Goal: Entertainment & Leisure: Consume media (video, audio)

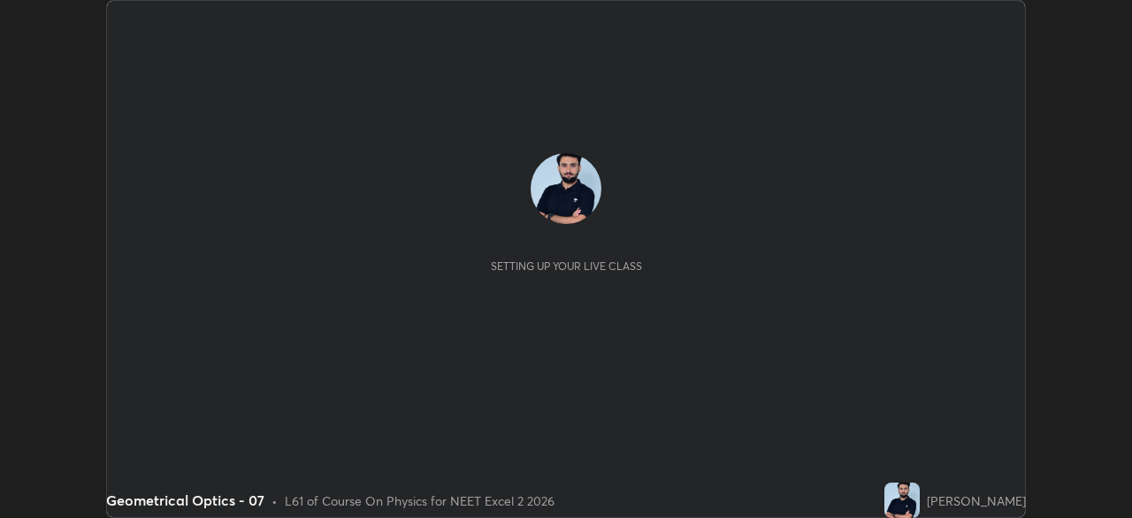
scroll to position [518, 1132]
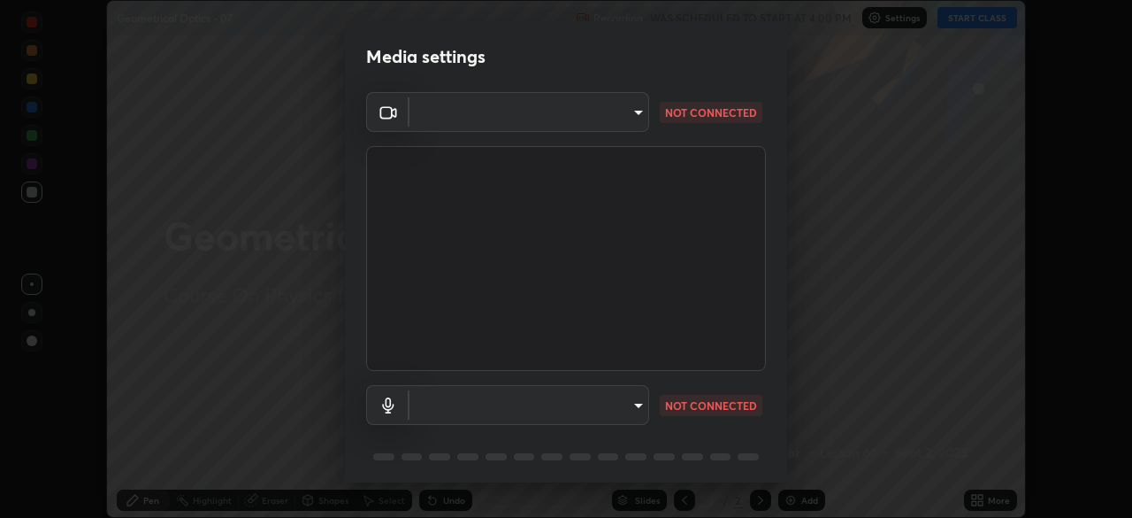
type input "c08bce05bf8d5aea718a1be68f52da0599af41aa0cc24399225b9d00f0db6711"
type input "f62e13f0dc2c211b2e31b7d04ee83dbf57bd85d8f499c87d3582929809dfa27d"
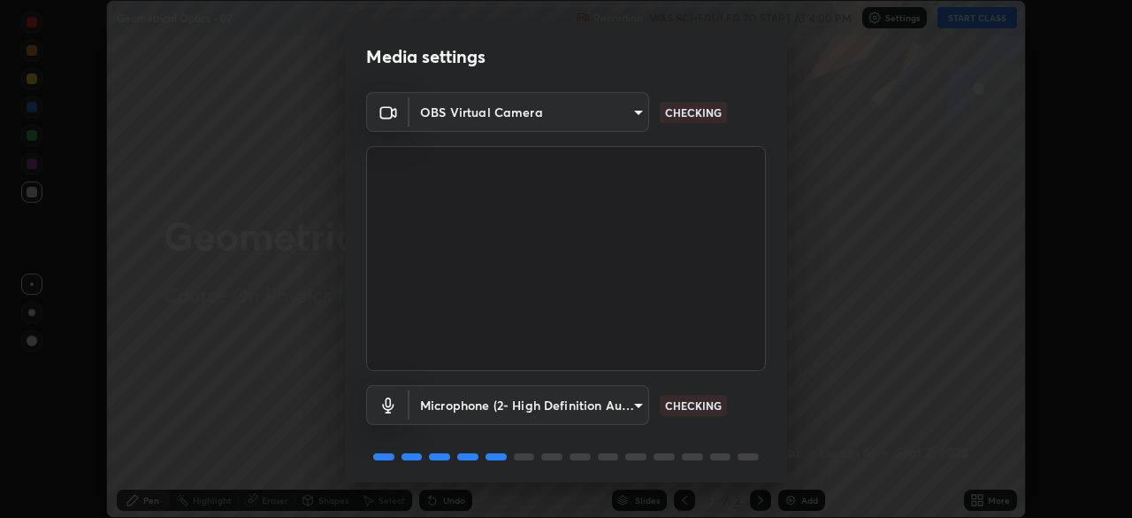
scroll to position [63, 0]
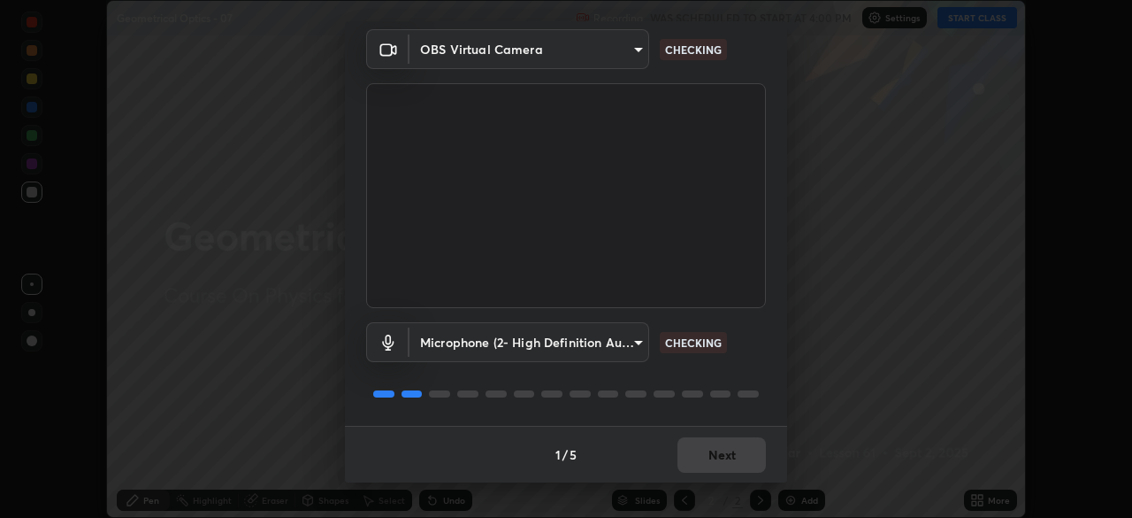
click at [722, 464] on div "1 / 5 Next" at bounding box center [566, 454] width 442 height 57
click at [718, 464] on div "1 / 5 Next" at bounding box center [566, 454] width 442 height 57
click at [715, 467] on div "1 / 5 Next" at bounding box center [566, 454] width 442 height 57
click at [721, 458] on button "Next" at bounding box center [722, 454] width 88 height 35
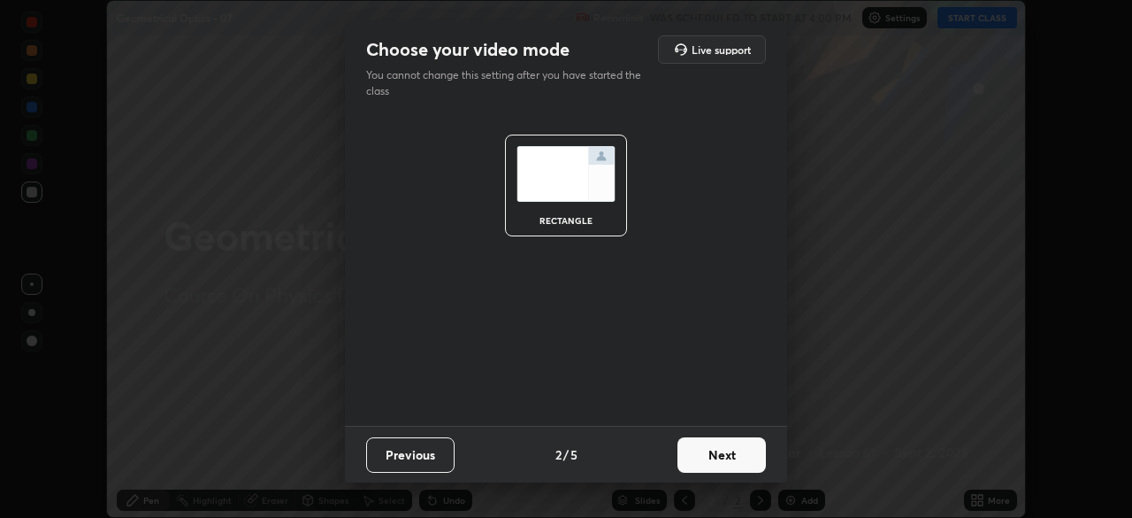
click at [725, 457] on button "Next" at bounding box center [722, 454] width 88 height 35
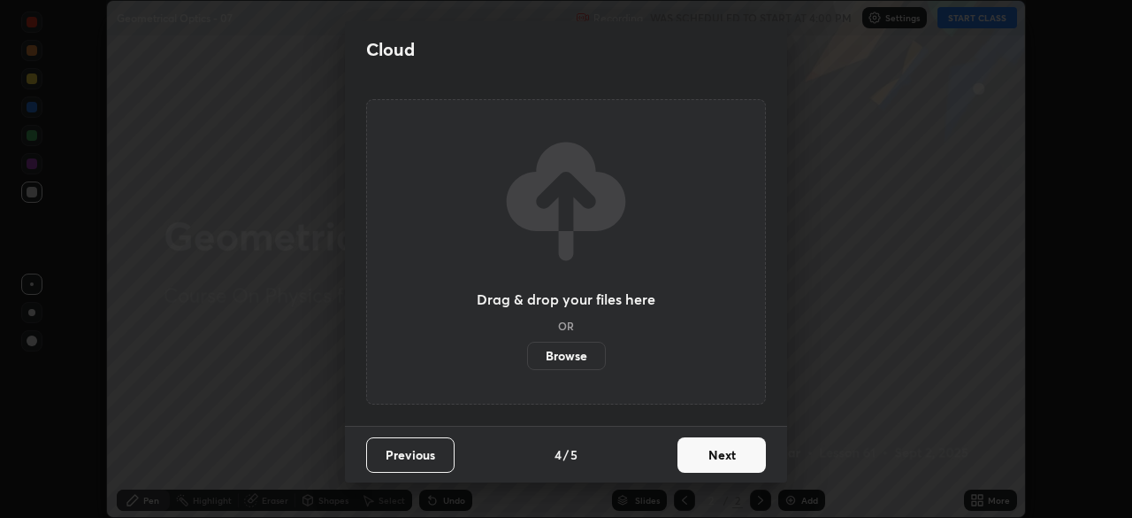
click at [725, 465] on button "Next" at bounding box center [722, 454] width 88 height 35
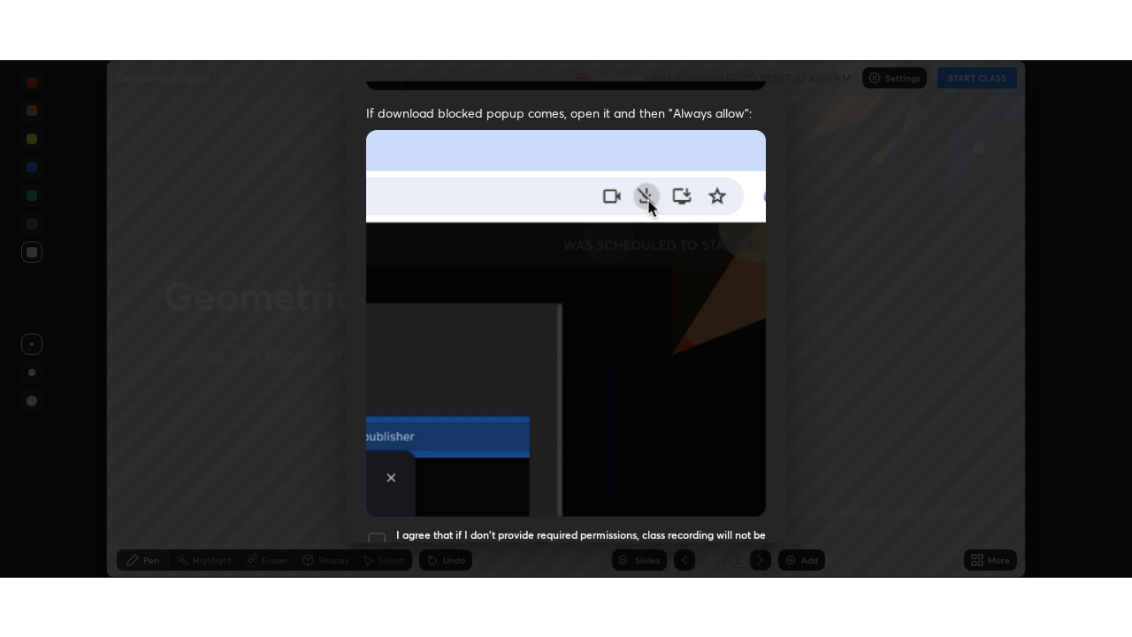
scroll to position [424, 0]
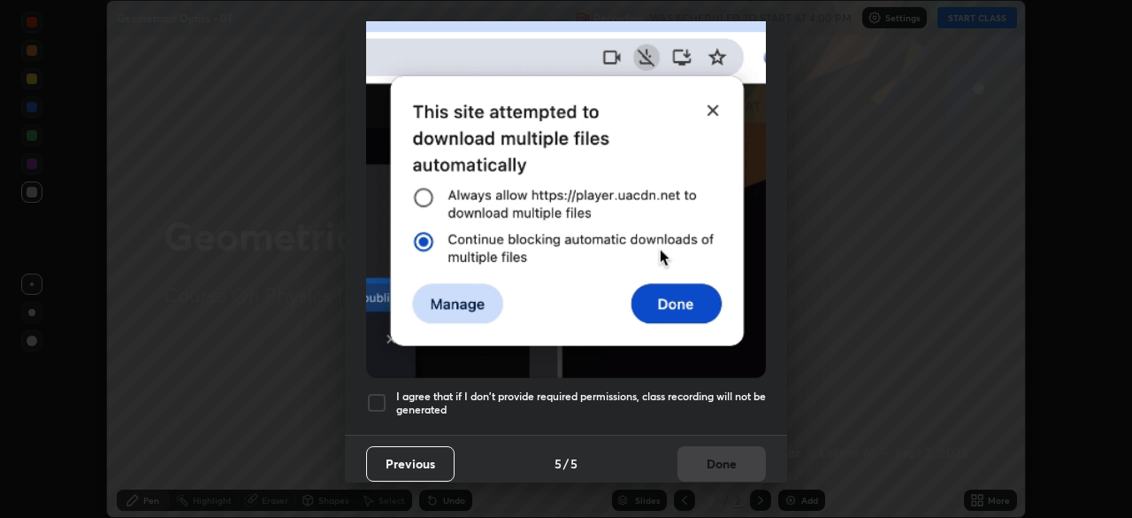
click at [713, 403] on h5 "I agree that if I don't provide required permissions, class recording will not …" at bounding box center [581, 402] width 370 height 27
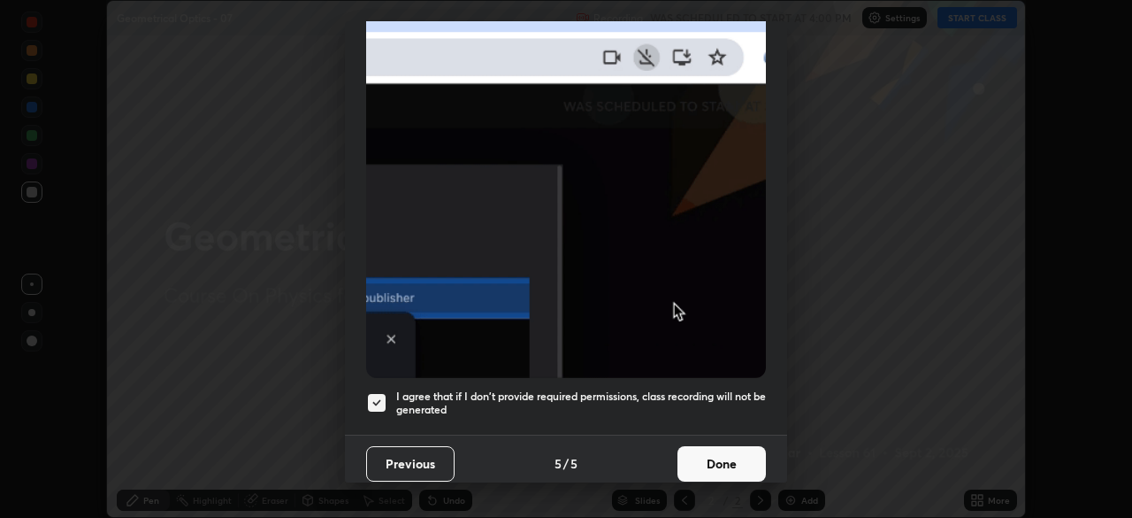
click at [727, 461] on button "Done" at bounding box center [722, 463] width 88 height 35
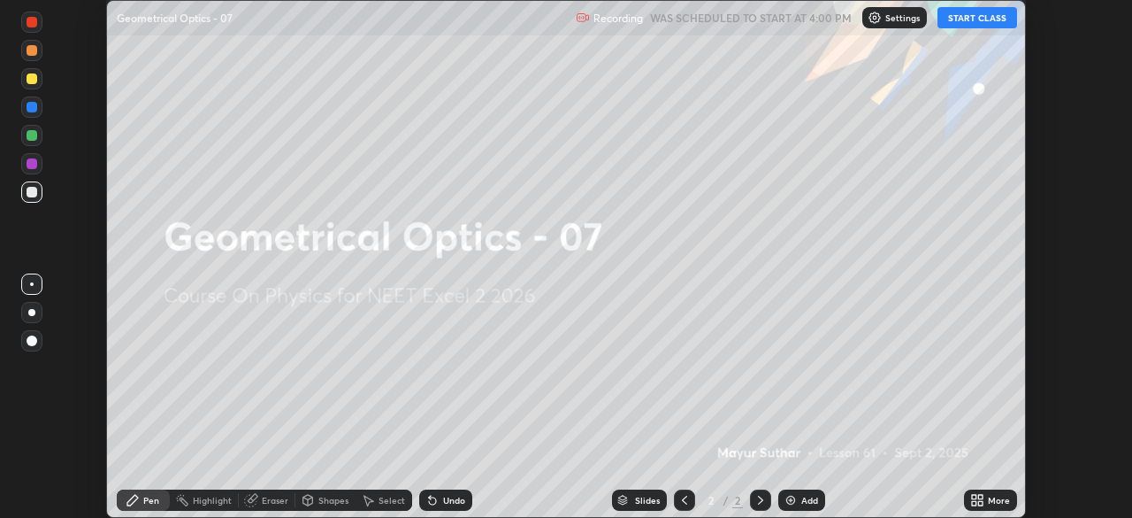
click at [979, 503] on icon at bounding box center [981, 503] width 4 height 4
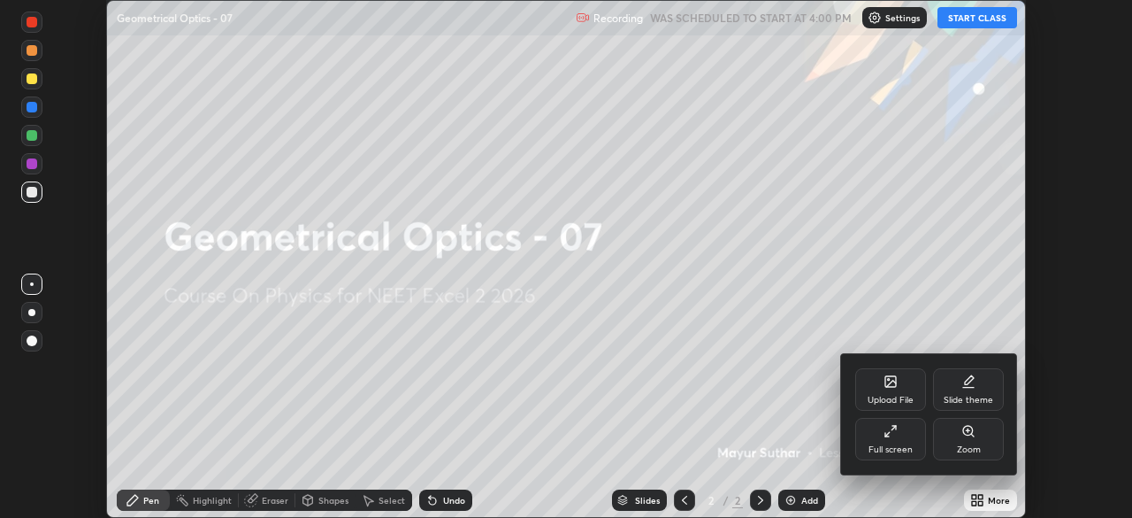
click at [902, 423] on div "Full screen" at bounding box center [891, 439] width 71 height 42
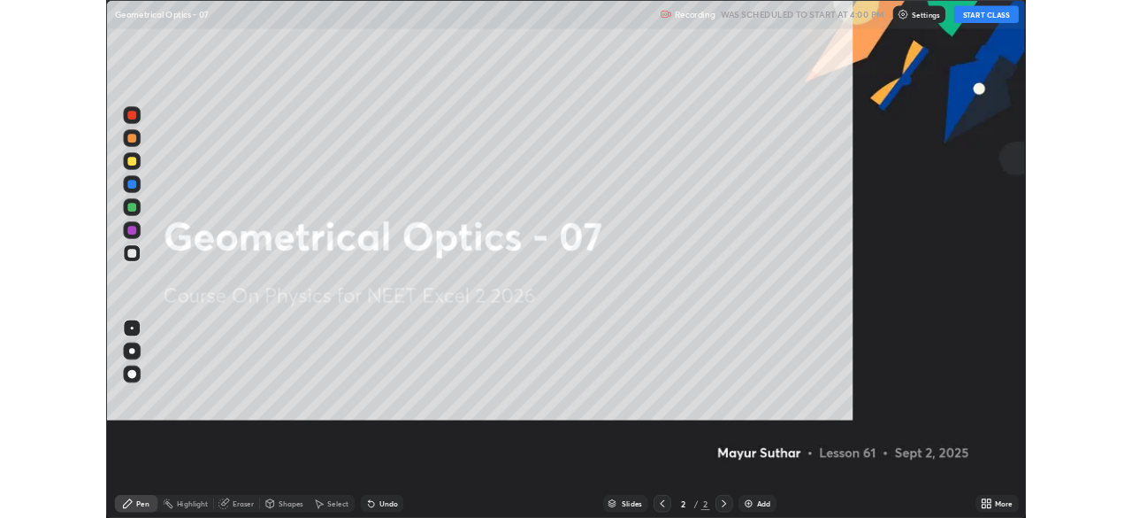
scroll to position [637, 1132]
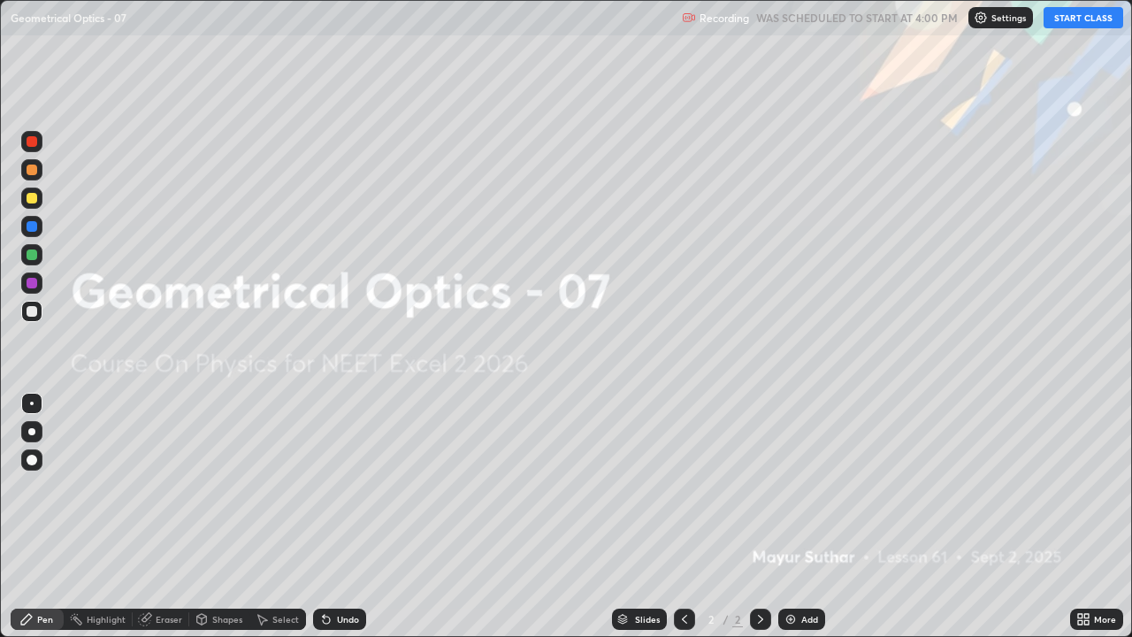
click at [1071, 22] on button "START CLASS" at bounding box center [1084, 17] width 80 height 21
click at [33, 457] on div at bounding box center [32, 460] width 11 height 11
click at [793, 517] on img at bounding box center [791, 619] width 14 height 14
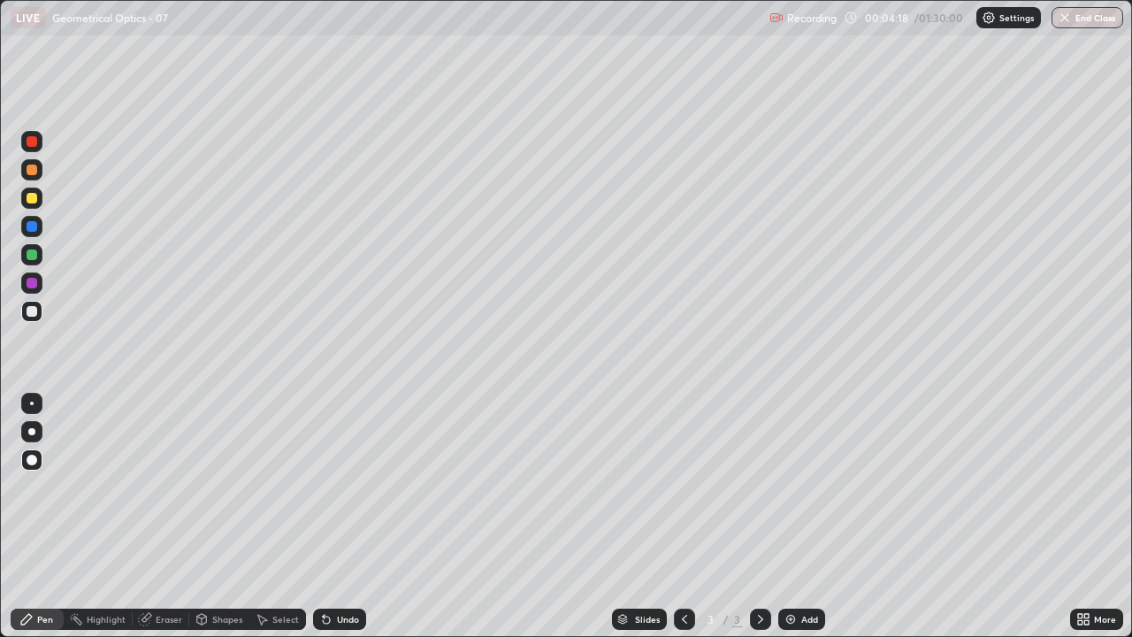
click at [338, 517] on div "Undo" at bounding box center [339, 619] width 53 height 21
click at [339, 517] on div "Undo" at bounding box center [348, 619] width 22 height 9
click at [338, 517] on div "Undo" at bounding box center [348, 619] width 22 height 9
click at [339, 517] on div "Undo" at bounding box center [339, 619] width 53 height 21
click at [343, 517] on div "Undo" at bounding box center [339, 619] width 53 height 21
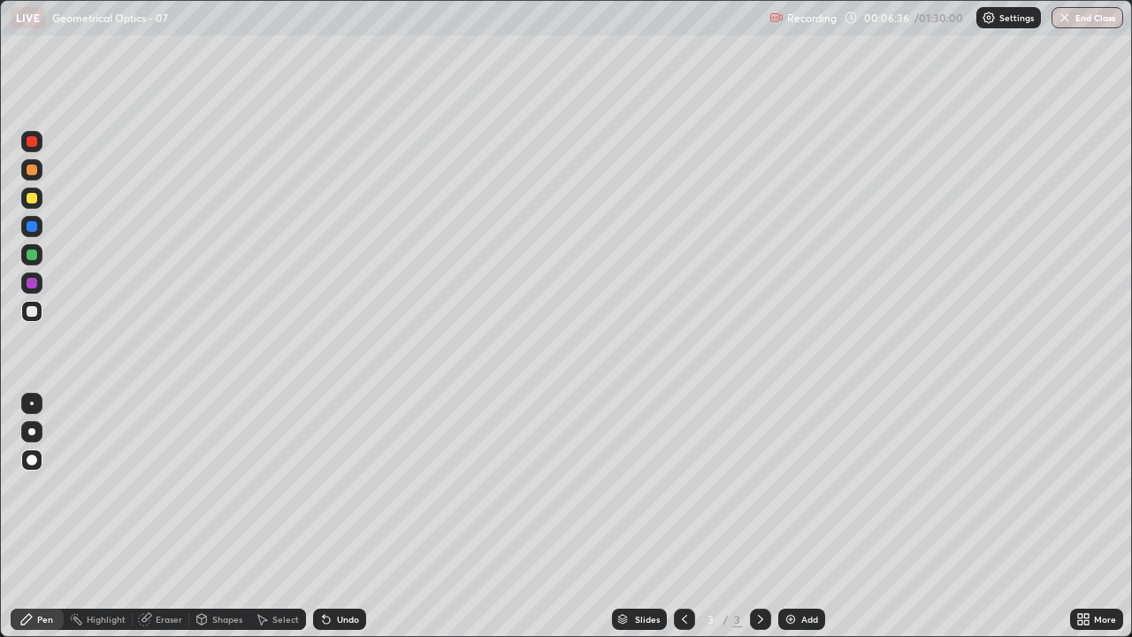
click at [32, 257] on div at bounding box center [32, 254] width 11 height 11
click at [791, 517] on img at bounding box center [791, 619] width 14 height 14
click at [30, 284] on div at bounding box center [32, 283] width 11 height 11
click at [337, 517] on div "Undo" at bounding box center [348, 619] width 22 height 9
click at [33, 205] on div at bounding box center [31, 198] width 21 height 21
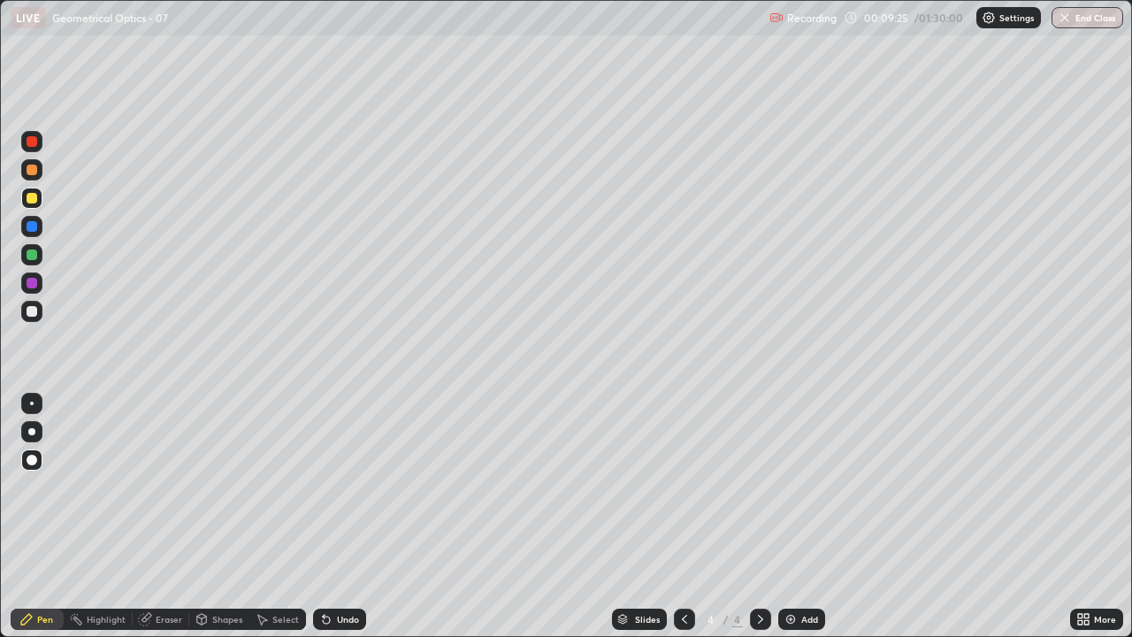
click at [41, 257] on div at bounding box center [31, 254] width 21 height 21
click at [329, 517] on icon at bounding box center [326, 619] width 14 height 14
click at [333, 517] on div "Undo" at bounding box center [339, 619] width 53 height 21
click at [340, 517] on div "Undo" at bounding box center [348, 619] width 22 height 9
click at [345, 517] on div "Undo" at bounding box center [348, 619] width 22 height 9
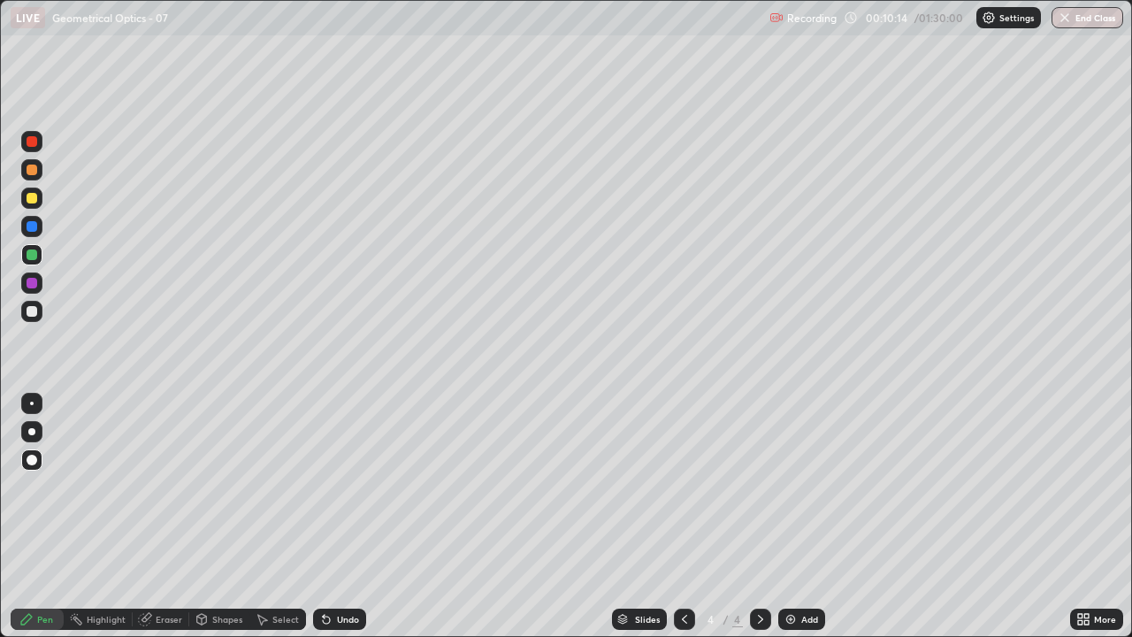
click at [34, 283] on div at bounding box center [32, 283] width 11 height 11
click at [219, 517] on div "Shapes" at bounding box center [219, 619] width 60 height 21
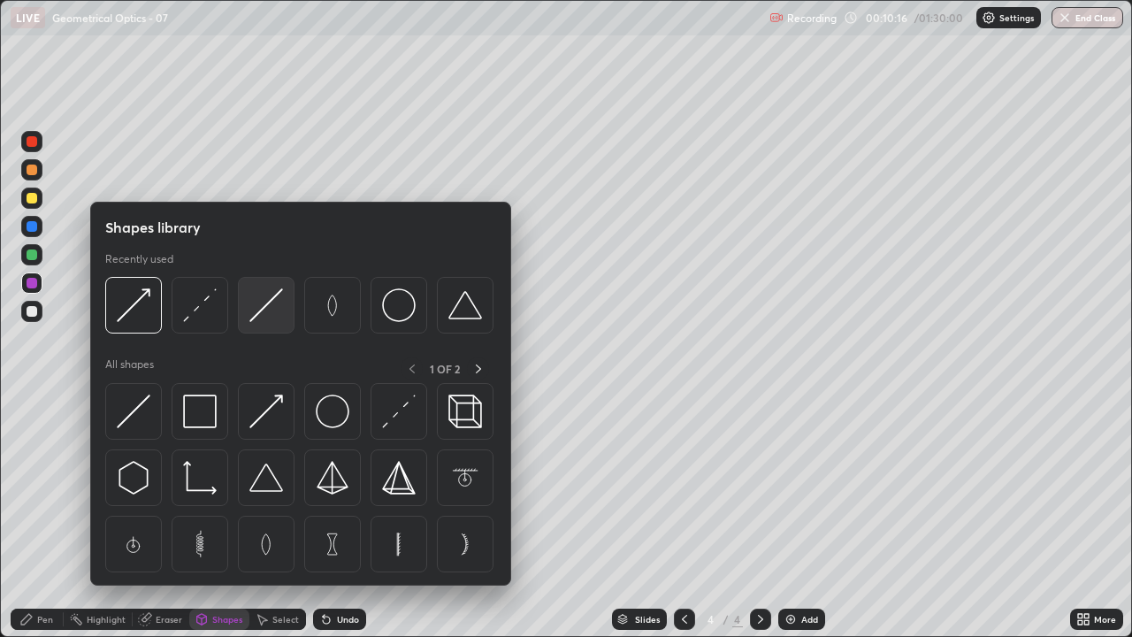
click at [263, 303] on img at bounding box center [266, 305] width 34 height 34
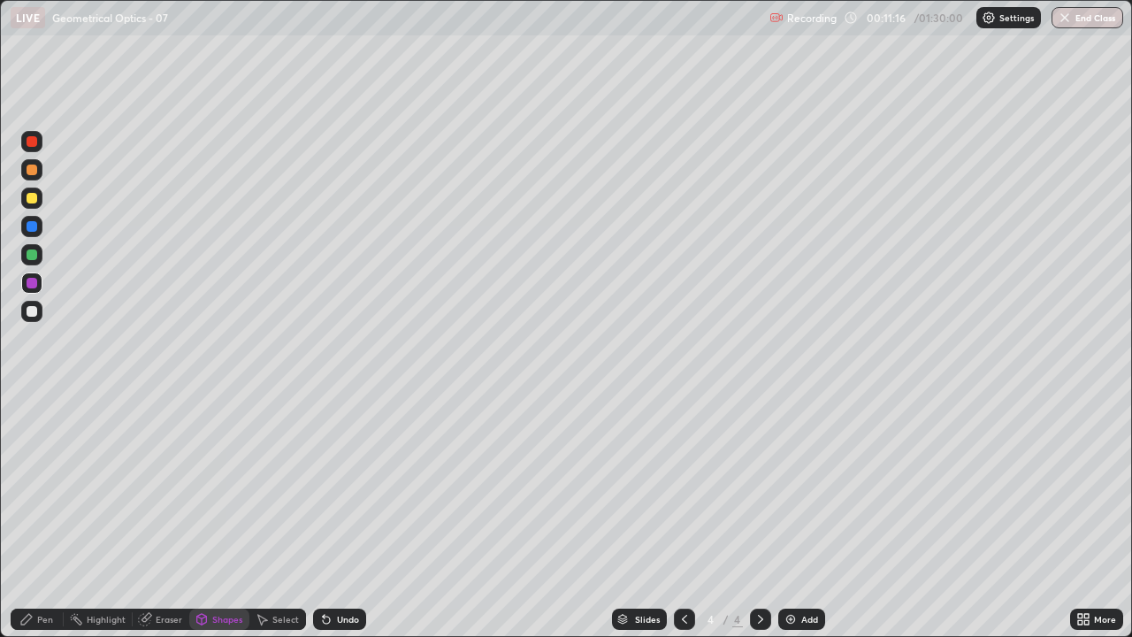
click at [29, 255] on div at bounding box center [32, 254] width 11 height 11
click at [43, 517] on div "Pen" at bounding box center [37, 619] width 53 height 21
click at [218, 517] on div "Shapes" at bounding box center [227, 619] width 30 height 9
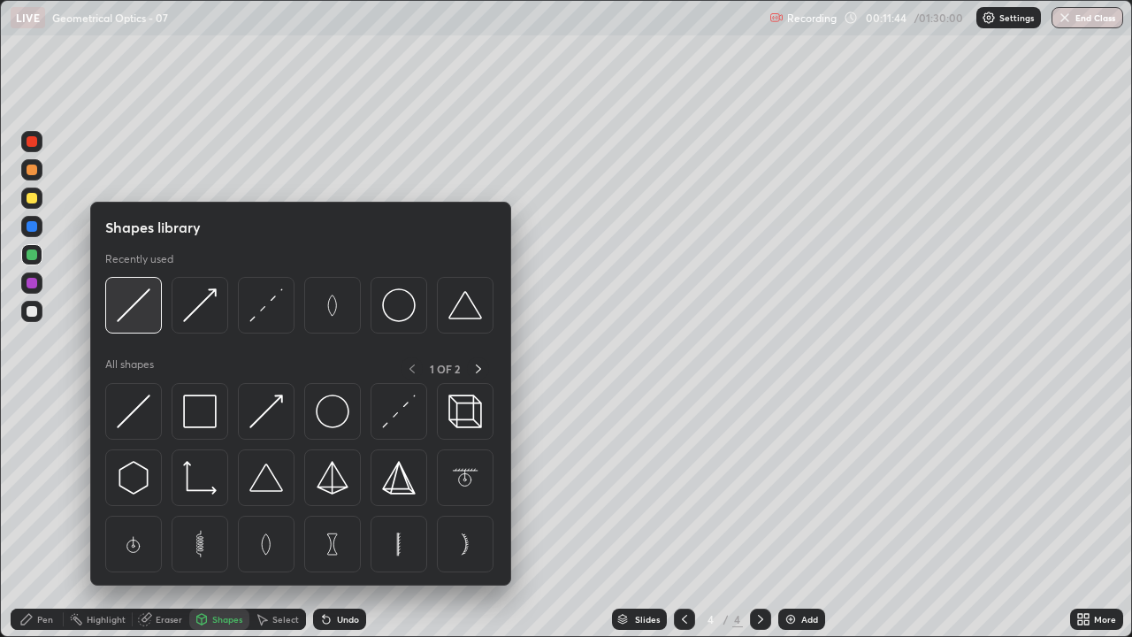
click at [144, 303] on img at bounding box center [134, 305] width 34 height 34
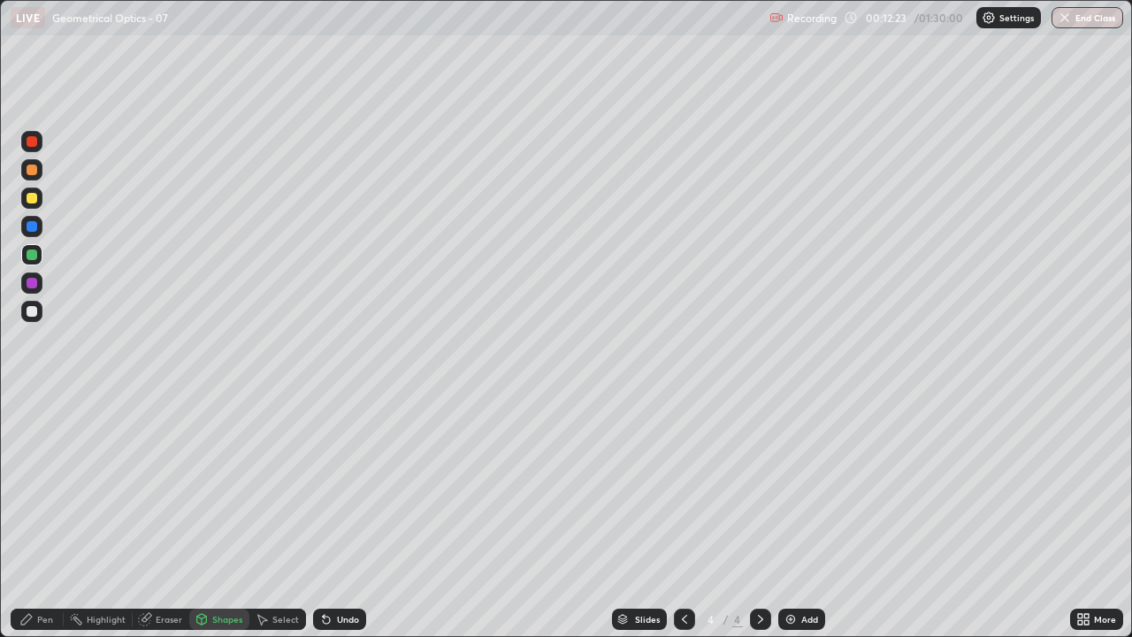
click at [325, 517] on div "Undo" at bounding box center [339, 619] width 53 height 21
click at [35, 226] on div at bounding box center [32, 226] width 11 height 11
click at [323, 517] on icon at bounding box center [326, 620] width 7 height 7
click at [31, 517] on icon at bounding box center [26, 619] width 14 height 14
click at [329, 517] on div "Undo" at bounding box center [339, 619] width 53 height 21
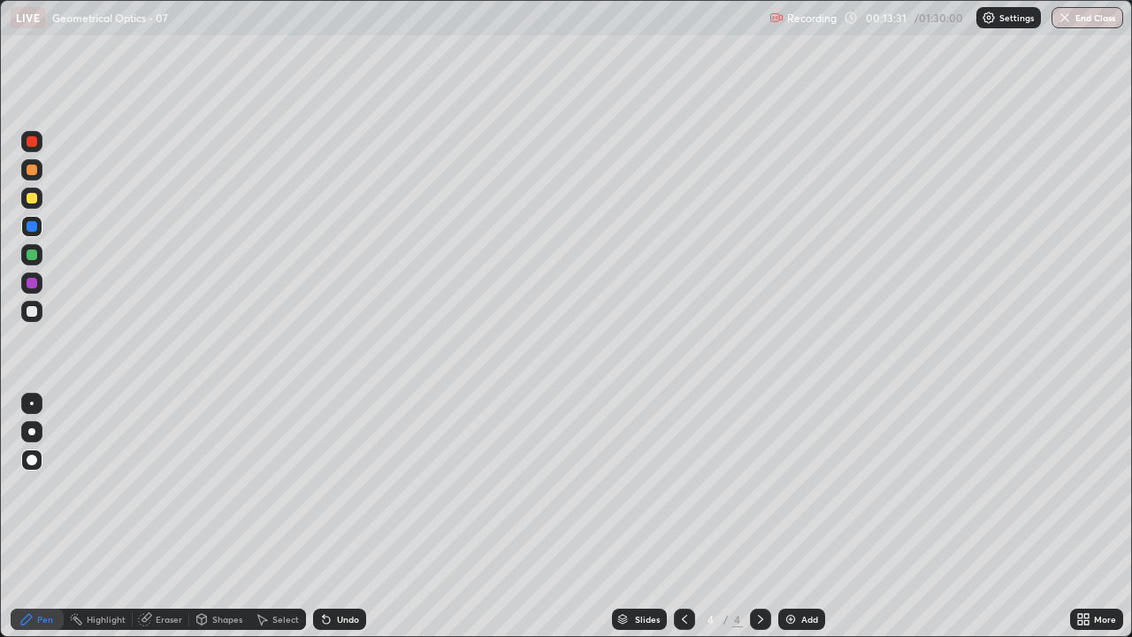
click at [327, 517] on div "Undo" at bounding box center [339, 619] width 53 height 21
click at [330, 517] on div "Undo" at bounding box center [339, 619] width 53 height 21
click at [334, 517] on div "Undo" at bounding box center [339, 619] width 53 height 21
click at [339, 517] on div "Undo" at bounding box center [339, 619] width 53 height 21
click at [344, 517] on div "Undo" at bounding box center [348, 619] width 22 height 9
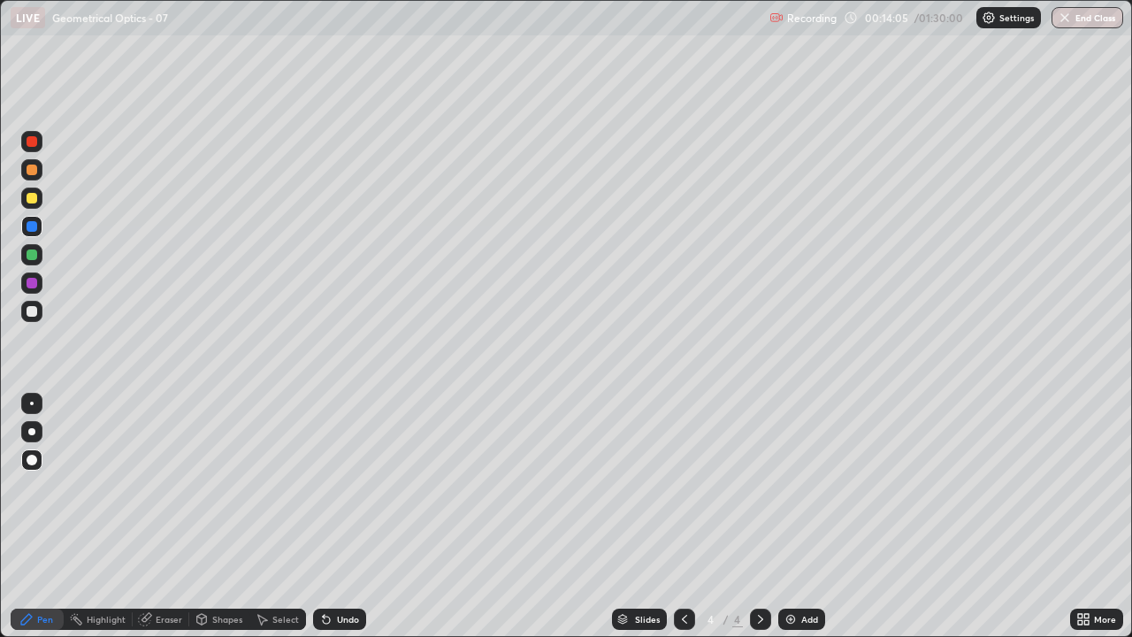
click at [28, 249] on div at bounding box center [32, 254] width 11 height 11
click at [33, 199] on div at bounding box center [32, 198] width 11 height 11
click at [211, 517] on div "Shapes" at bounding box center [219, 619] width 60 height 21
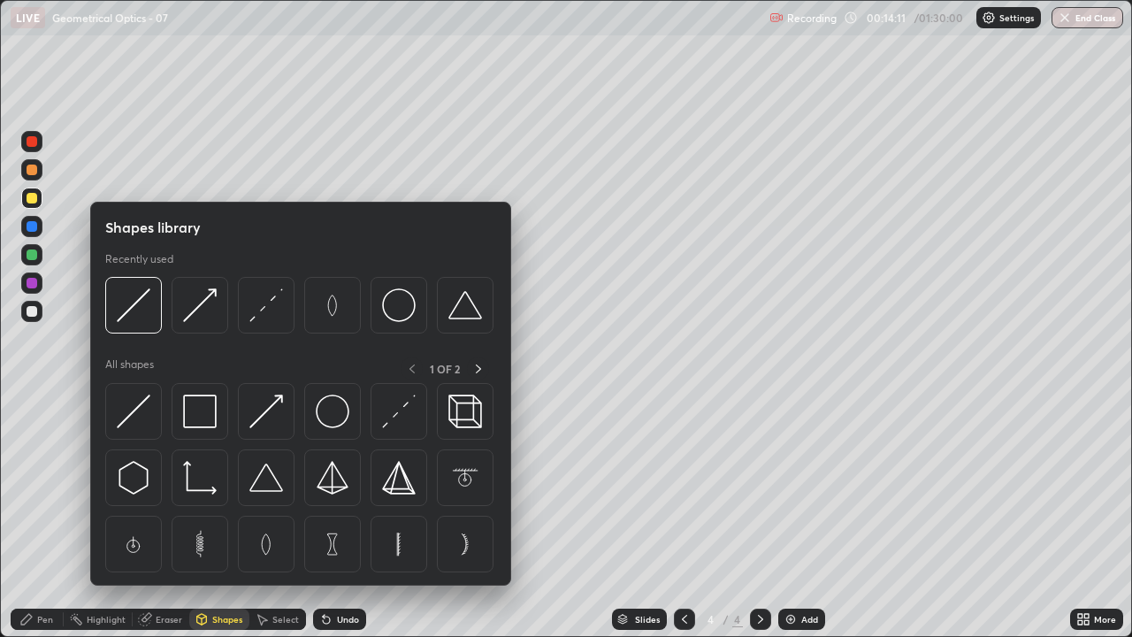
click at [219, 517] on div "Shapes" at bounding box center [219, 619] width 60 height 21
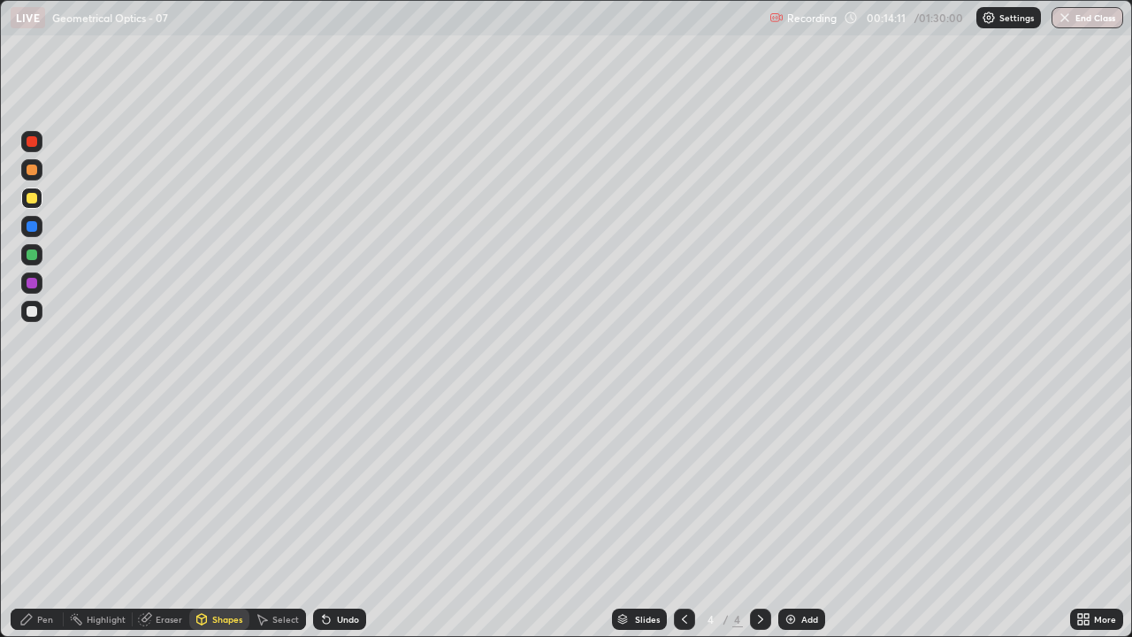
click at [216, 517] on div "Shapes" at bounding box center [227, 619] width 30 height 9
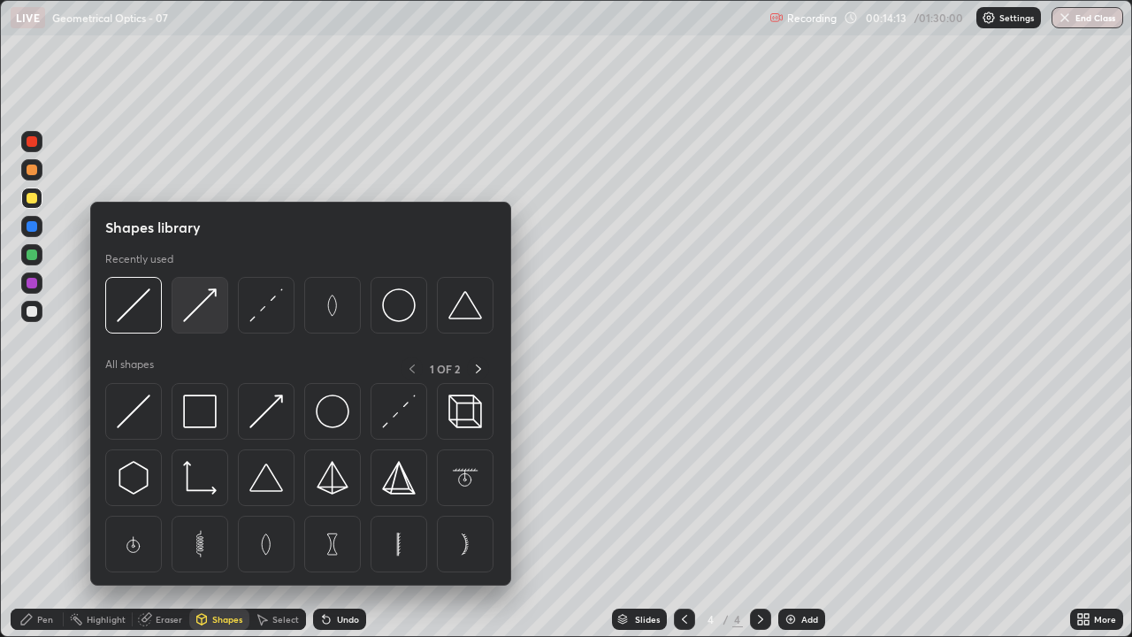
click at [205, 305] on img at bounding box center [200, 305] width 34 height 34
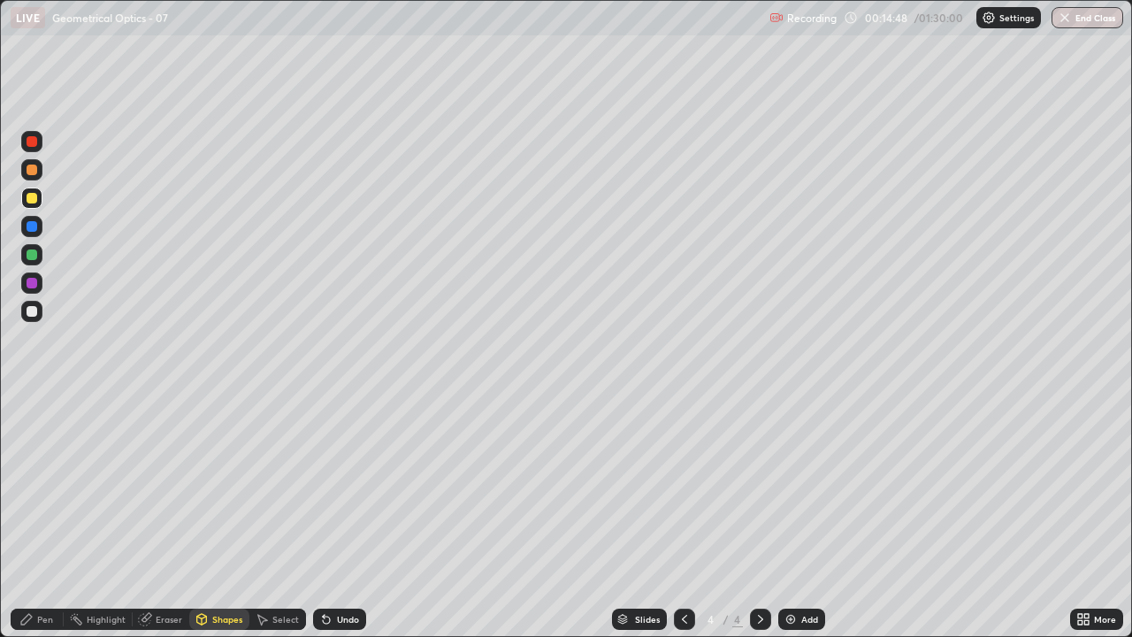
click at [38, 517] on div "Pen" at bounding box center [37, 619] width 53 height 21
click at [30, 287] on div at bounding box center [32, 283] width 11 height 11
click at [32, 226] on div at bounding box center [32, 226] width 11 height 11
click at [217, 517] on div "Shapes" at bounding box center [227, 619] width 30 height 9
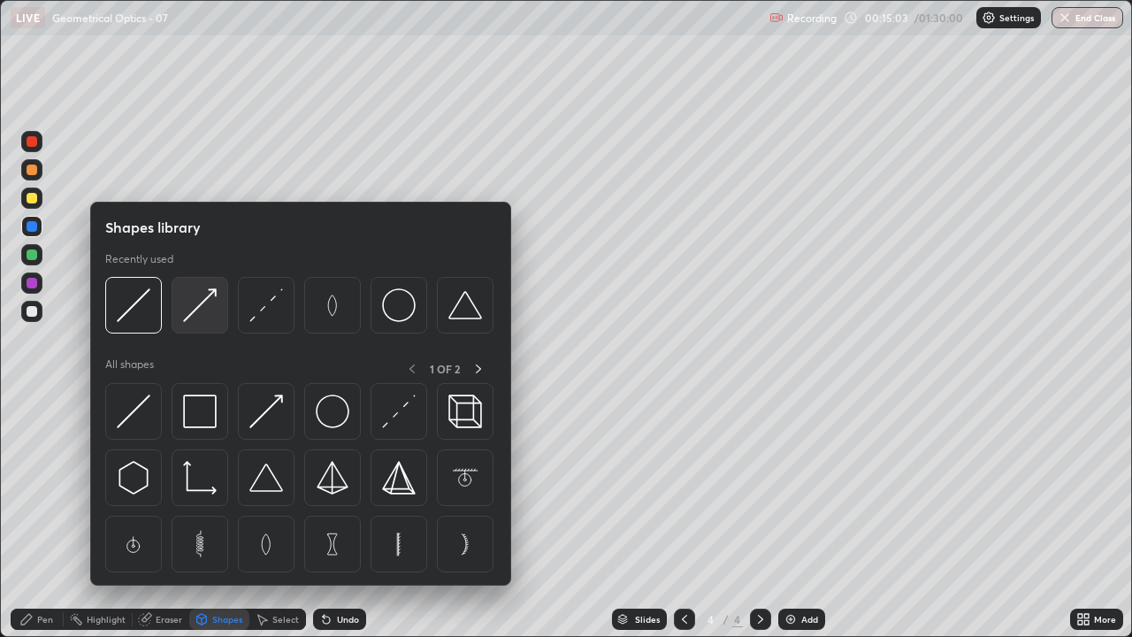
click at [206, 309] on img at bounding box center [200, 305] width 34 height 34
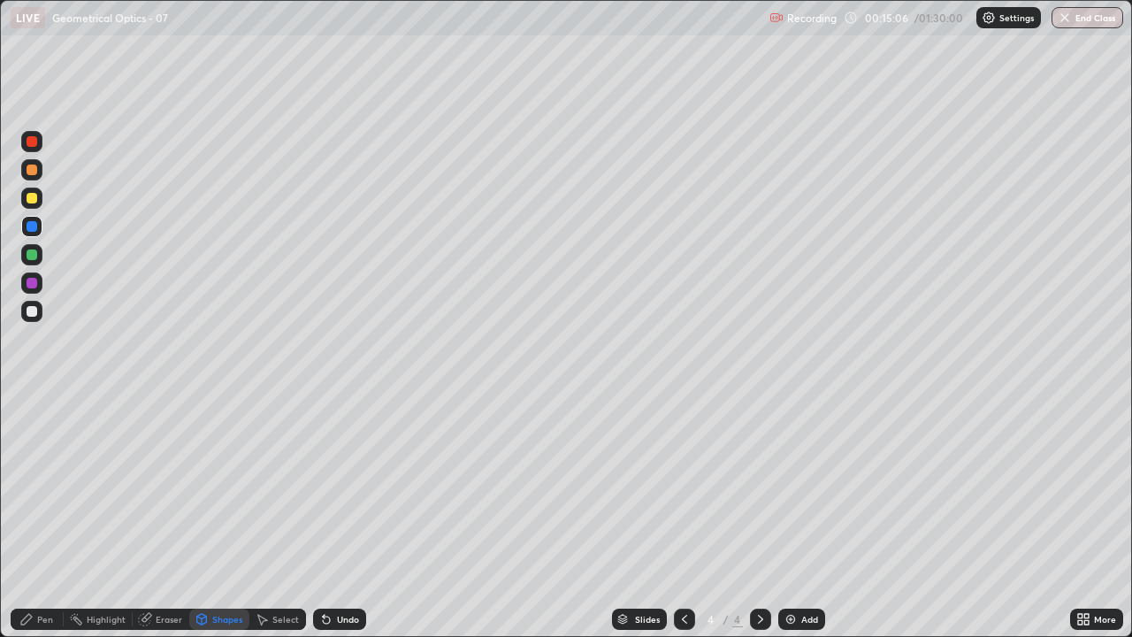
click at [35, 144] on div at bounding box center [32, 141] width 11 height 11
click at [44, 517] on div "Pen" at bounding box center [45, 619] width 16 height 9
click at [33, 257] on div at bounding box center [32, 254] width 11 height 11
click at [35, 310] on div at bounding box center [32, 311] width 11 height 11
click at [787, 517] on img at bounding box center [791, 619] width 14 height 14
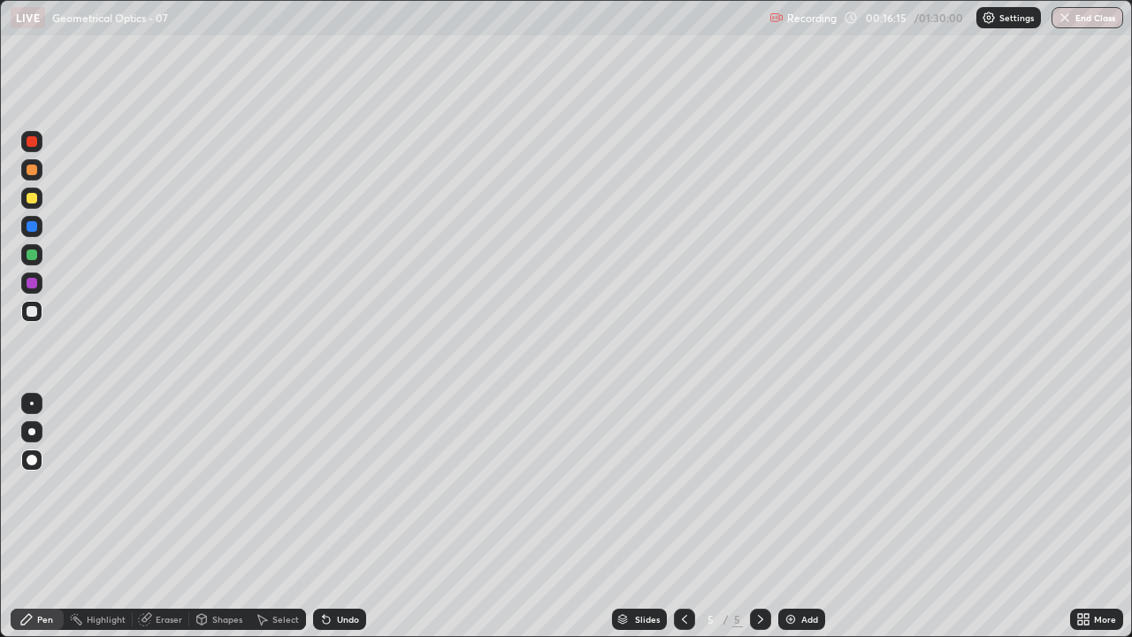
click at [674, 517] on div at bounding box center [684, 619] width 21 height 35
click at [753, 517] on div at bounding box center [760, 619] width 21 height 21
click at [681, 517] on div at bounding box center [684, 619] width 21 height 21
click at [759, 517] on icon at bounding box center [761, 619] width 14 height 14
click at [683, 517] on icon at bounding box center [685, 619] width 14 height 14
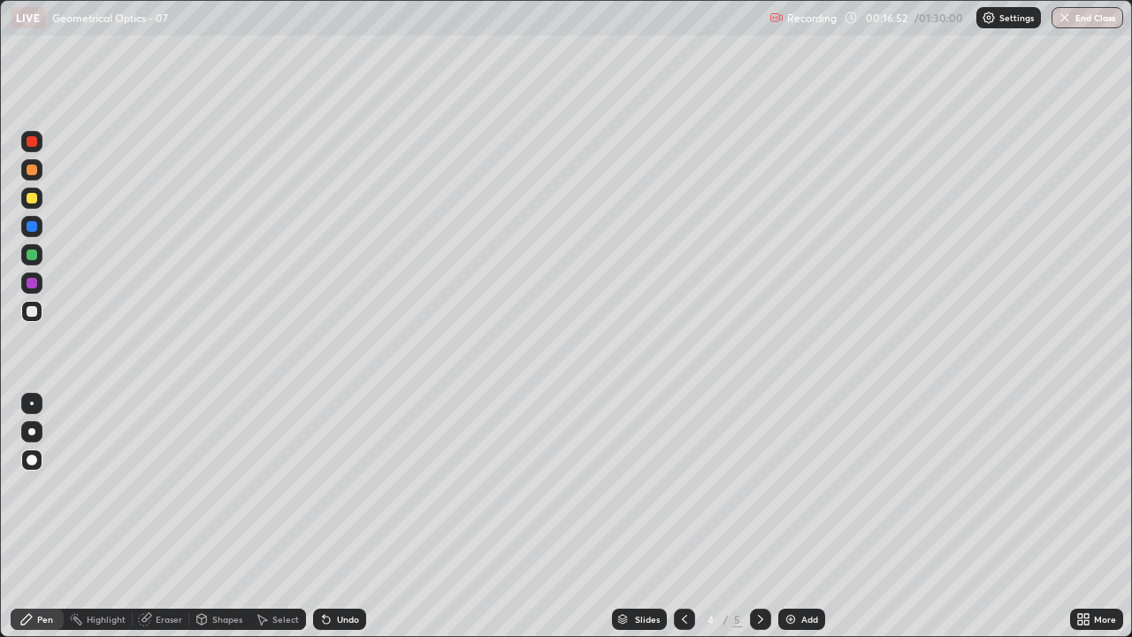
click at [759, 517] on icon at bounding box center [761, 619] width 14 height 14
click at [682, 517] on icon at bounding box center [684, 619] width 5 height 9
click at [756, 517] on icon at bounding box center [761, 619] width 14 height 14
click at [759, 517] on icon at bounding box center [761, 619] width 14 height 14
click at [692, 517] on div at bounding box center [684, 619] width 21 height 21
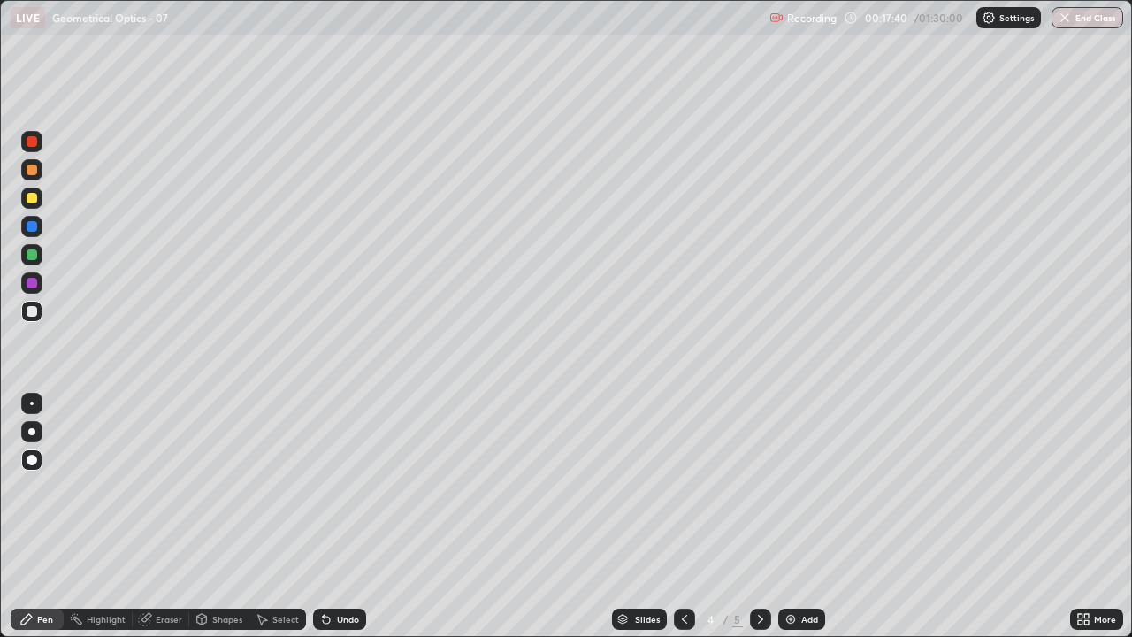
click at [759, 517] on icon at bounding box center [761, 619] width 14 height 14
click at [30, 285] on div at bounding box center [32, 283] width 11 height 11
click at [158, 517] on div "Eraser" at bounding box center [169, 619] width 27 height 9
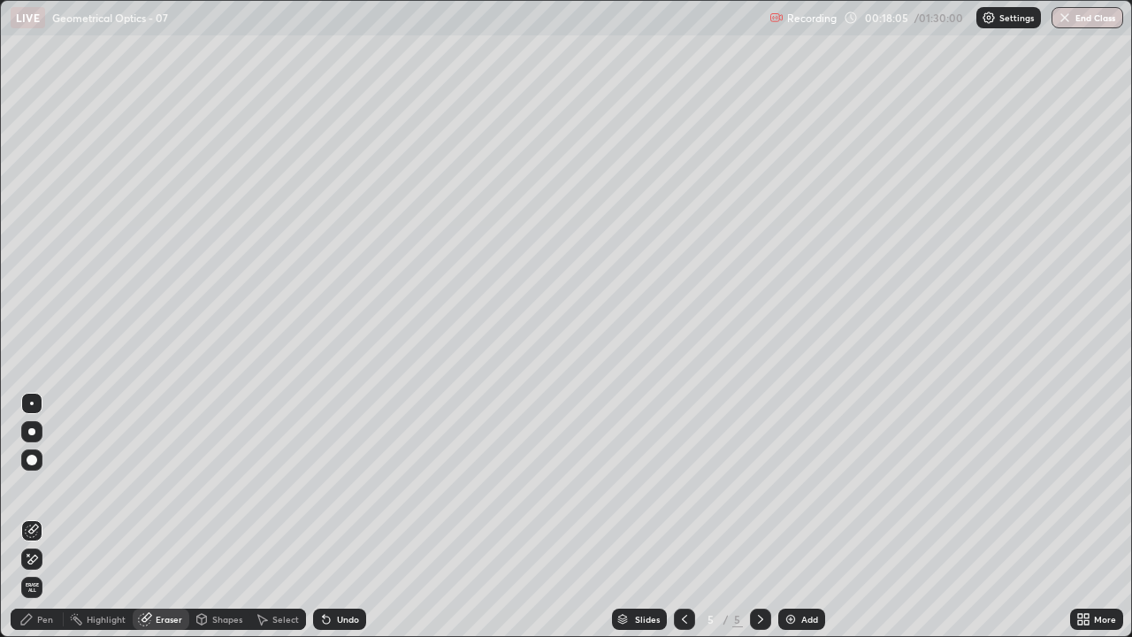
click at [41, 517] on div "Pen" at bounding box center [37, 619] width 53 height 21
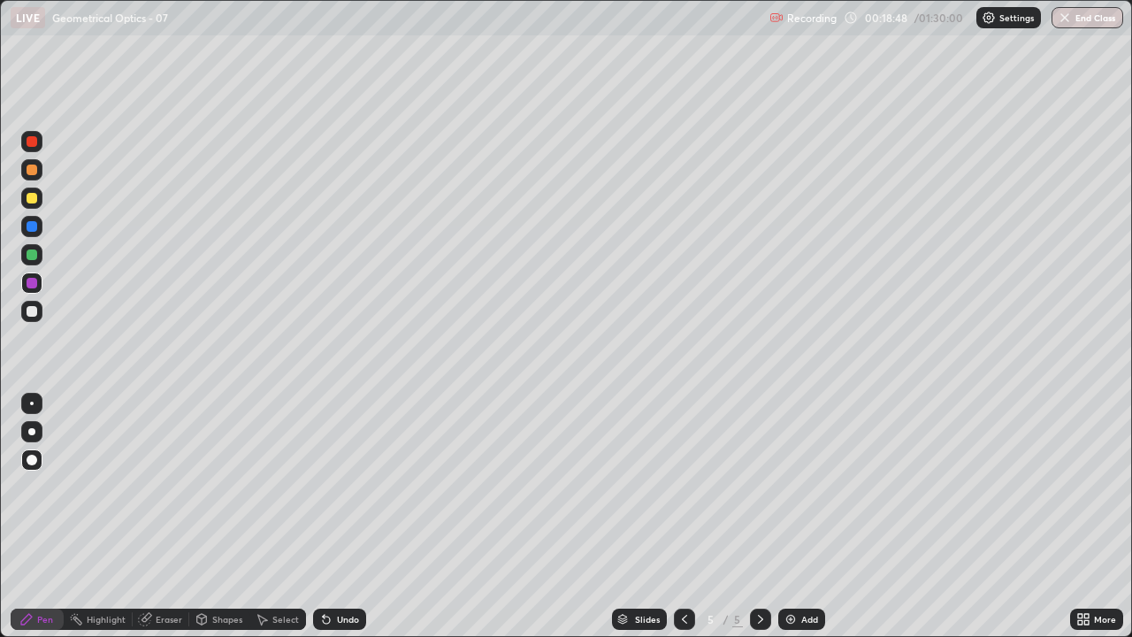
click at [795, 517] on img at bounding box center [791, 619] width 14 height 14
click at [681, 517] on div at bounding box center [684, 619] width 21 height 35
click at [761, 517] on icon at bounding box center [761, 619] width 14 height 14
click at [683, 517] on icon at bounding box center [685, 619] width 14 height 14
click at [758, 517] on icon at bounding box center [760, 619] width 5 height 9
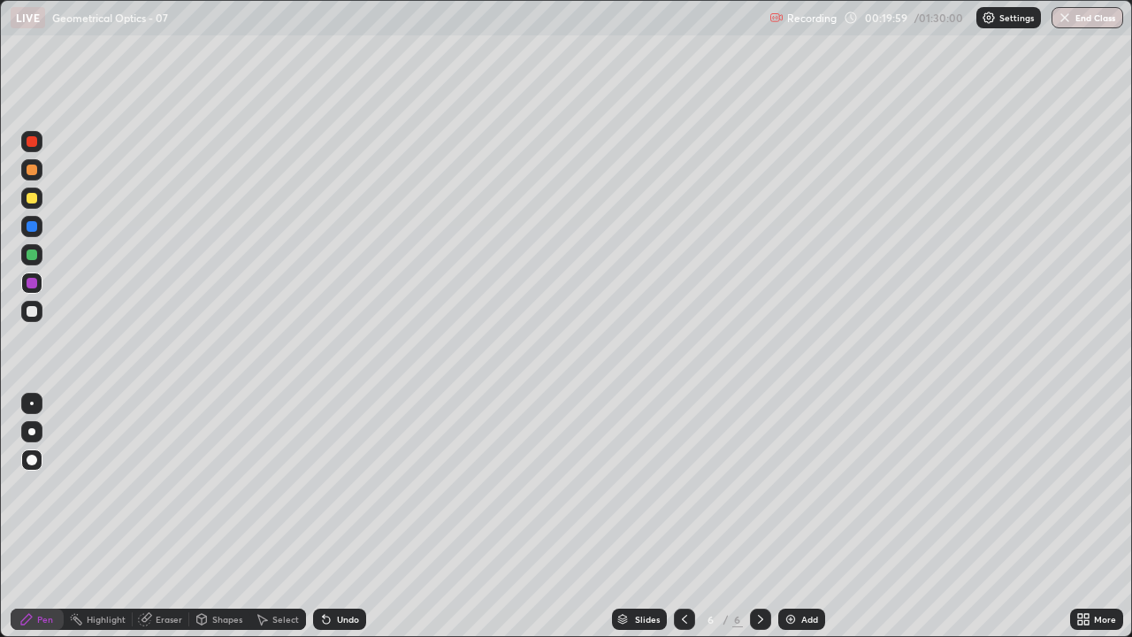
click at [30, 228] on div at bounding box center [32, 226] width 11 height 11
click at [683, 517] on icon at bounding box center [685, 619] width 14 height 14
click at [684, 517] on icon at bounding box center [685, 619] width 14 height 14
click at [759, 517] on icon at bounding box center [761, 619] width 14 height 14
click at [679, 517] on icon at bounding box center [685, 619] width 14 height 14
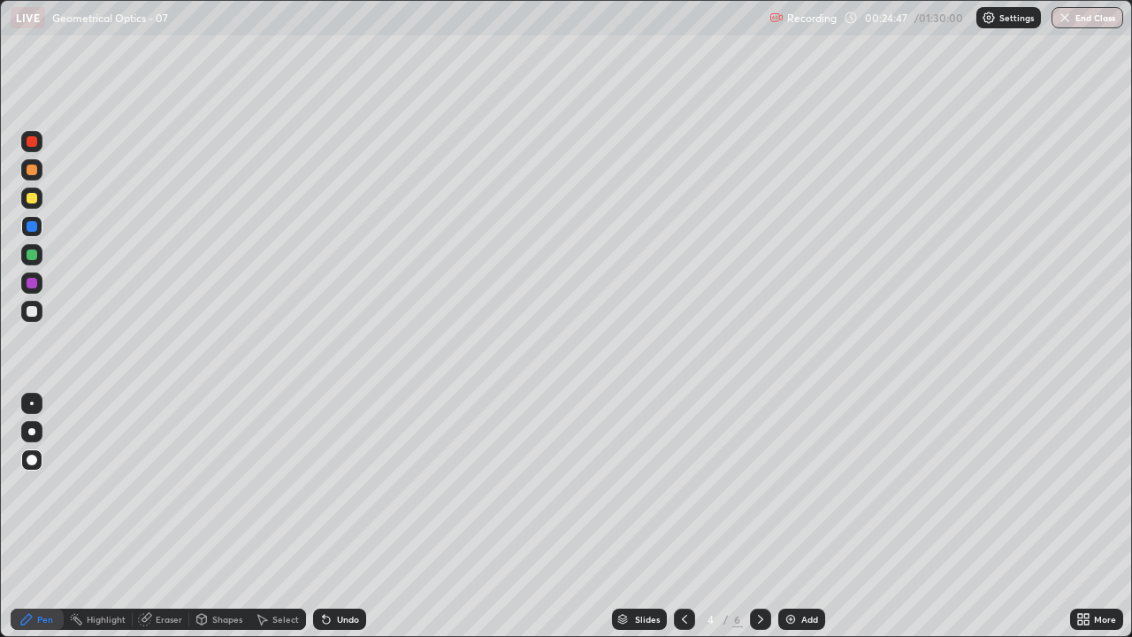
click at [753, 517] on div at bounding box center [760, 619] width 21 height 21
click at [757, 517] on icon at bounding box center [761, 619] width 14 height 14
click at [39, 318] on div at bounding box center [31, 311] width 21 height 21
click at [799, 517] on div "Add" at bounding box center [802, 619] width 47 height 21
click at [342, 517] on div "Undo" at bounding box center [348, 619] width 22 height 9
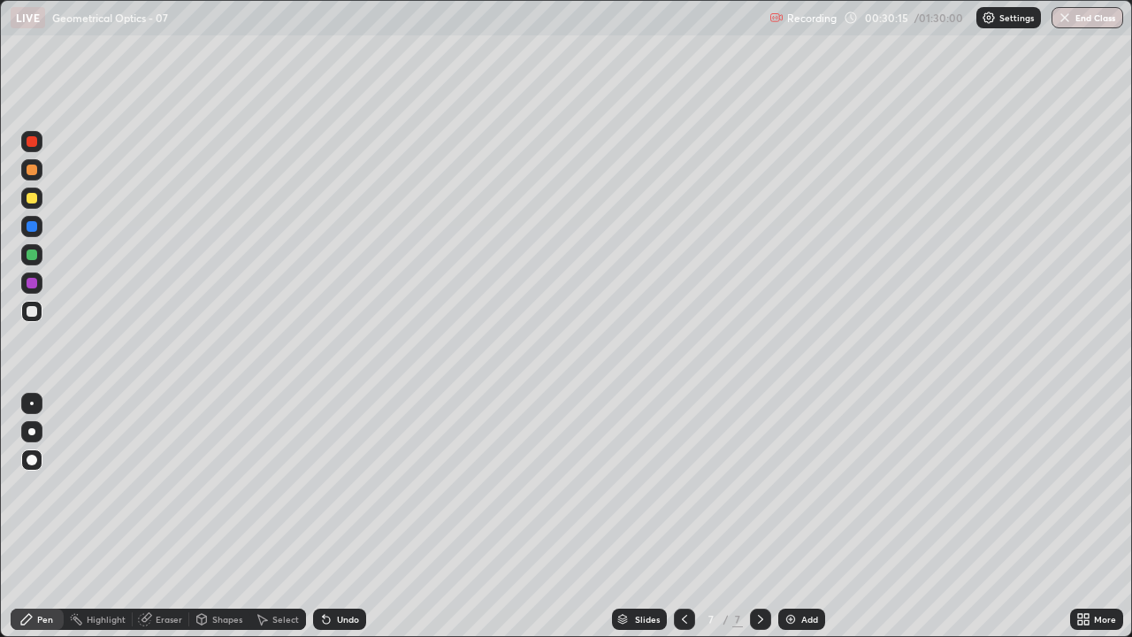
click at [216, 517] on div "Shapes" at bounding box center [227, 619] width 30 height 9
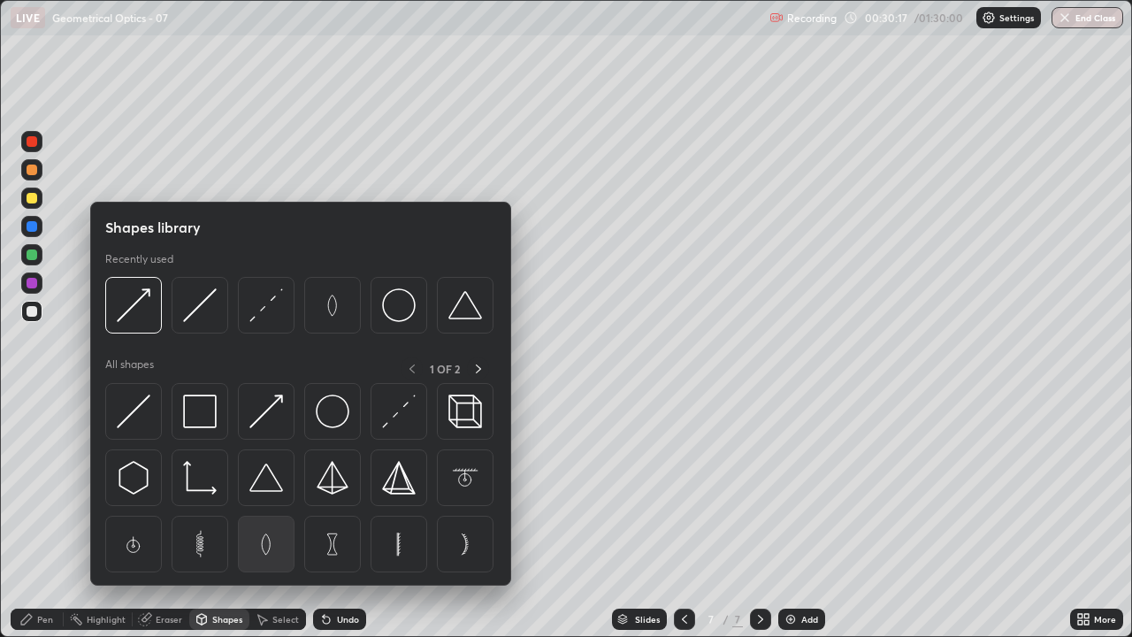
click at [270, 517] on img at bounding box center [266, 544] width 34 height 34
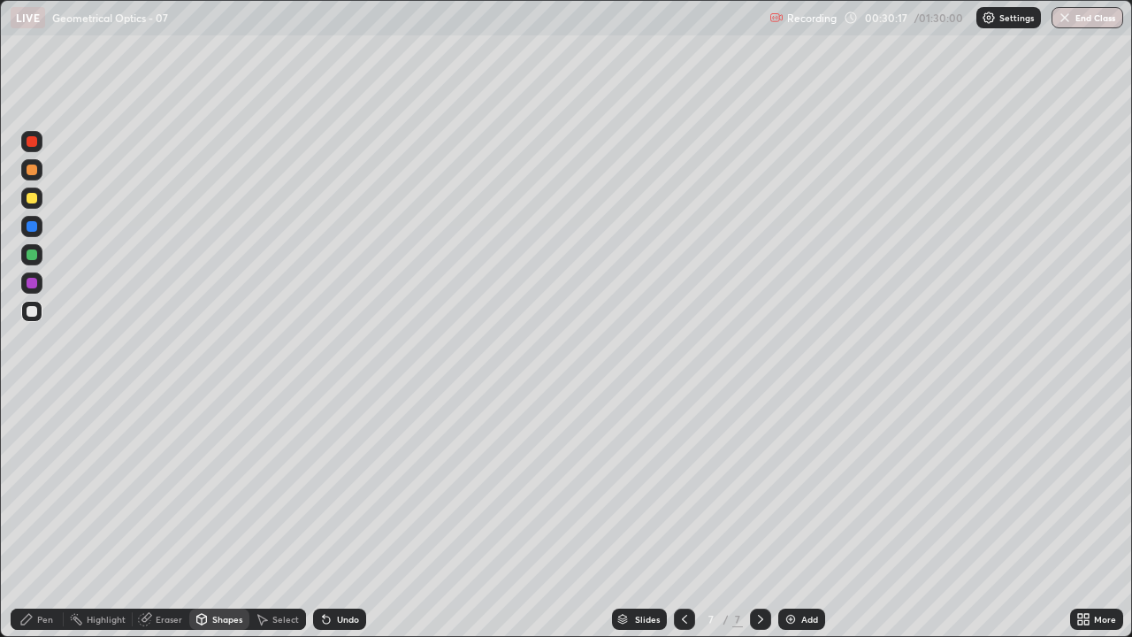
click at [331, 517] on div "Undo" at bounding box center [339, 619] width 53 height 21
click at [32, 517] on icon at bounding box center [26, 619] width 14 height 14
click at [33, 311] on div at bounding box center [32, 311] width 11 height 11
click at [27, 229] on div at bounding box center [32, 226] width 11 height 11
click at [147, 517] on icon at bounding box center [147, 617] width 10 height 9
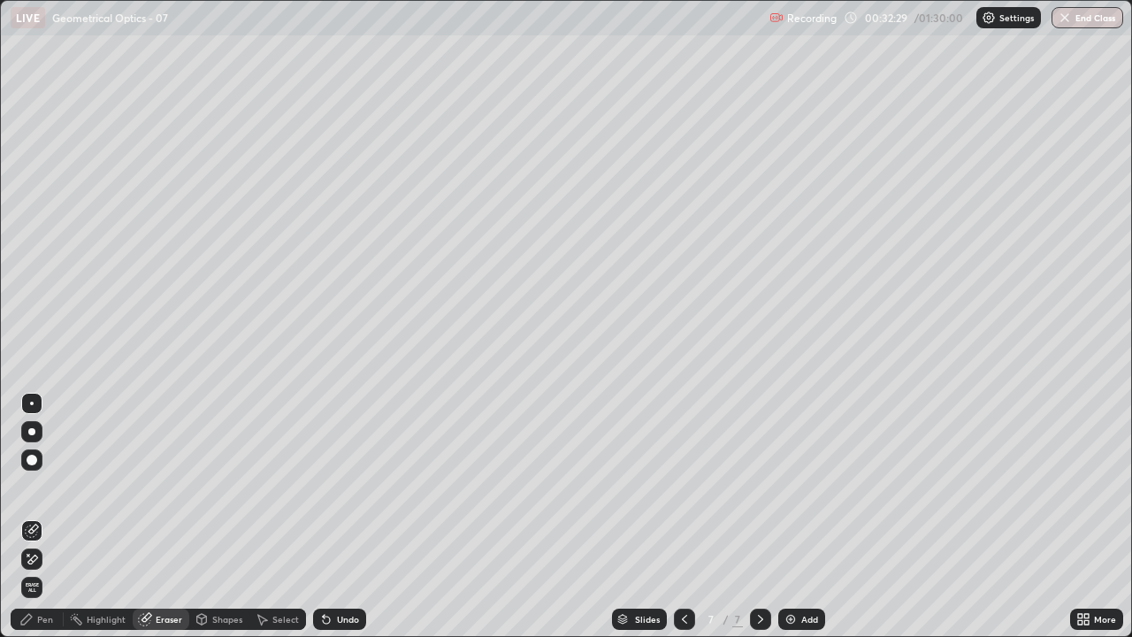
click at [49, 517] on div "Pen" at bounding box center [37, 619] width 53 height 21
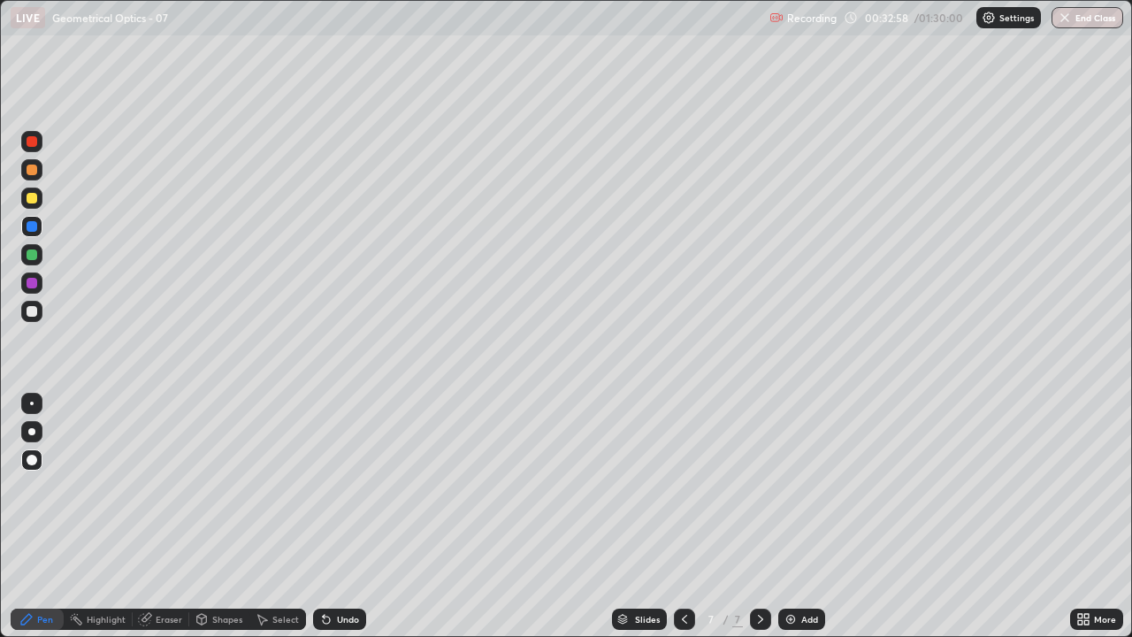
click at [32, 312] on div at bounding box center [32, 311] width 11 height 11
click at [786, 517] on img at bounding box center [791, 619] width 14 height 14
click at [342, 517] on div "Undo" at bounding box center [348, 619] width 22 height 9
click at [31, 226] on div at bounding box center [32, 226] width 11 height 11
click at [342, 517] on div "Undo" at bounding box center [339, 619] width 53 height 21
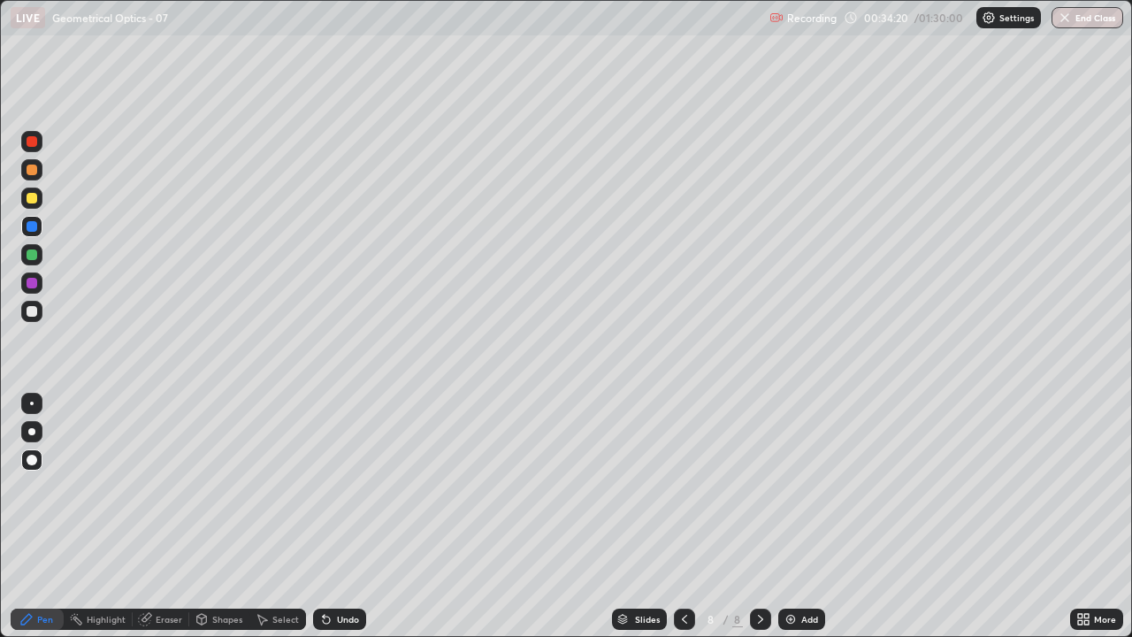
click at [340, 517] on div "Undo" at bounding box center [339, 619] width 53 height 21
click at [30, 310] on div at bounding box center [32, 311] width 11 height 11
click at [788, 517] on img at bounding box center [791, 619] width 14 height 14
click at [681, 517] on icon at bounding box center [685, 619] width 14 height 14
click at [764, 517] on div at bounding box center [760, 619] width 21 height 21
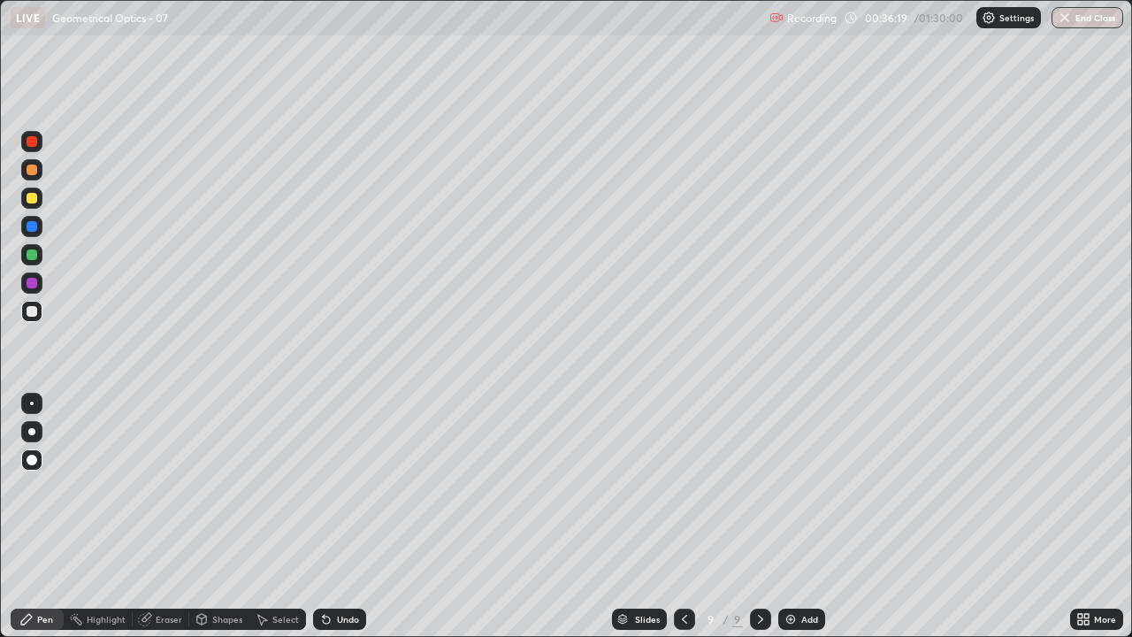
click at [33, 252] on div at bounding box center [32, 254] width 11 height 11
click at [30, 231] on div at bounding box center [32, 226] width 11 height 11
click at [164, 517] on div "Eraser" at bounding box center [169, 619] width 27 height 9
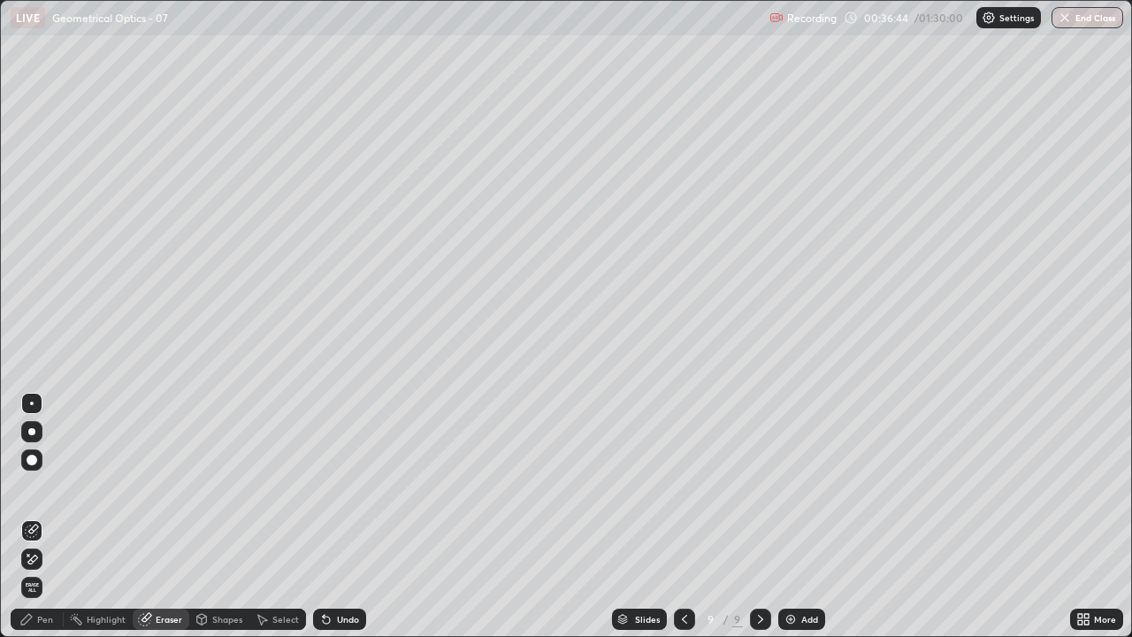
click at [40, 517] on div "Pen" at bounding box center [45, 619] width 16 height 9
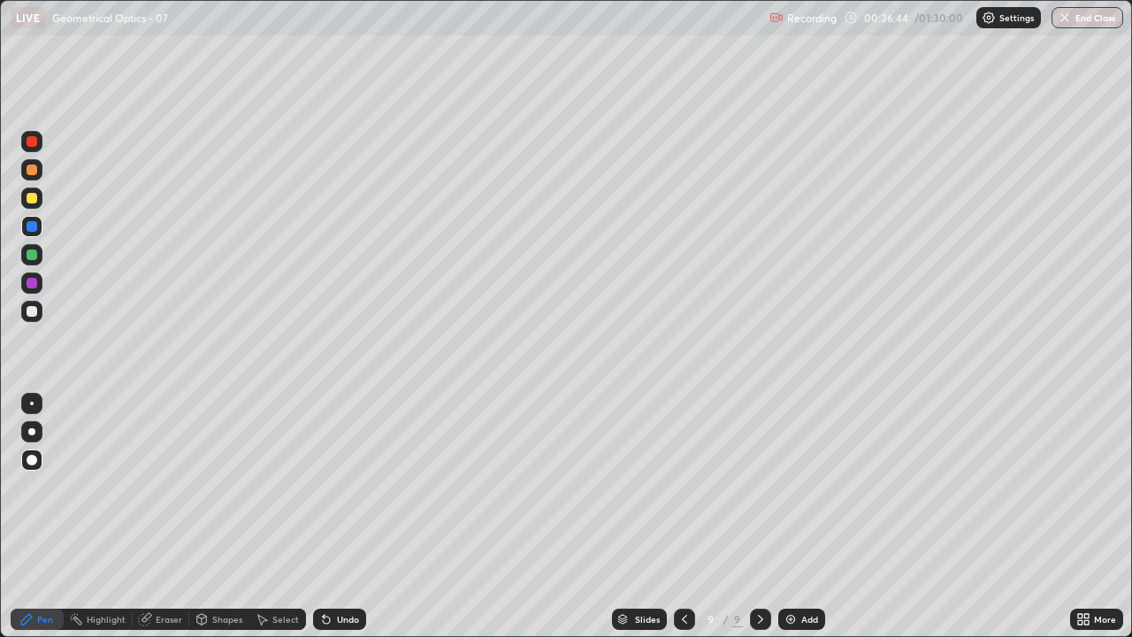
click at [32, 312] on div at bounding box center [32, 311] width 11 height 11
click at [32, 284] on div at bounding box center [32, 283] width 11 height 11
click at [34, 290] on div at bounding box center [31, 282] width 21 height 21
click at [32, 312] on div at bounding box center [32, 311] width 11 height 11
click at [786, 517] on img at bounding box center [791, 619] width 14 height 14
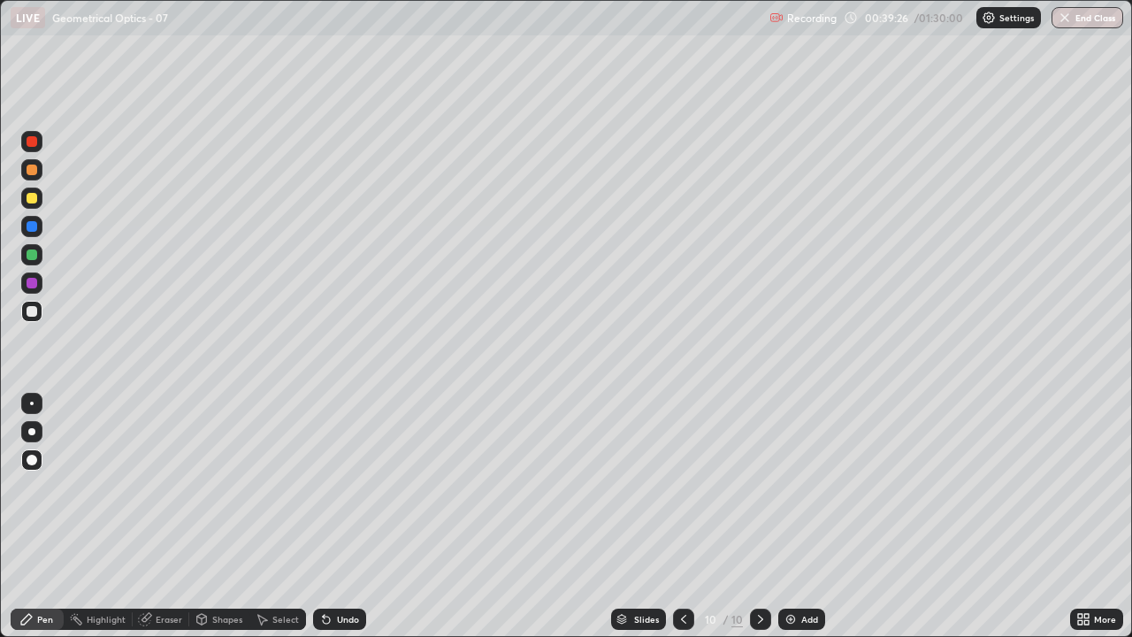
click at [326, 517] on icon at bounding box center [326, 619] width 14 height 14
click at [33, 255] on div at bounding box center [32, 254] width 11 height 11
click at [33, 251] on div at bounding box center [32, 254] width 11 height 11
click at [27, 311] on div at bounding box center [32, 311] width 11 height 11
click at [796, 517] on div "Add" at bounding box center [802, 619] width 47 height 21
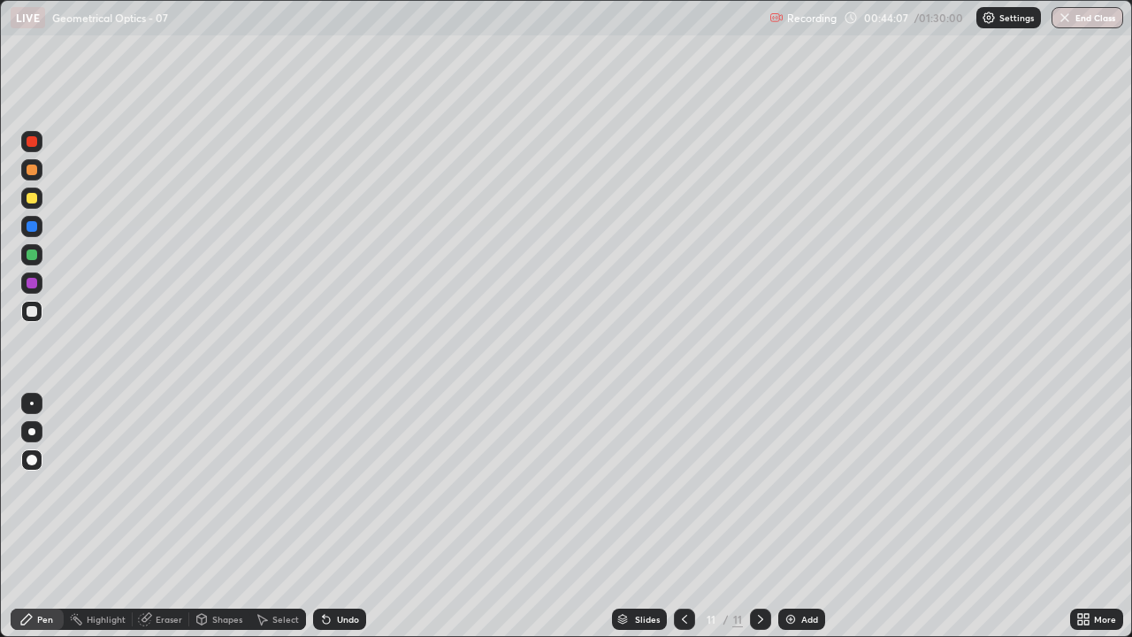
click at [30, 228] on div at bounding box center [32, 226] width 11 height 11
click at [36, 202] on div at bounding box center [32, 198] width 11 height 11
click at [337, 517] on div "Undo" at bounding box center [348, 619] width 22 height 9
click at [33, 253] on div at bounding box center [32, 254] width 11 height 11
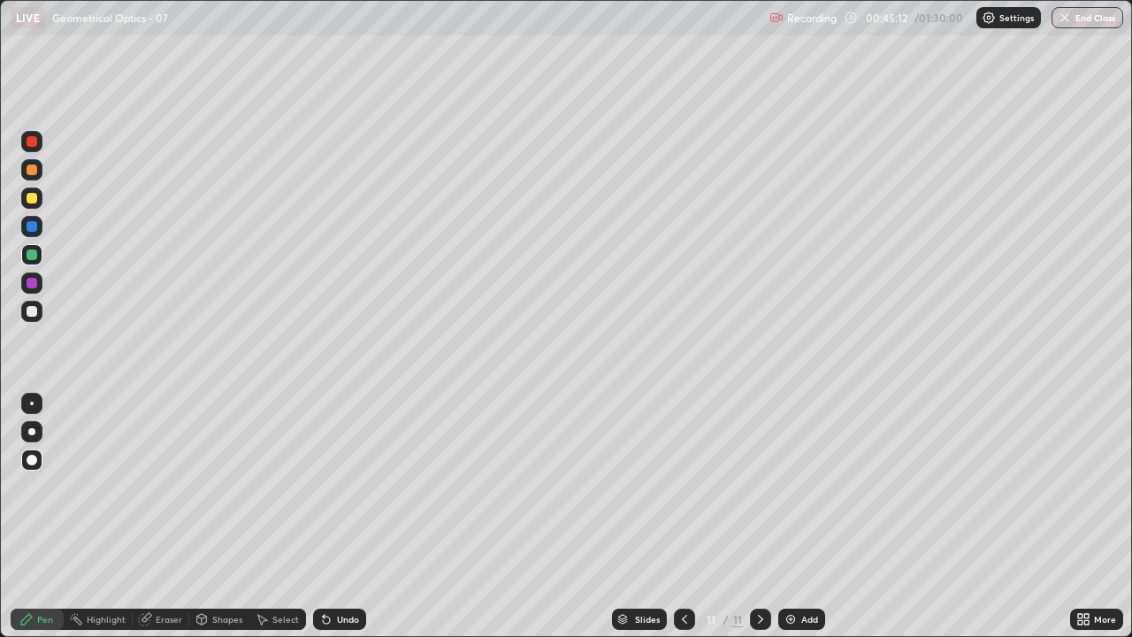
click at [35, 221] on div at bounding box center [31, 226] width 21 height 21
click at [33, 283] on div at bounding box center [32, 283] width 11 height 11
click at [339, 517] on div "Undo" at bounding box center [339, 619] width 53 height 21
click at [329, 517] on icon at bounding box center [326, 619] width 14 height 14
click at [324, 517] on icon at bounding box center [326, 620] width 7 height 7
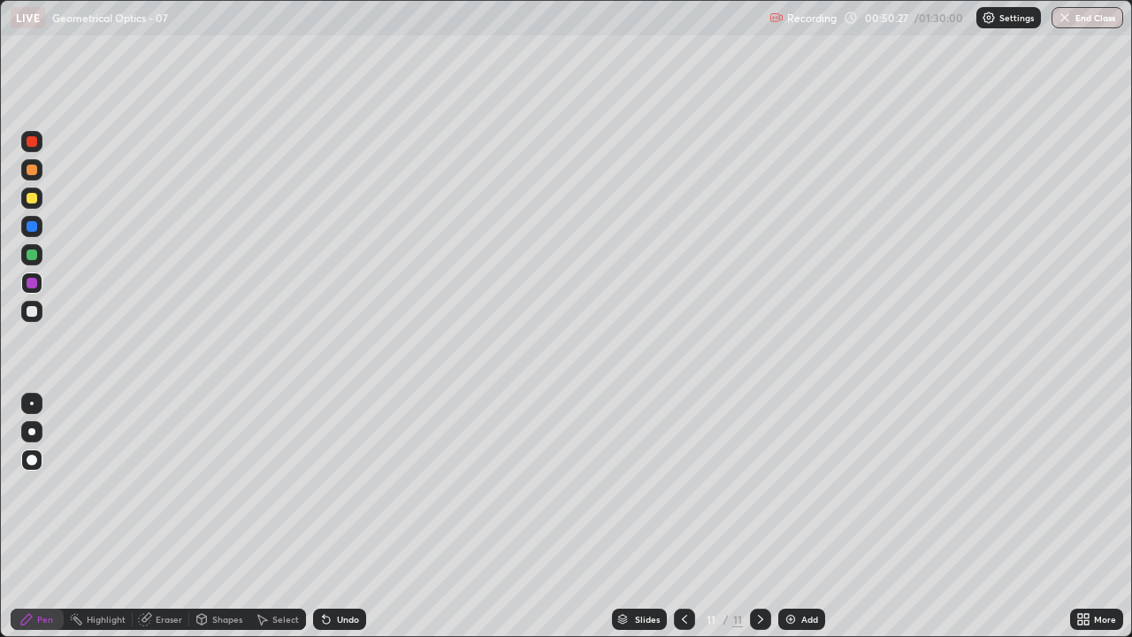
click at [797, 517] on div "Add" at bounding box center [802, 619] width 47 height 21
click at [30, 201] on div at bounding box center [32, 198] width 11 height 11
click at [680, 517] on div at bounding box center [684, 619] width 21 height 21
click at [34, 311] on div at bounding box center [32, 311] width 11 height 11
click at [759, 517] on icon at bounding box center [761, 619] width 14 height 14
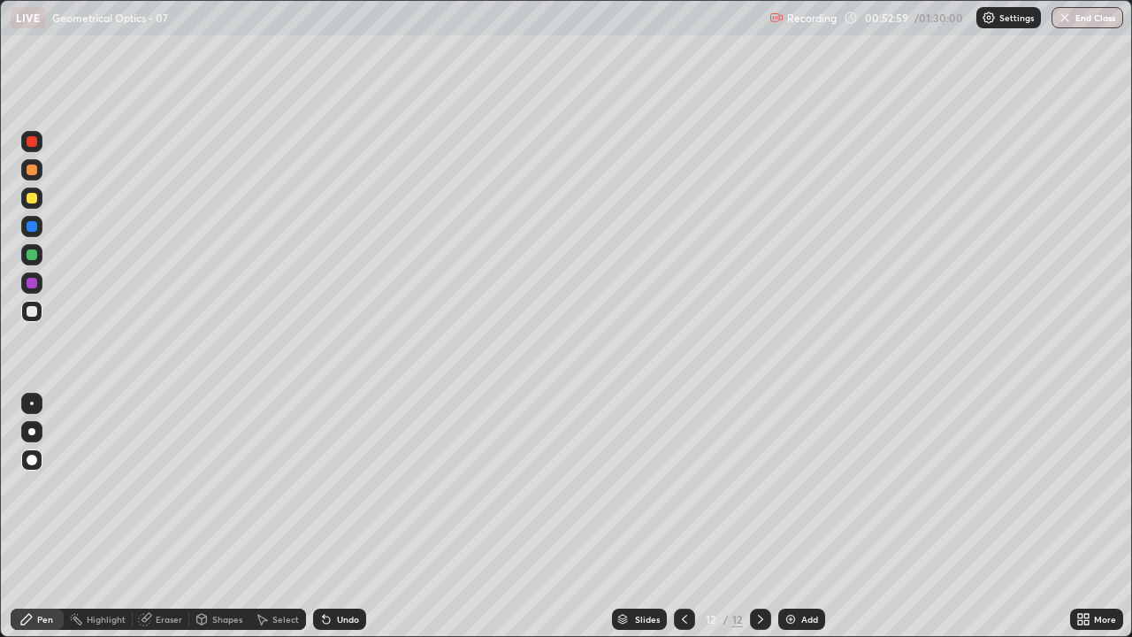
click at [33, 311] on div at bounding box center [32, 311] width 11 height 11
click at [31, 282] on div at bounding box center [32, 283] width 11 height 11
click at [25, 142] on div at bounding box center [31, 141] width 21 height 21
click at [797, 517] on div "Add" at bounding box center [802, 619] width 47 height 21
click at [27, 310] on div at bounding box center [32, 311] width 11 height 11
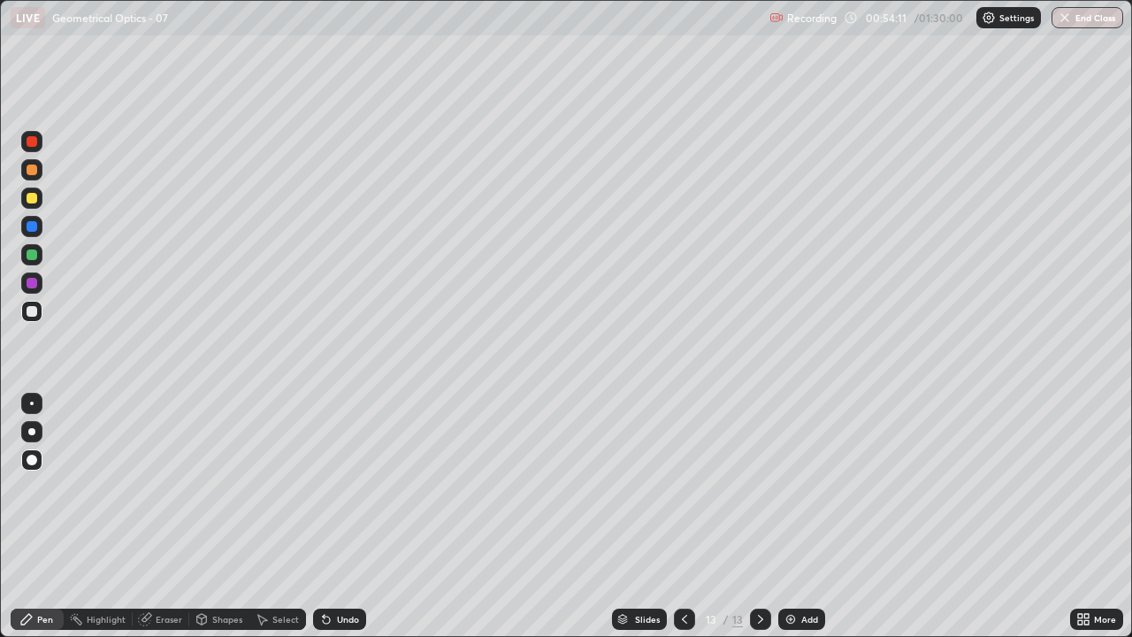
click at [680, 517] on icon at bounding box center [685, 619] width 14 height 14
click at [757, 517] on icon at bounding box center [761, 619] width 14 height 14
click at [341, 517] on div "Undo" at bounding box center [339, 619] width 53 height 21
click at [332, 517] on div "Undo" at bounding box center [339, 619] width 53 height 21
click at [323, 517] on icon at bounding box center [324, 616] width 2 height 2
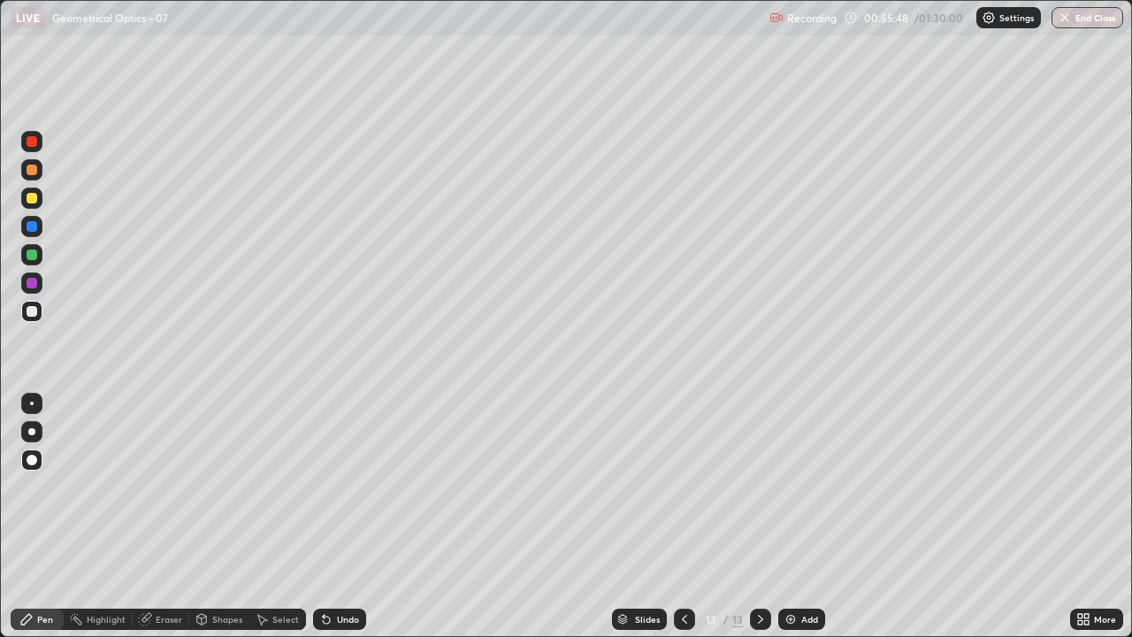
click at [323, 517] on icon at bounding box center [324, 616] width 2 height 2
click at [216, 517] on div "Shapes" at bounding box center [227, 619] width 30 height 9
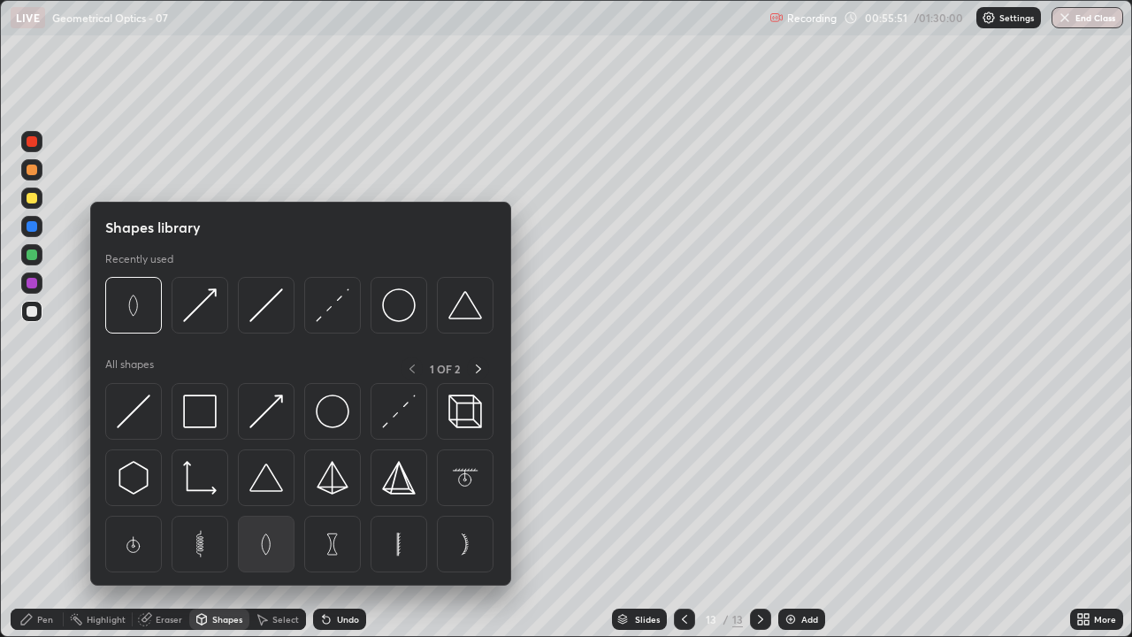
click at [273, 517] on img at bounding box center [266, 544] width 34 height 34
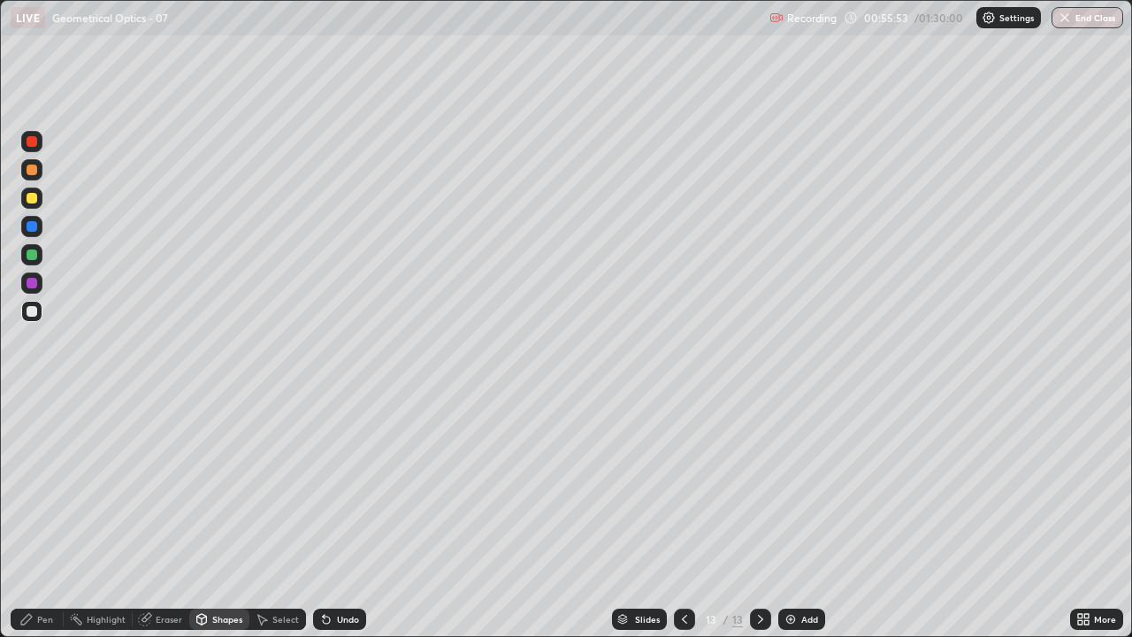
click at [225, 517] on div "Shapes" at bounding box center [227, 619] width 30 height 9
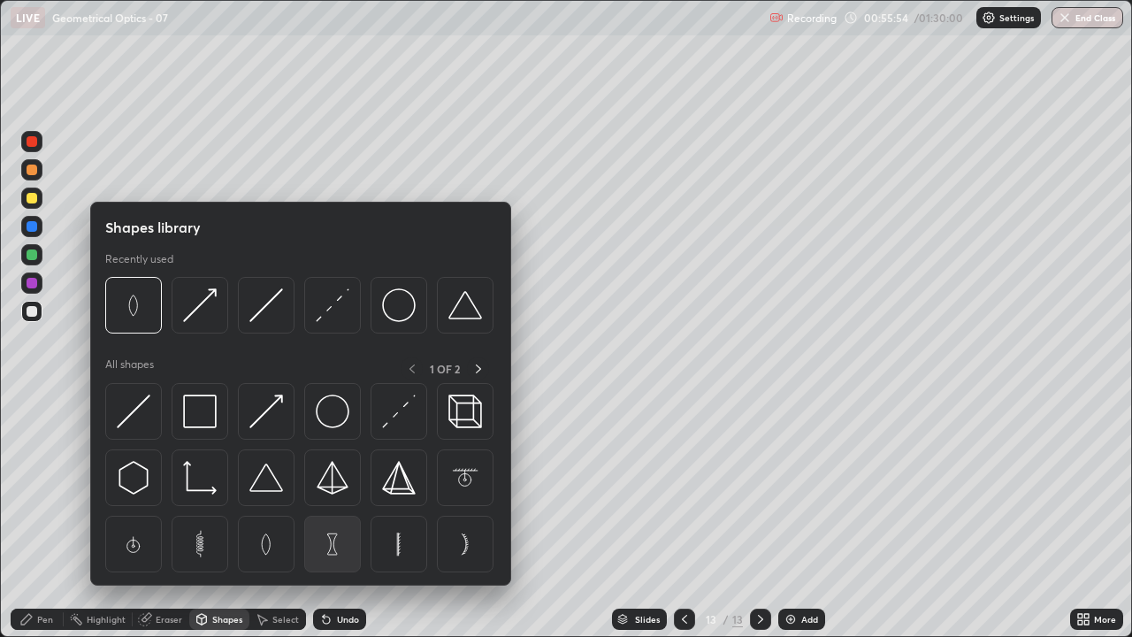
click at [334, 517] on img at bounding box center [333, 544] width 34 height 34
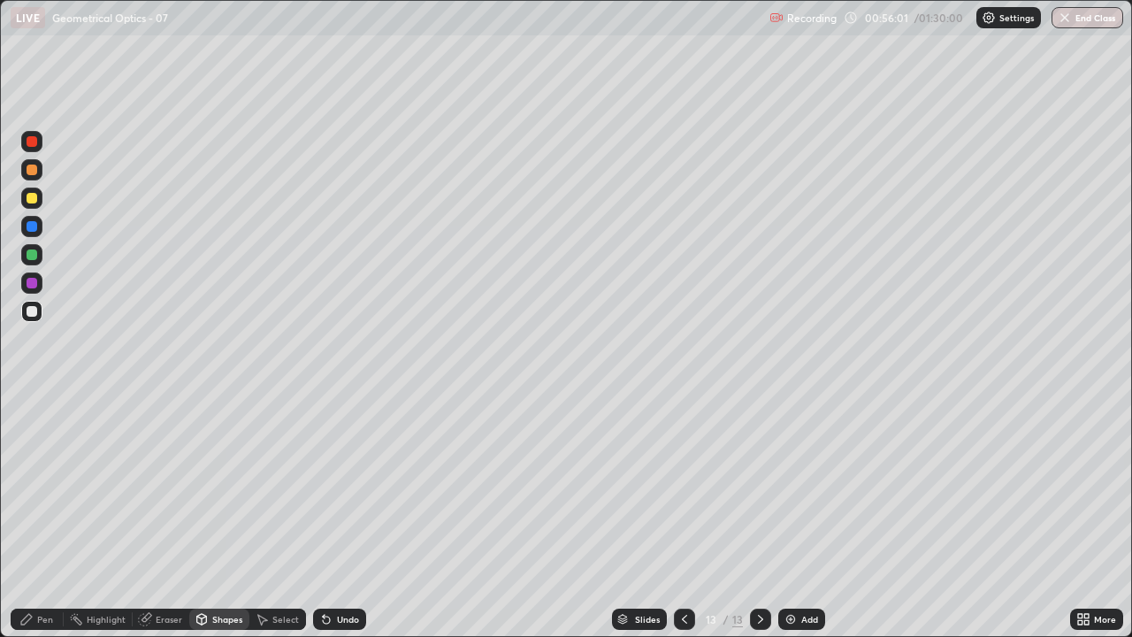
click at [270, 517] on div "Select" at bounding box center [277, 619] width 57 height 21
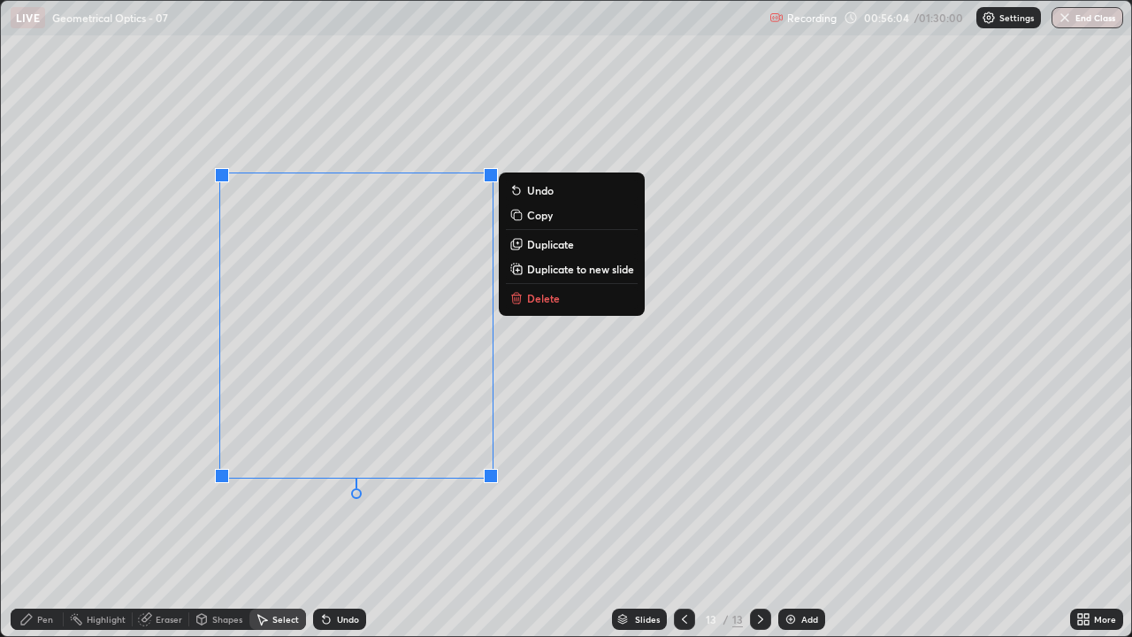
click at [341, 517] on div "Undo" at bounding box center [348, 619] width 22 height 9
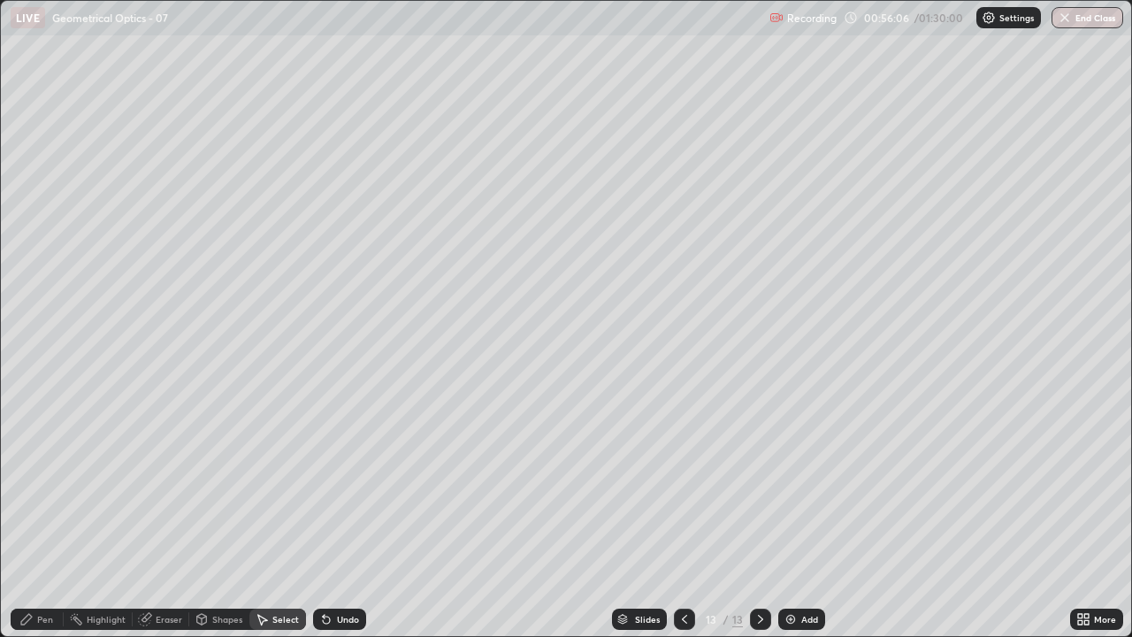
click at [212, 517] on div "Shapes" at bounding box center [227, 619] width 30 height 9
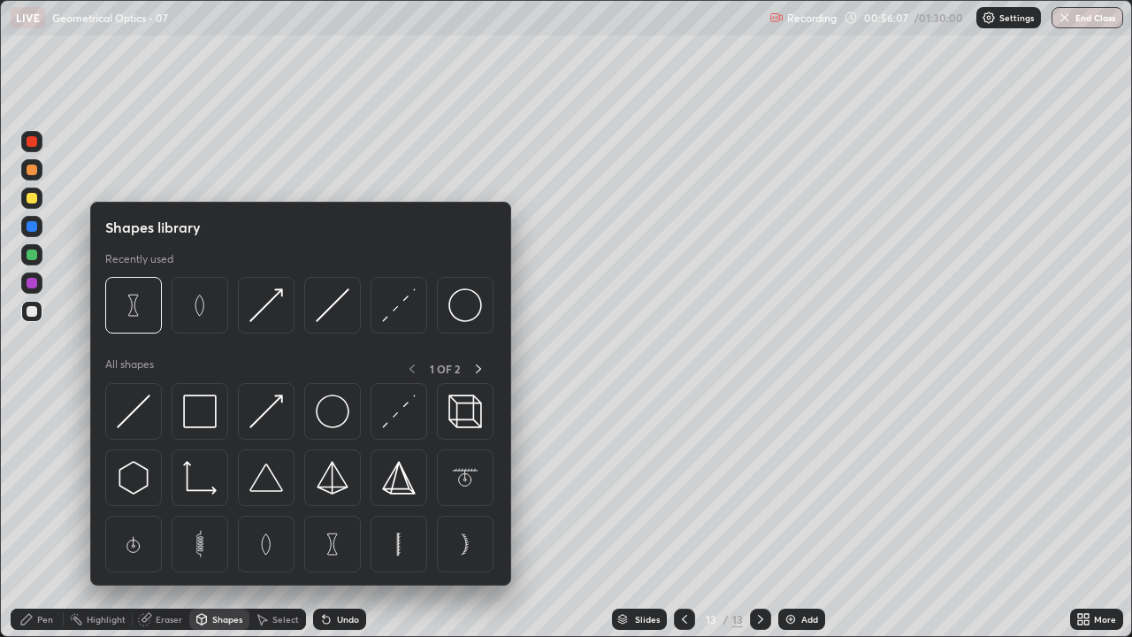
click at [328, 517] on img at bounding box center [333, 544] width 34 height 34
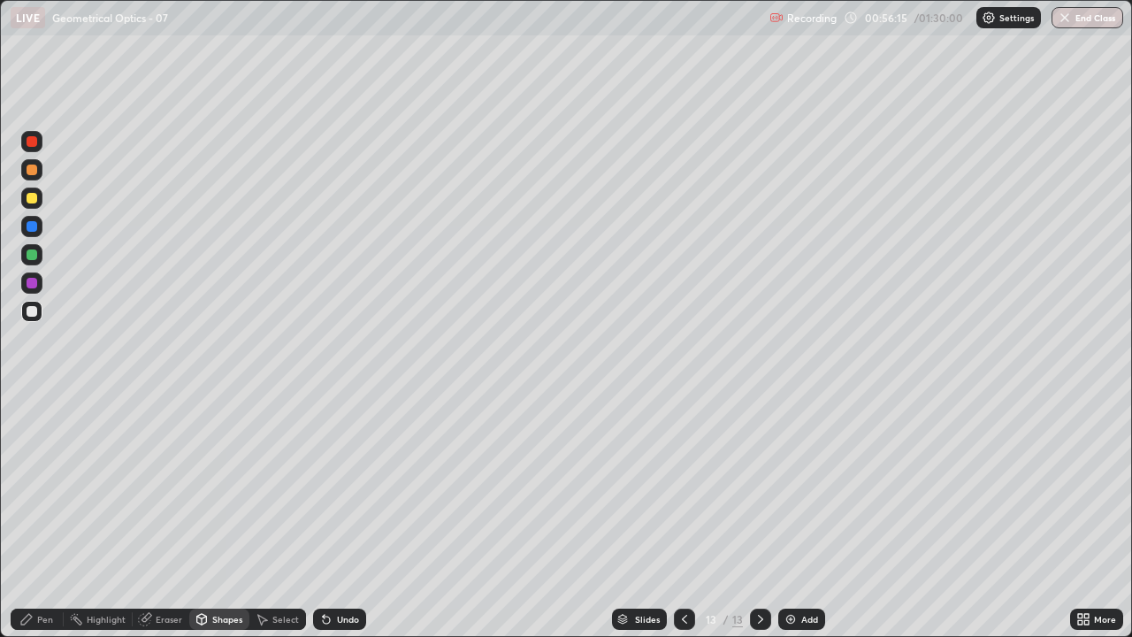
click at [280, 517] on div "Select" at bounding box center [285, 619] width 27 height 9
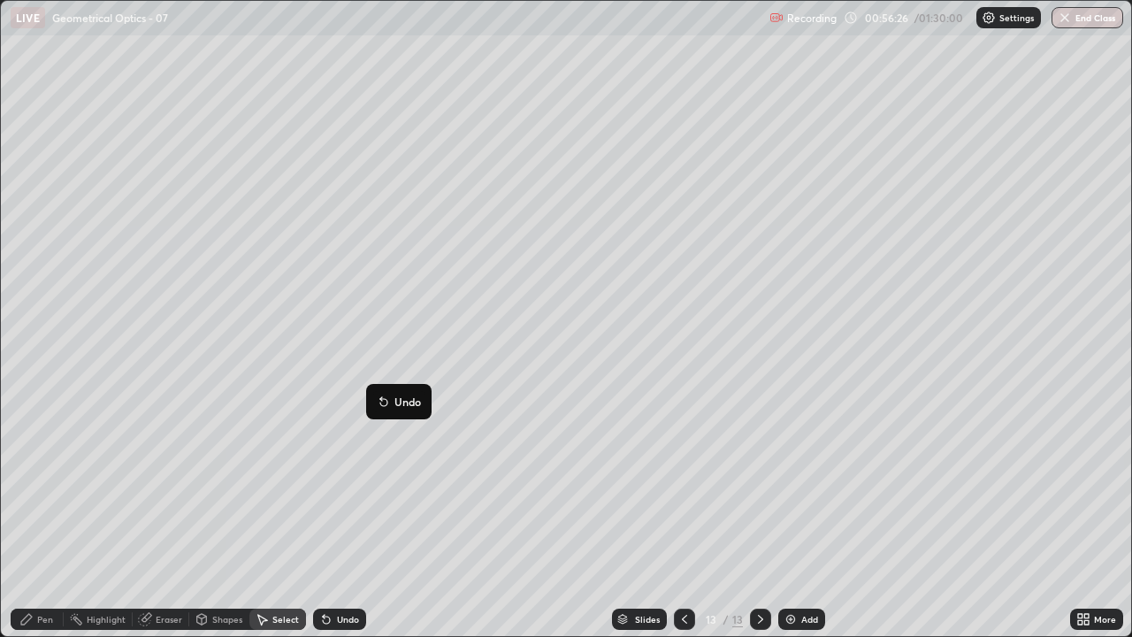
click at [34, 517] on div "Pen" at bounding box center [37, 619] width 53 height 21
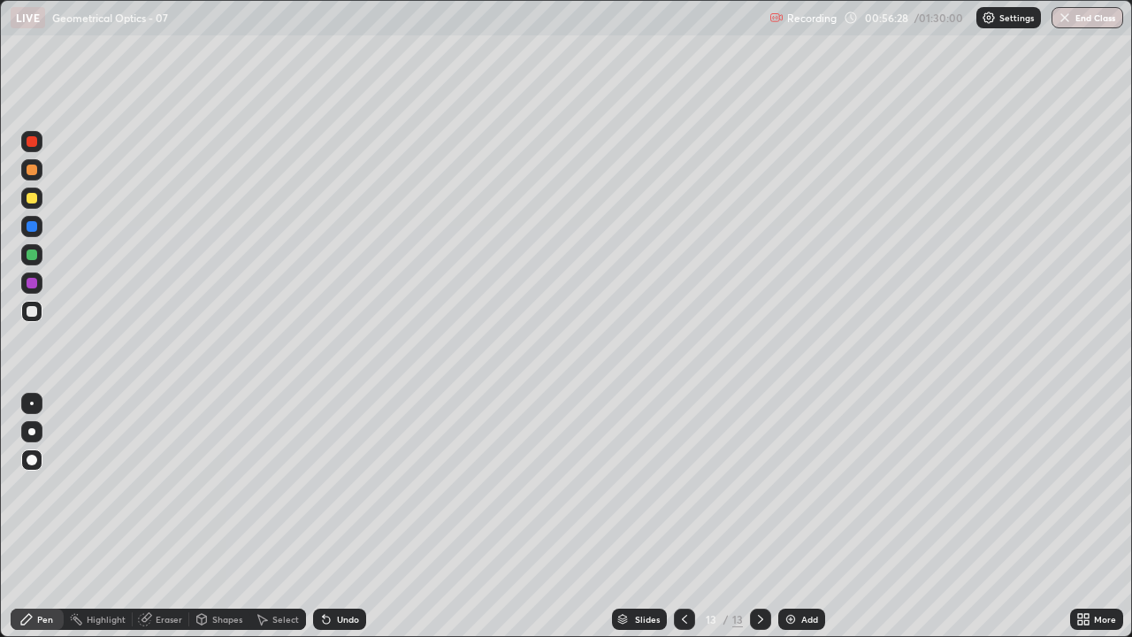
click at [33, 199] on div at bounding box center [32, 198] width 11 height 11
click at [35, 310] on div at bounding box center [32, 311] width 11 height 11
click at [1103, 517] on div "More" at bounding box center [1105, 619] width 22 height 9
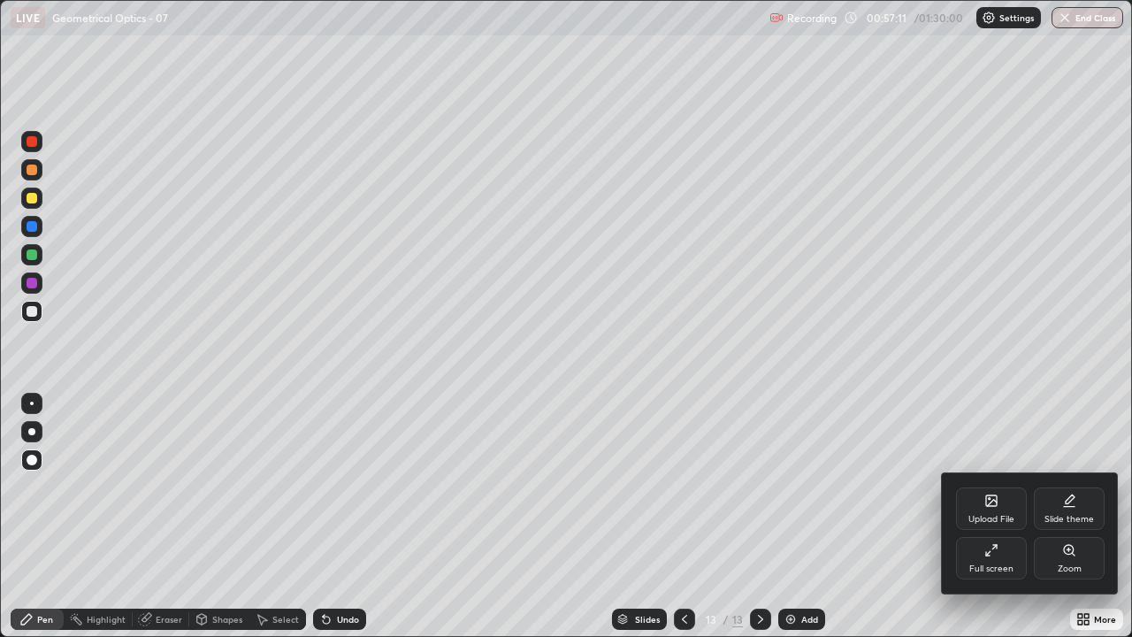
click at [979, 517] on div "Full screen" at bounding box center [992, 568] width 44 height 9
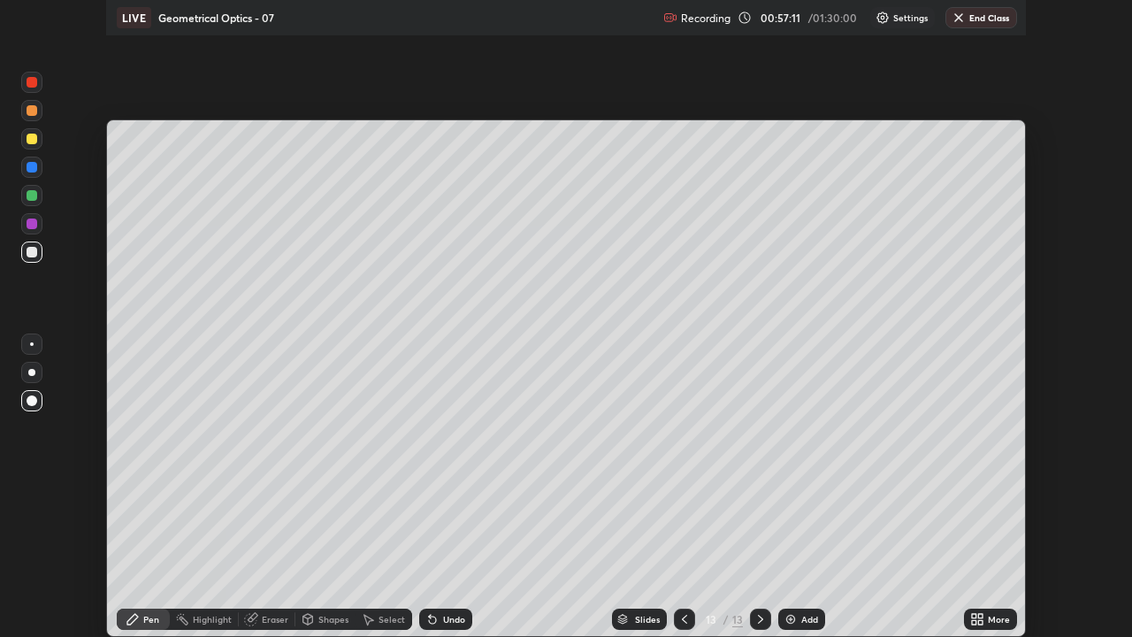
scroll to position [87956, 87341]
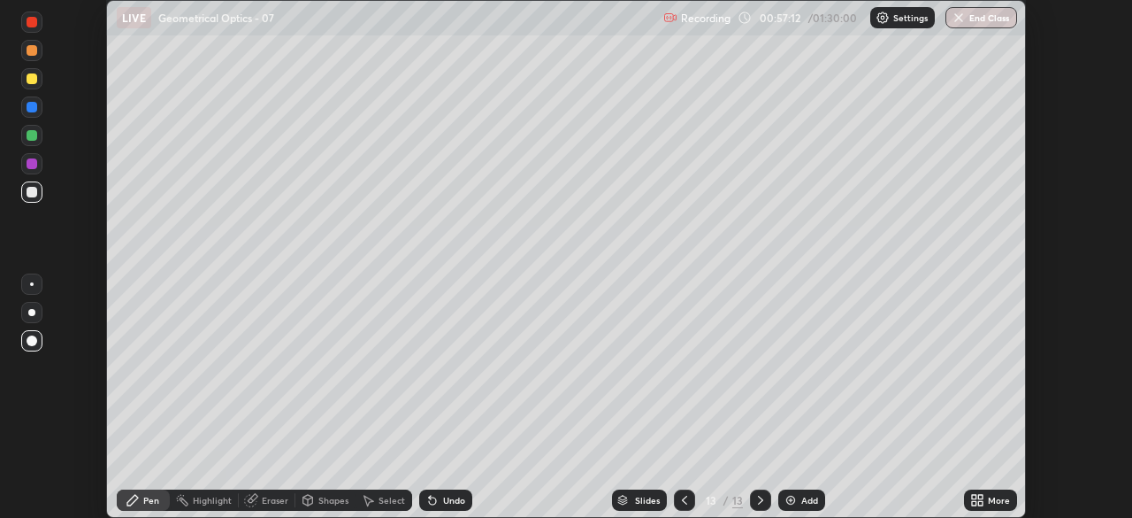
click at [447, 495] on div "Undo" at bounding box center [454, 499] width 22 height 9
click at [445, 495] on div "Undo" at bounding box center [454, 499] width 22 height 9
click at [447, 498] on div "Undo" at bounding box center [454, 499] width 22 height 9
click at [434, 497] on icon at bounding box center [433, 500] width 14 height 14
click at [429, 496] on icon at bounding box center [430, 496] width 2 height 2
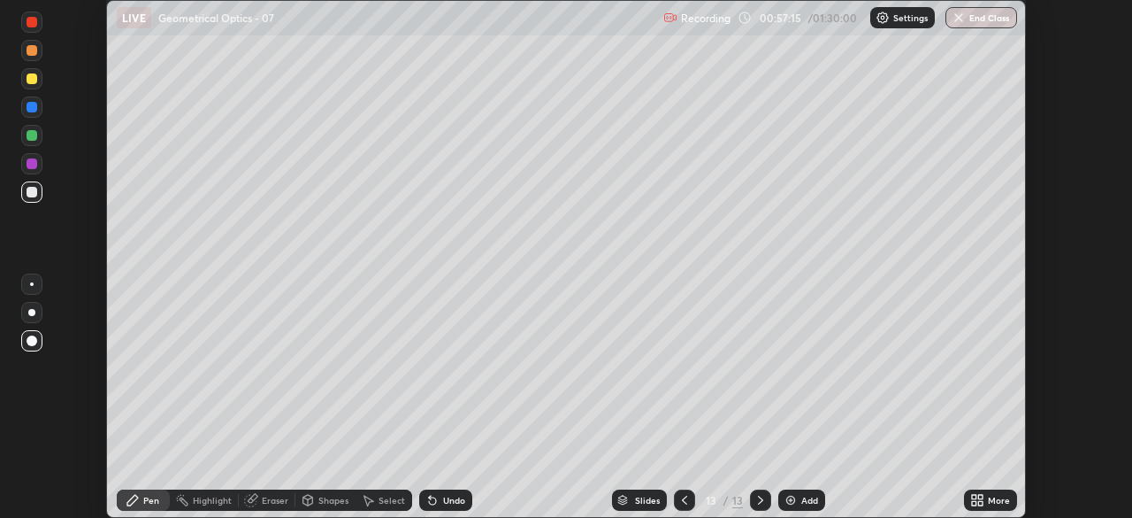
click at [429, 496] on icon at bounding box center [430, 496] width 2 height 2
click at [429, 498] on icon at bounding box center [432, 500] width 7 height 7
click at [980, 496] on icon at bounding box center [981, 497] width 4 height 4
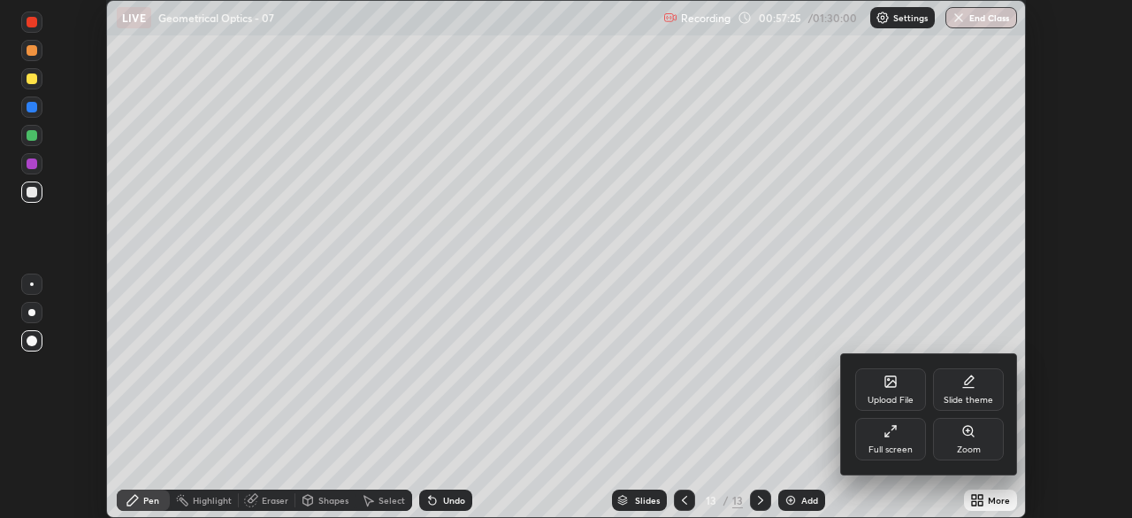
click at [895, 436] on icon at bounding box center [891, 431] width 14 height 14
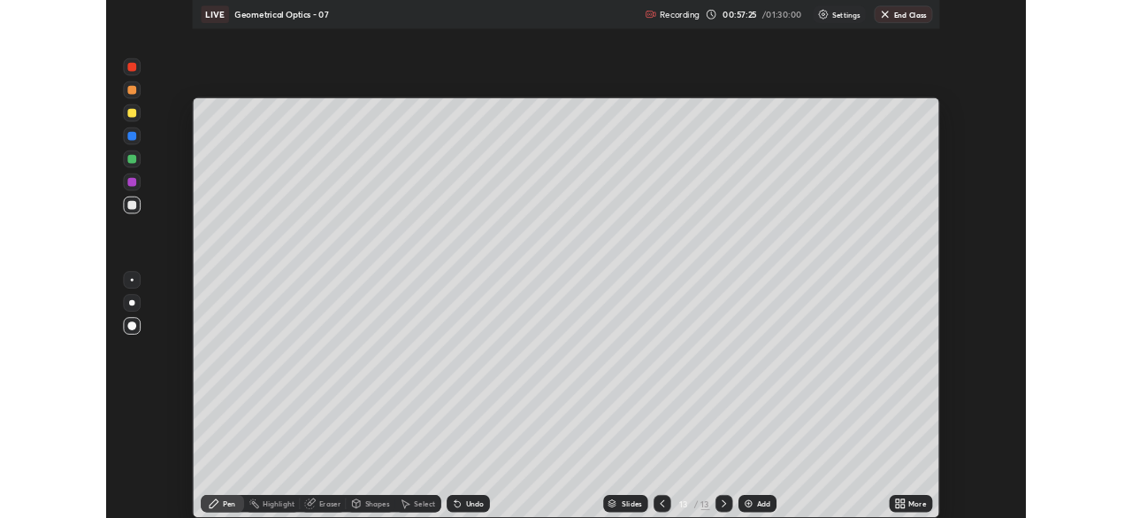
scroll to position [637, 1132]
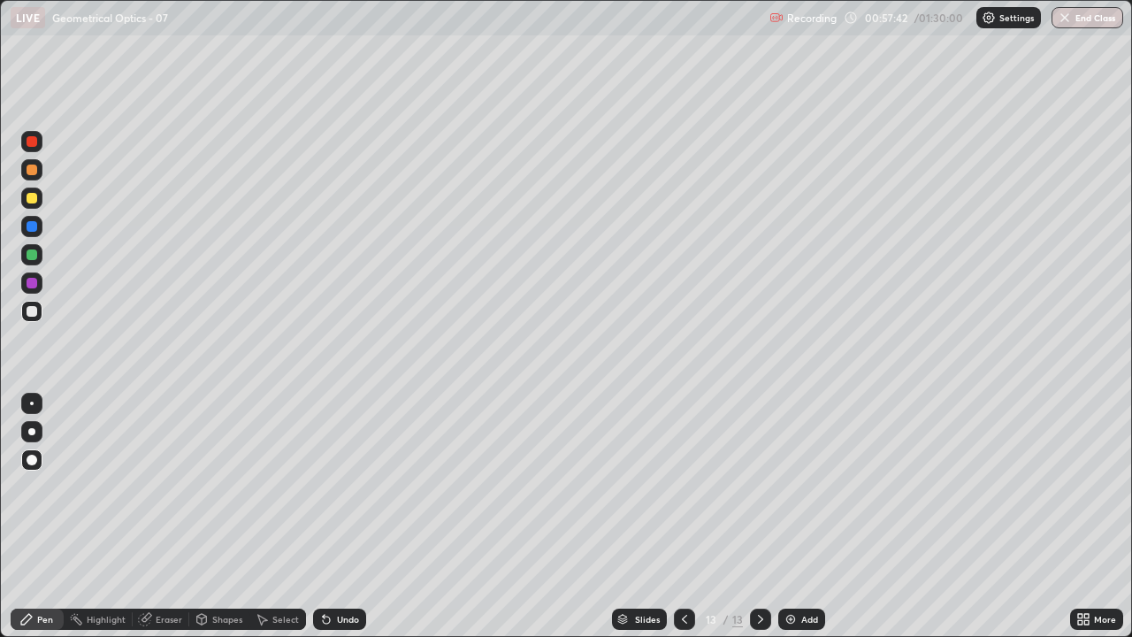
click at [36, 257] on div at bounding box center [32, 254] width 11 height 11
click at [31, 289] on div at bounding box center [31, 282] width 21 height 21
click at [28, 257] on div at bounding box center [32, 254] width 11 height 11
click at [162, 517] on div "Eraser" at bounding box center [169, 619] width 27 height 9
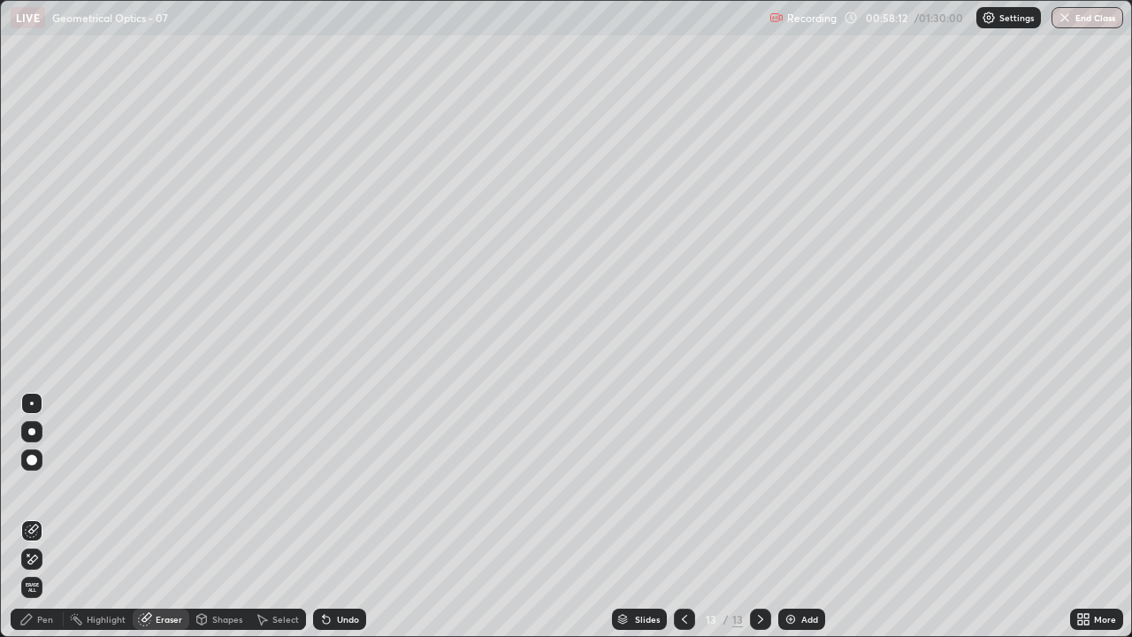
click at [46, 517] on div "Pen" at bounding box center [45, 619] width 16 height 9
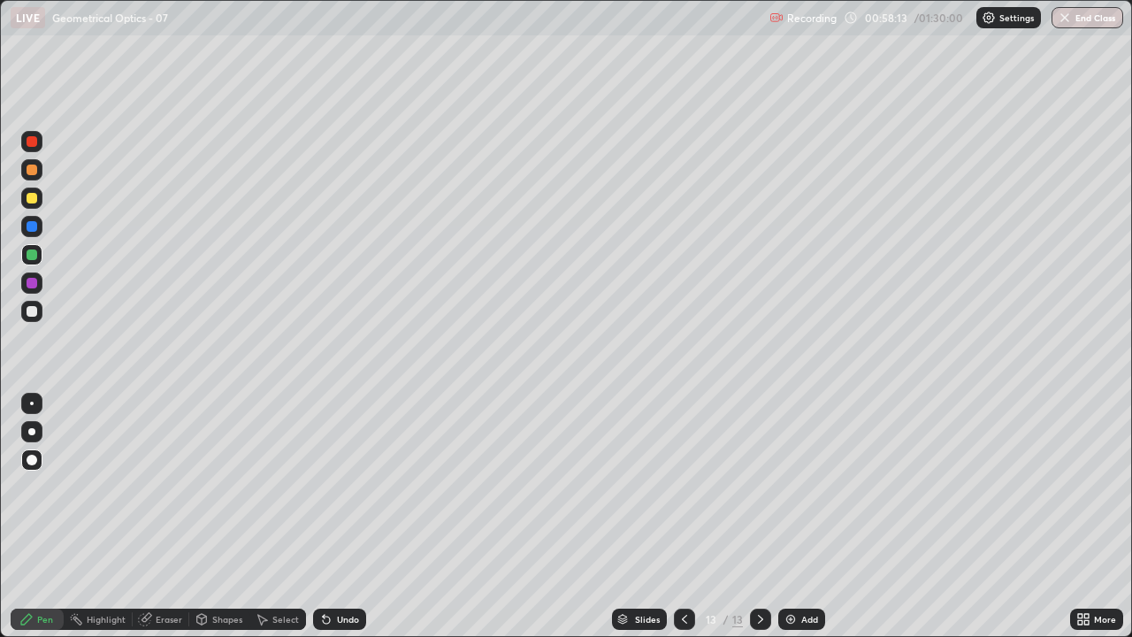
click at [33, 311] on div at bounding box center [32, 311] width 11 height 11
click at [33, 277] on div at bounding box center [31, 282] width 21 height 21
click at [354, 517] on div "Undo" at bounding box center [348, 619] width 22 height 9
click at [349, 517] on div "Undo" at bounding box center [348, 619] width 22 height 9
click at [344, 517] on div "Undo" at bounding box center [348, 619] width 22 height 9
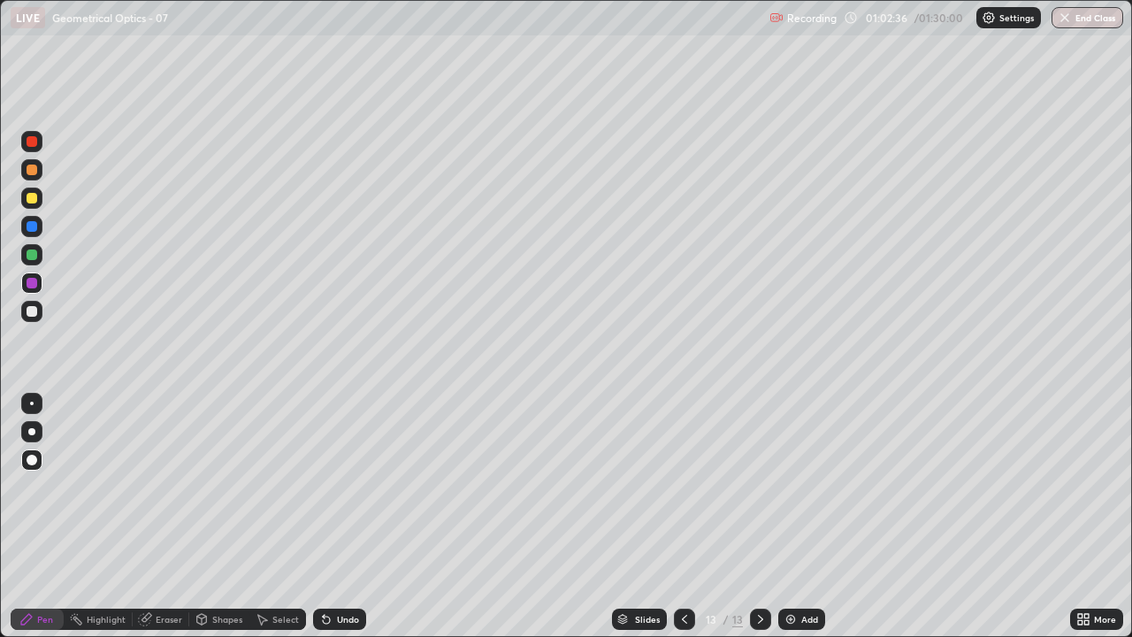
click at [36, 314] on div at bounding box center [32, 311] width 11 height 11
click at [789, 517] on img at bounding box center [791, 619] width 14 height 14
click at [687, 517] on div at bounding box center [684, 619] width 21 height 21
click at [34, 261] on div at bounding box center [31, 254] width 21 height 21
click at [759, 517] on icon at bounding box center [761, 619] width 14 height 14
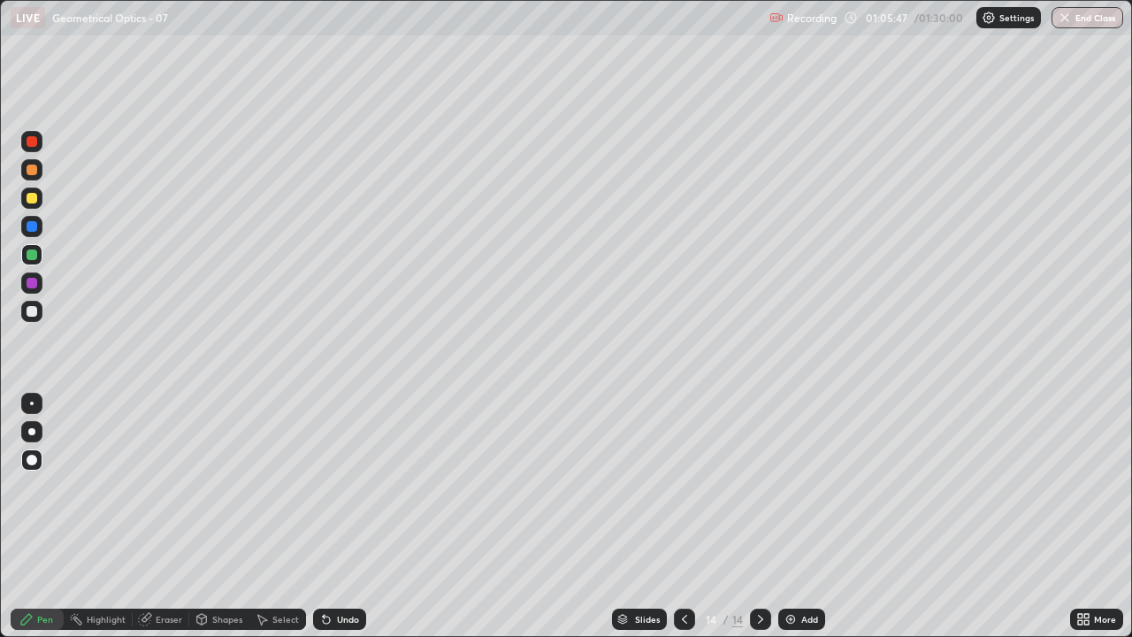
click at [344, 517] on div "Undo" at bounding box center [339, 619] width 53 height 21
click at [28, 306] on div at bounding box center [32, 311] width 11 height 11
click at [337, 517] on div "Undo" at bounding box center [348, 619] width 22 height 9
click at [340, 517] on div "Undo" at bounding box center [348, 619] width 22 height 9
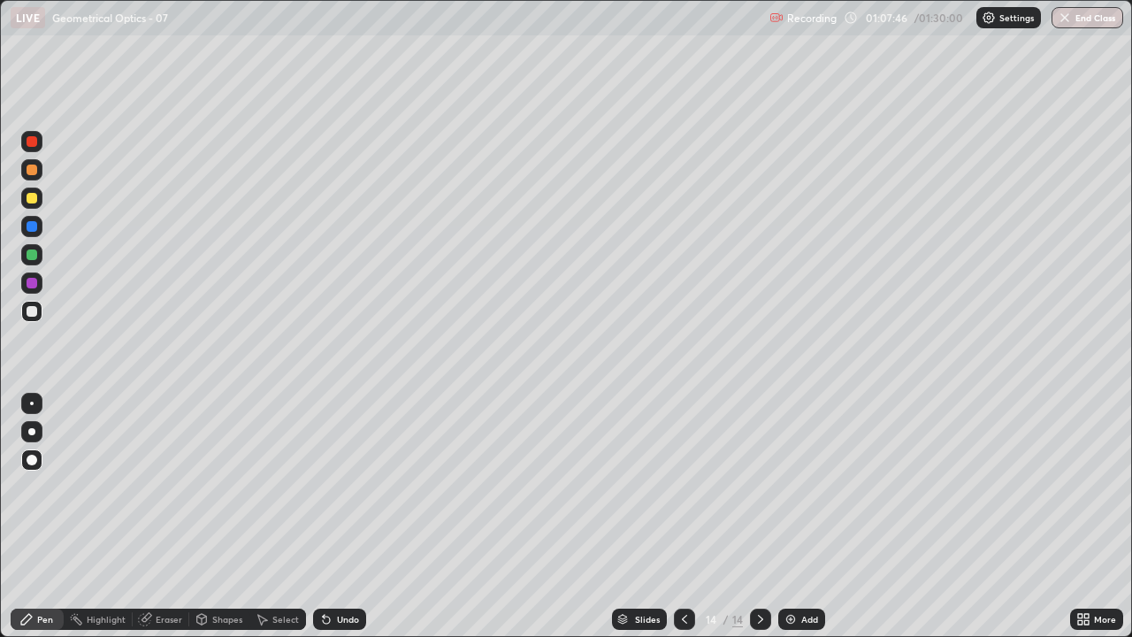
click at [349, 517] on div "Undo" at bounding box center [348, 619] width 22 height 9
click at [344, 517] on div "Undo" at bounding box center [348, 619] width 22 height 9
click at [335, 517] on div "Undo" at bounding box center [339, 619] width 53 height 21
click at [785, 517] on img at bounding box center [791, 619] width 14 height 14
click at [683, 517] on icon at bounding box center [685, 619] width 14 height 14
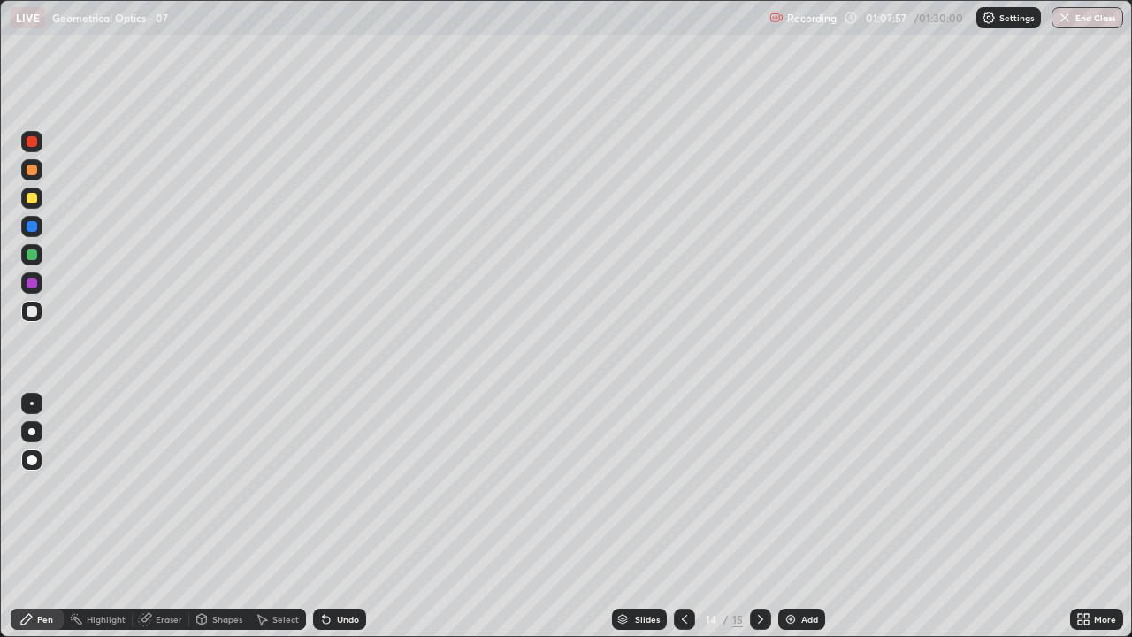
click at [162, 517] on div "Eraser" at bounding box center [169, 619] width 27 height 9
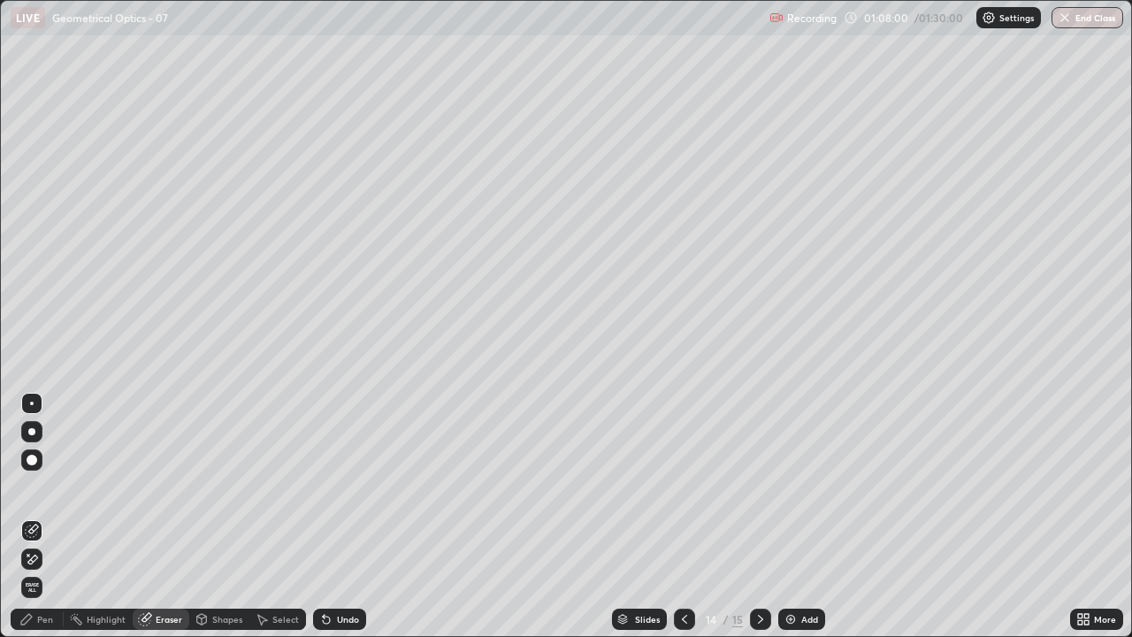
click at [332, 517] on div "Undo" at bounding box center [339, 619] width 53 height 21
click at [45, 517] on div "Pen" at bounding box center [45, 619] width 16 height 9
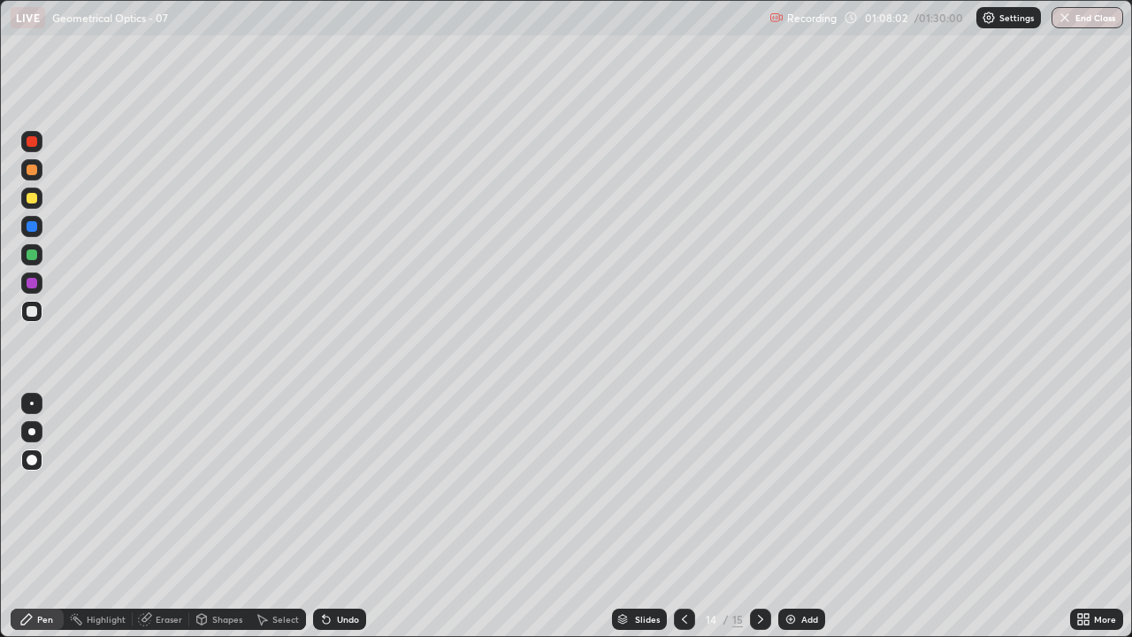
click at [32, 310] on div at bounding box center [32, 311] width 11 height 11
click at [759, 517] on icon at bounding box center [761, 619] width 14 height 14
click at [23, 312] on div at bounding box center [31, 311] width 21 height 21
click at [32, 141] on div at bounding box center [32, 141] width 11 height 11
click at [33, 255] on div at bounding box center [32, 254] width 11 height 11
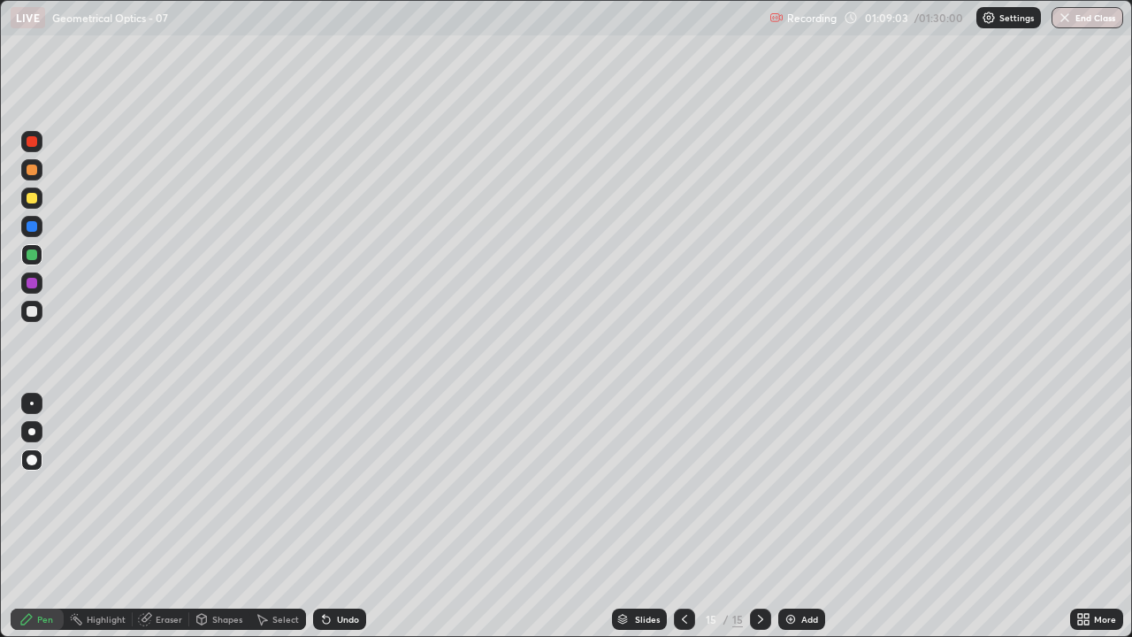
click at [334, 517] on div "Undo" at bounding box center [339, 619] width 53 height 21
click at [337, 517] on div "Undo" at bounding box center [348, 619] width 22 height 9
click at [342, 517] on div "Undo" at bounding box center [339, 619] width 53 height 21
click at [344, 517] on div "Undo" at bounding box center [348, 619] width 22 height 9
click at [116, 517] on div "Highlight" at bounding box center [106, 619] width 39 height 9
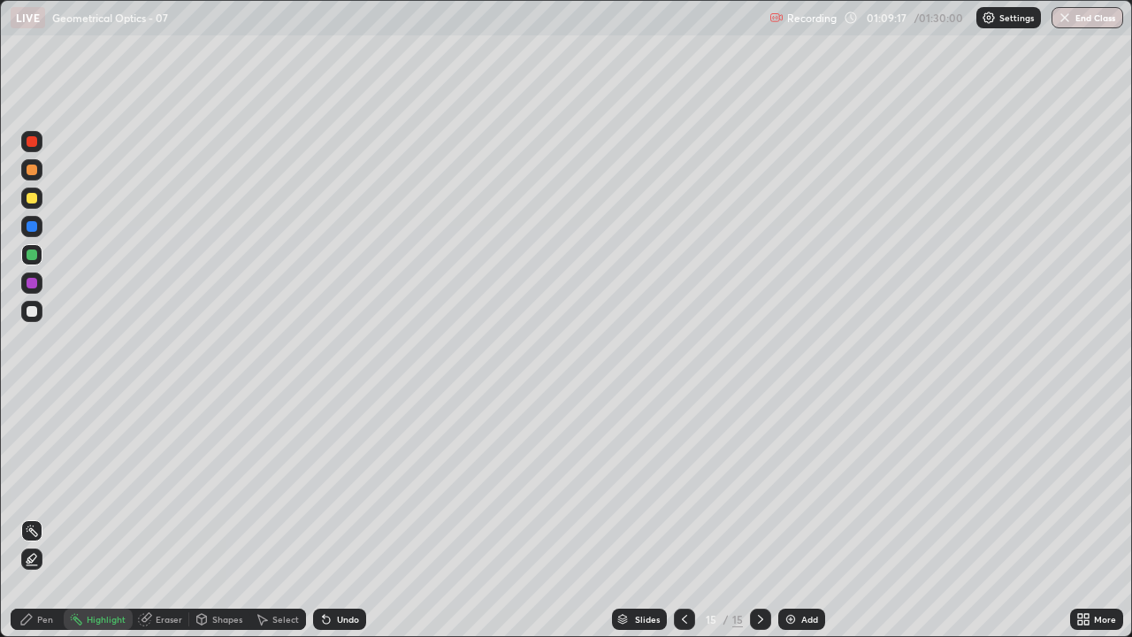
click at [163, 517] on div "Eraser" at bounding box center [169, 619] width 27 height 9
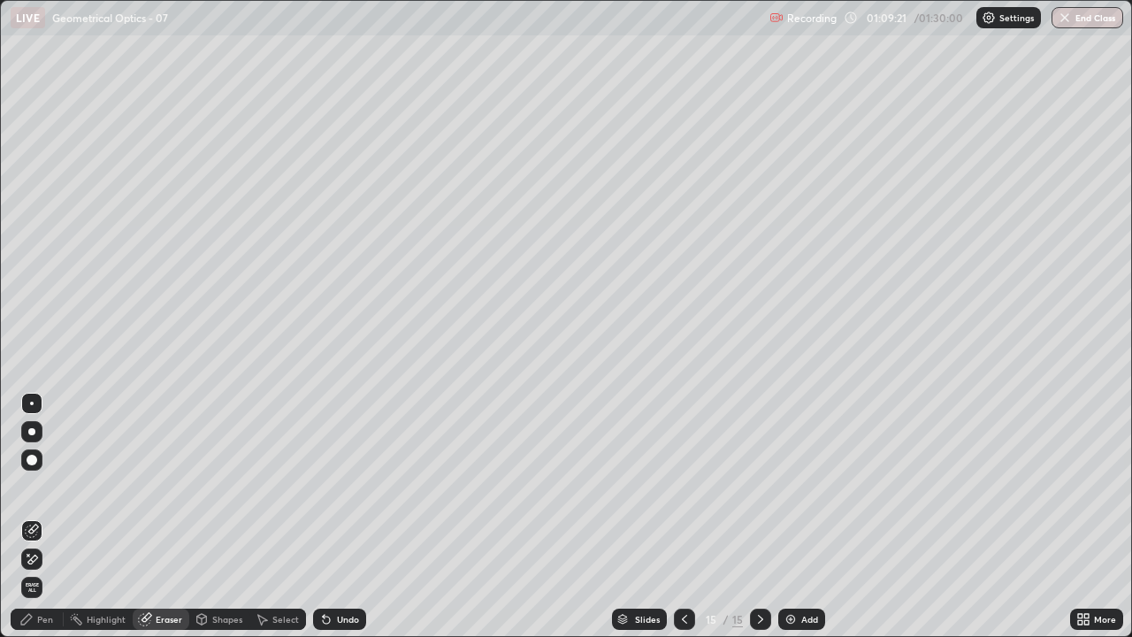
click at [48, 517] on div "Pen" at bounding box center [45, 619] width 16 height 9
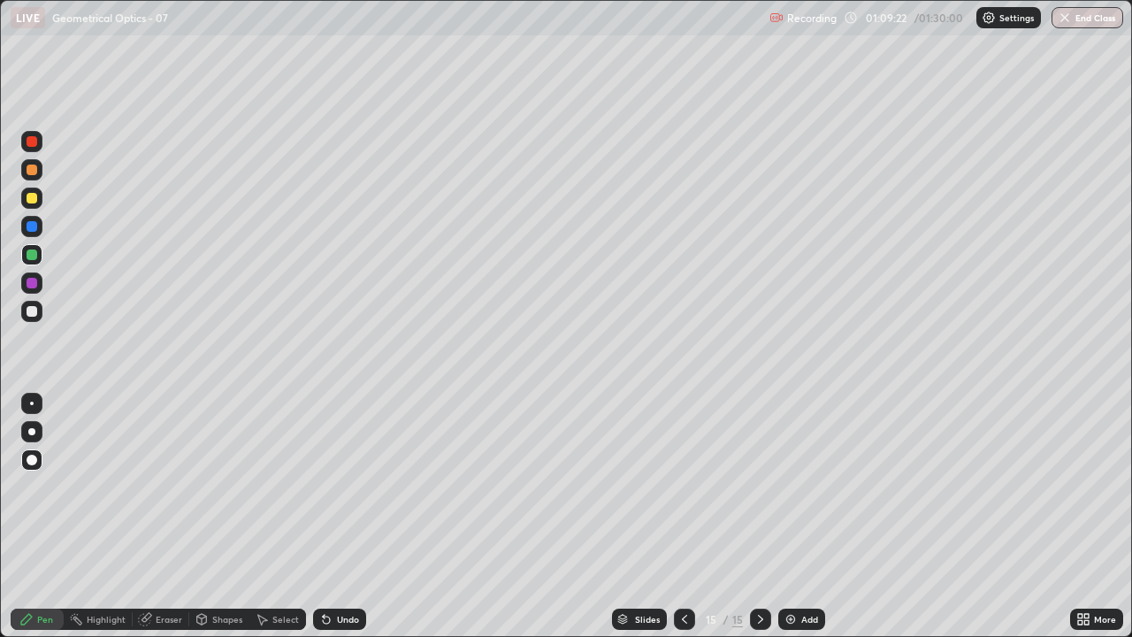
click at [33, 257] on div at bounding box center [32, 254] width 11 height 11
click at [33, 142] on div at bounding box center [32, 141] width 11 height 11
click at [33, 257] on div at bounding box center [32, 254] width 11 height 11
click at [35, 309] on div at bounding box center [32, 311] width 11 height 11
click at [32, 281] on div at bounding box center [32, 283] width 11 height 11
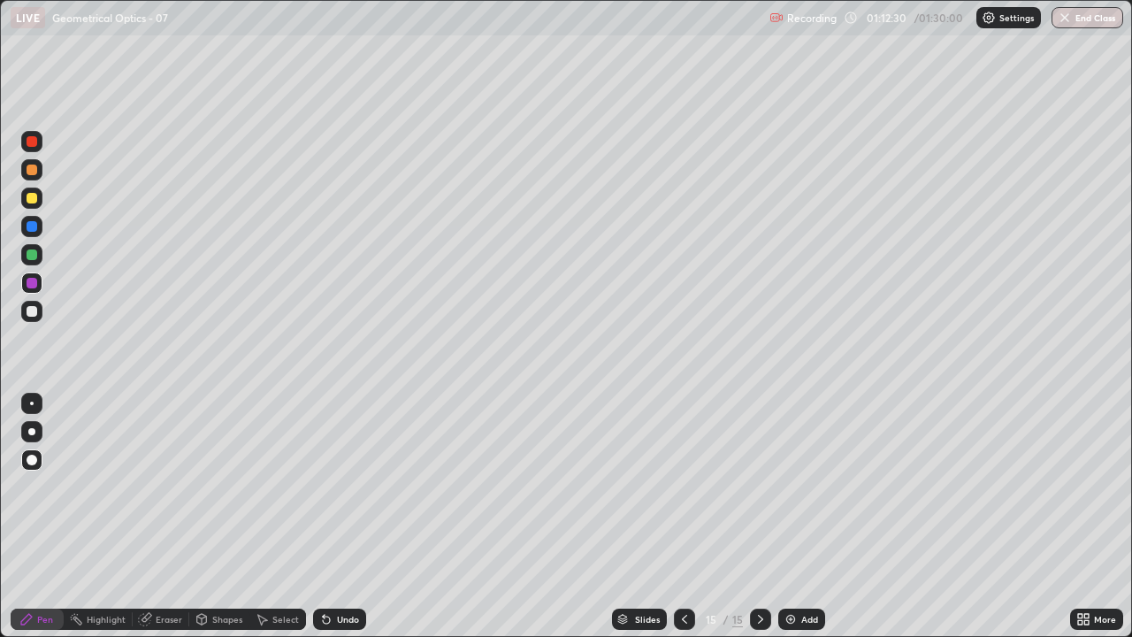
click at [346, 517] on div "Undo" at bounding box center [348, 619] width 22 height 9
click at [491, 517] on div "Slides 15 / 15 Add" at bounding box center [718, 619] width 704 height 35
click at [418, 517] on div "Slides 15 / 15 Add" at bounding box center [718, 619] width 704 height 35
click at [34, 229] on div at bounding box center [32, 226] width 11 height 11
click at [784, 517] on img at bounding box center [791, 619] width 14 height 14
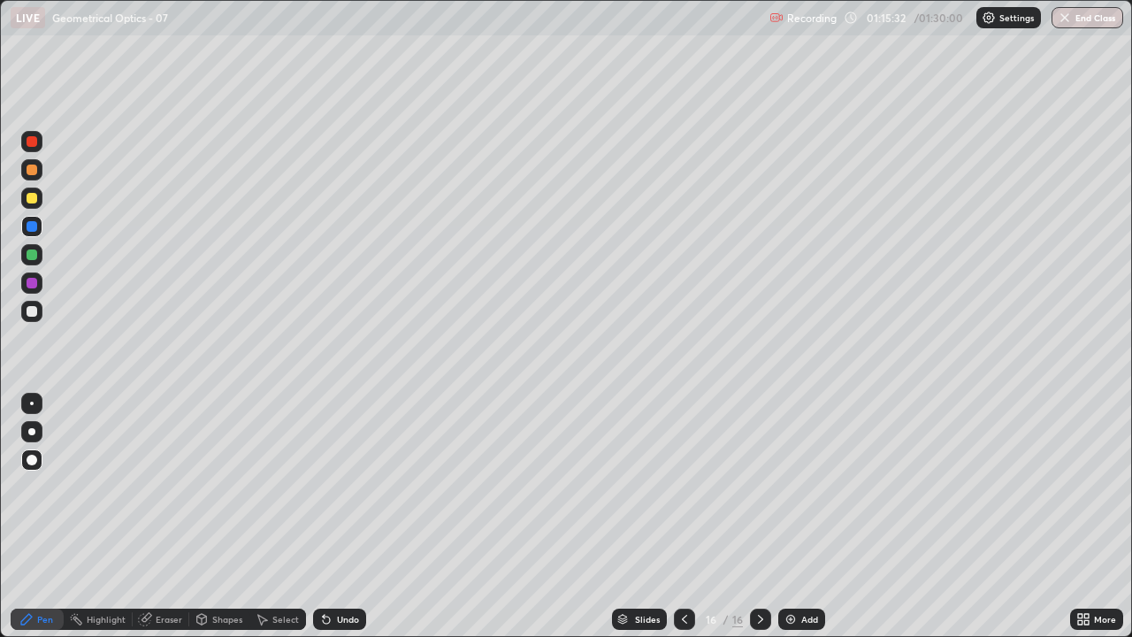
click at [341, 517] on div "Undo" at bounding box center [339, 619] width 53 height 21
click at [36, 308] on div at bounding box center [32, 311] width 11 height 11
click at [33, 228] on div at bounding box center [32, 226] width 11 height 11
click at [40, 257] on div at bounding box center [31, 254] width 21 height 21
click at [33, 311] on div at bounding box center [32, 311] width 11 height 11
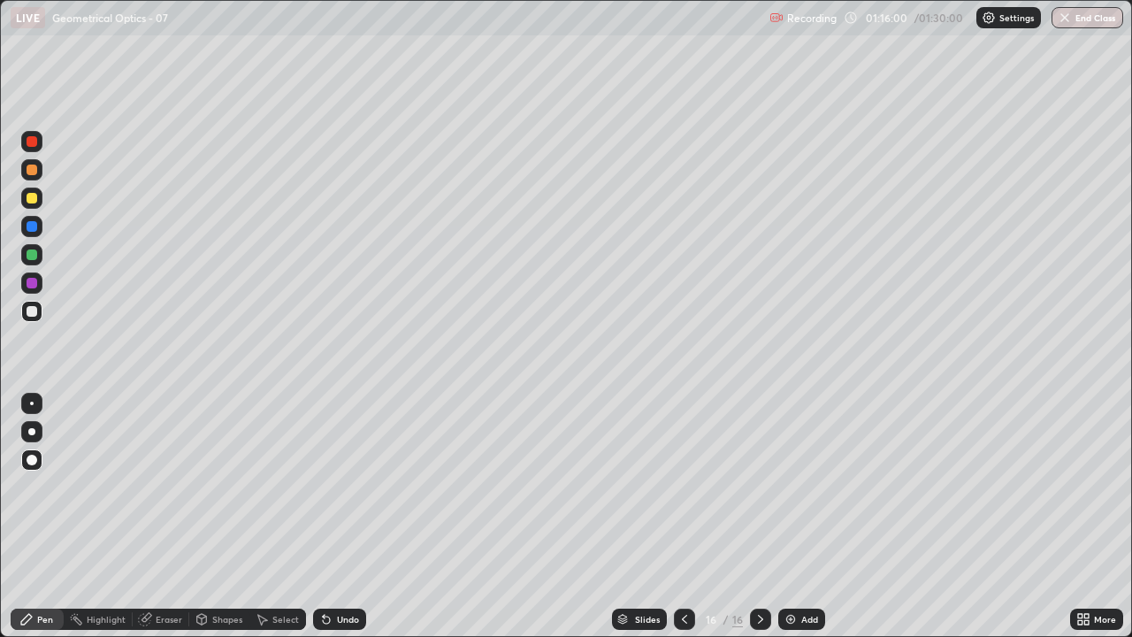
click at [35, 230] on div at bounding box center [32, 226] width 11 height 11
click at [323, 517] on icon at bounding box center [324, 616] width 2 height 2
click at [32, 253] on div at bounding box center [32, 254] width 11 height 11
click at [27, 293] on div at bounding box center [31, 282] width 21 height 21
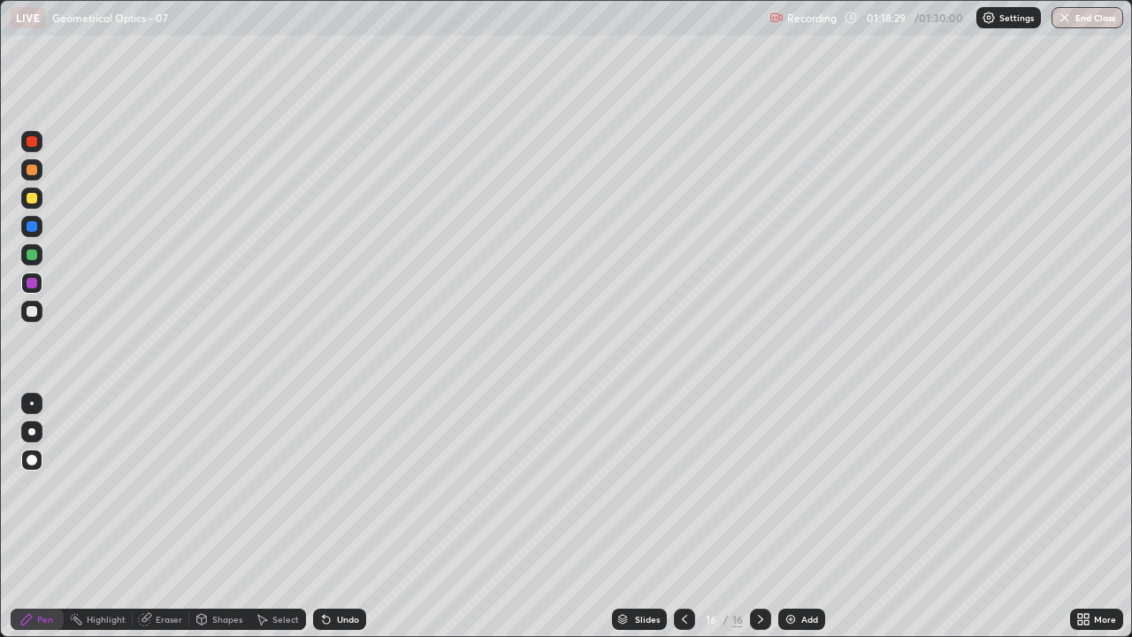
click at [31, 233] on div at bounding box center [31, 226] width 21 height 21
click at [344, 517] on div "Undo" at bounding box center [339, 619] width 53 height 21
click at [338, 517] on div "Undo" at bounding box center [348, 619] width 22 height 9
click at [28, 254] on div at bounding box center [32, 254] width 11 height 11
click at [32, 312] on div at bounding box center [32, 311] width 11 height 11
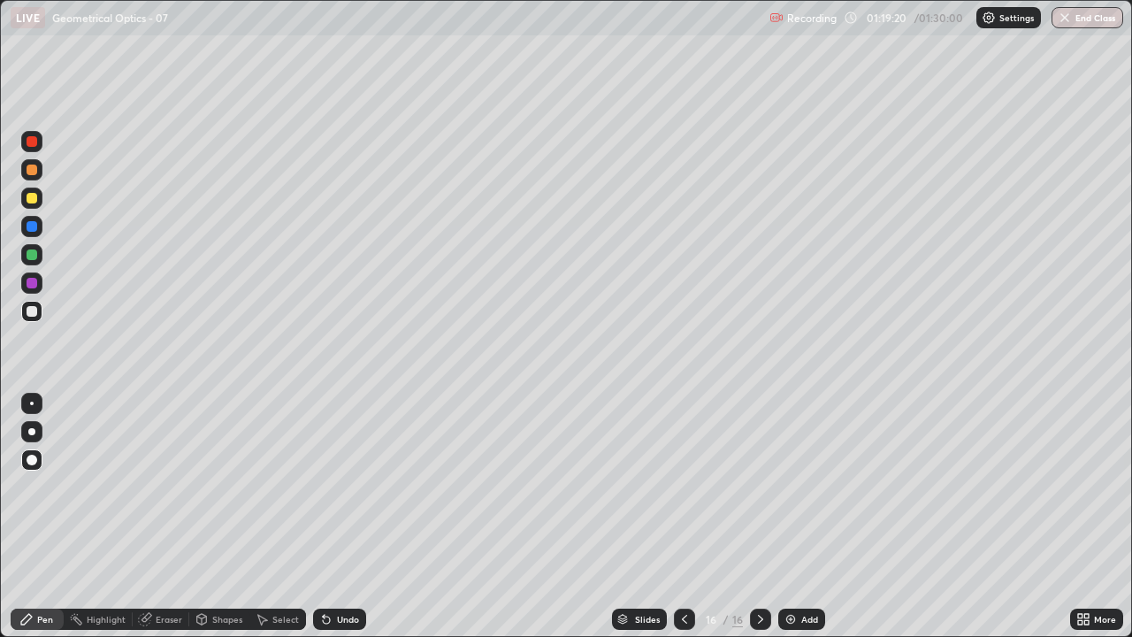
click at [789, 517] on img at bounding box center [791, 619] width 14 height 14
click at [684, 517] on icon at bounding box center [684, 619] width 5 height 9
click at [352, 517] on div "Undo" at bounding box center [348, 619] width 22 height 9
click at [33, 231] on div at bounding box center [32, 226] width 11 height 11
click at [750, 517] on div at bounding box center [760, 619] width 21 height 21
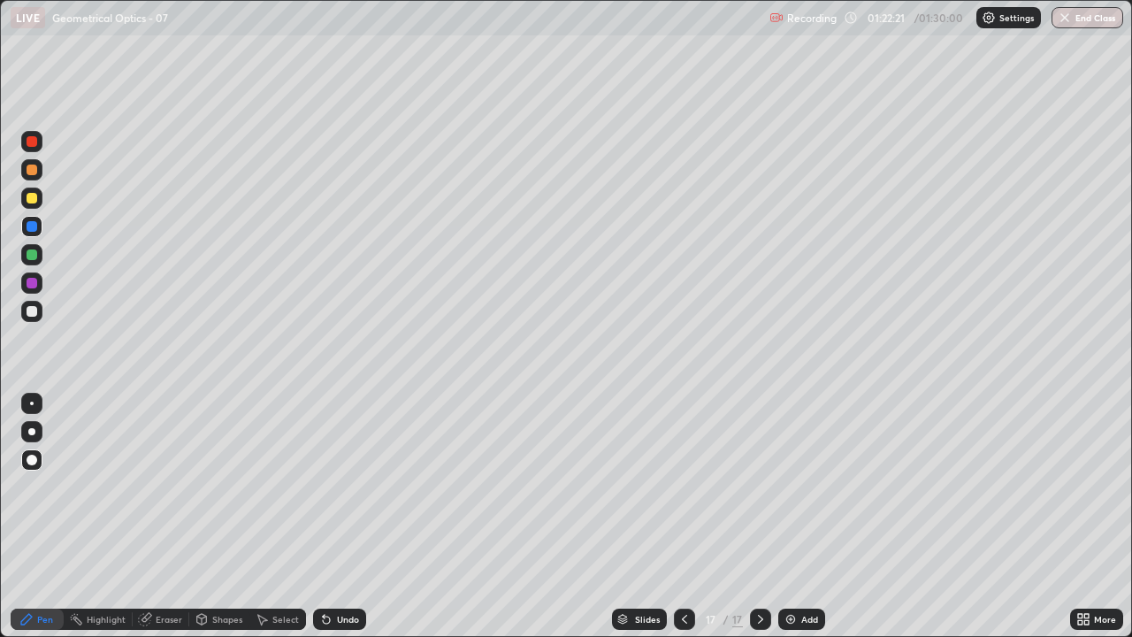
click at [33, 315] on div at bounding box center [32, 311] width 11 height 11
click at [32, 313] on div at bounding box center [32, 311] width 11 height 11
click at [219, 517] on div "Shapes" at bounding box center [227, 619] width 30 height 9
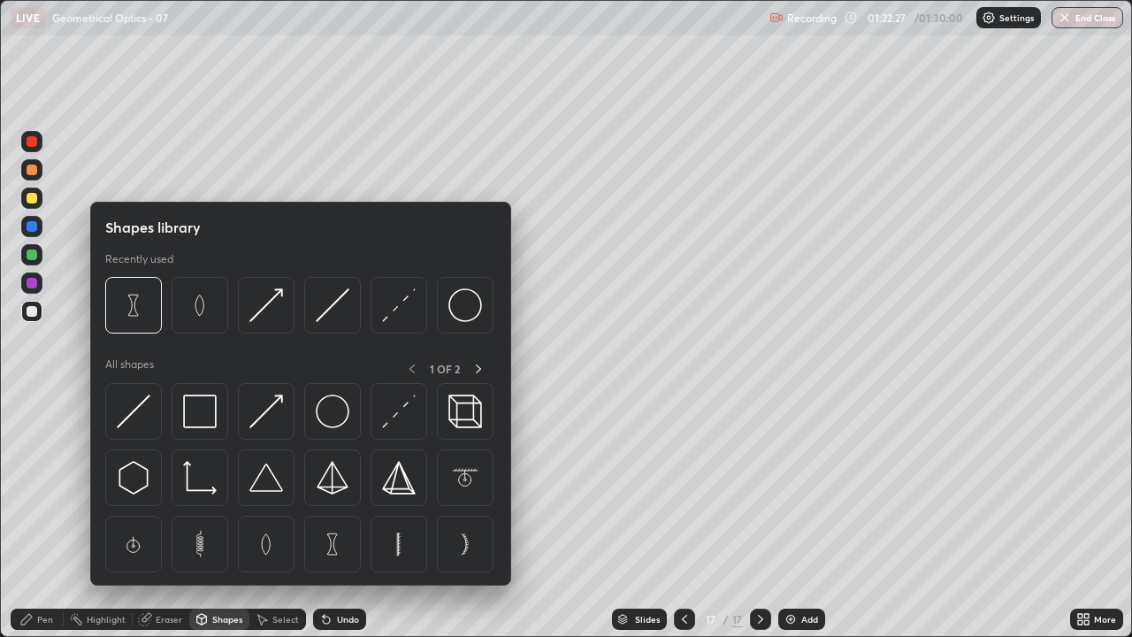
click at [34, 251] on div at bounding box center [32, 254] width 11 height 11
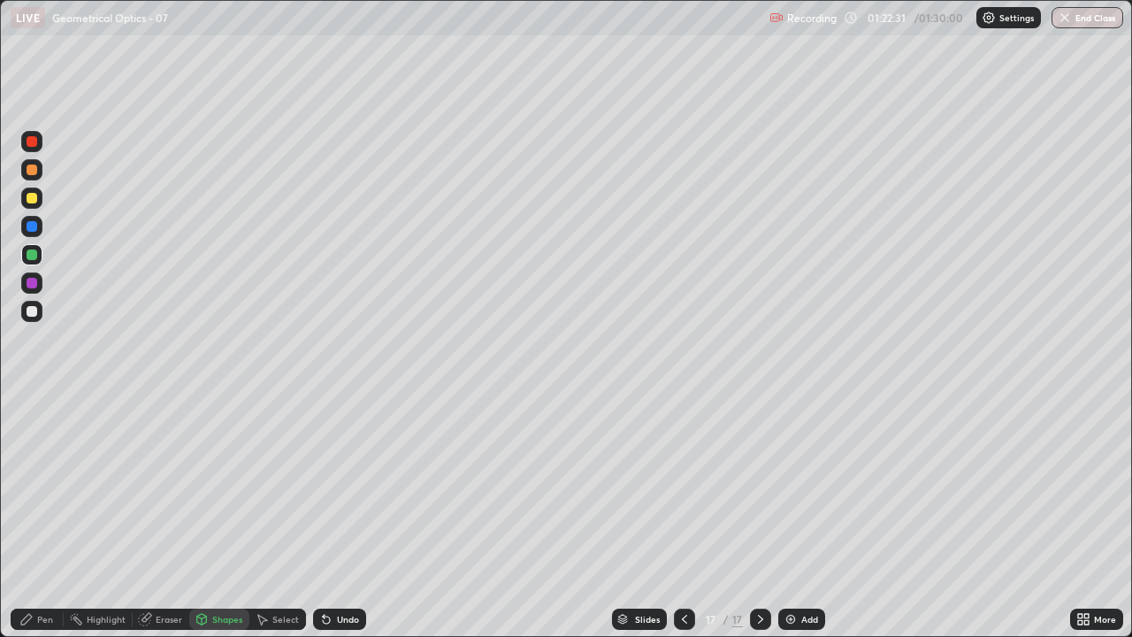
click at [339, 517] on div "Undo" at bounding box center [348, 619] width 22 height 9
click at [45, 517] on div "Pen" at bounding box center [45, 619] width 16 height 9
click at [222, 517] on div "Shapes" at bounding box center [227, 619] width 30 height 9
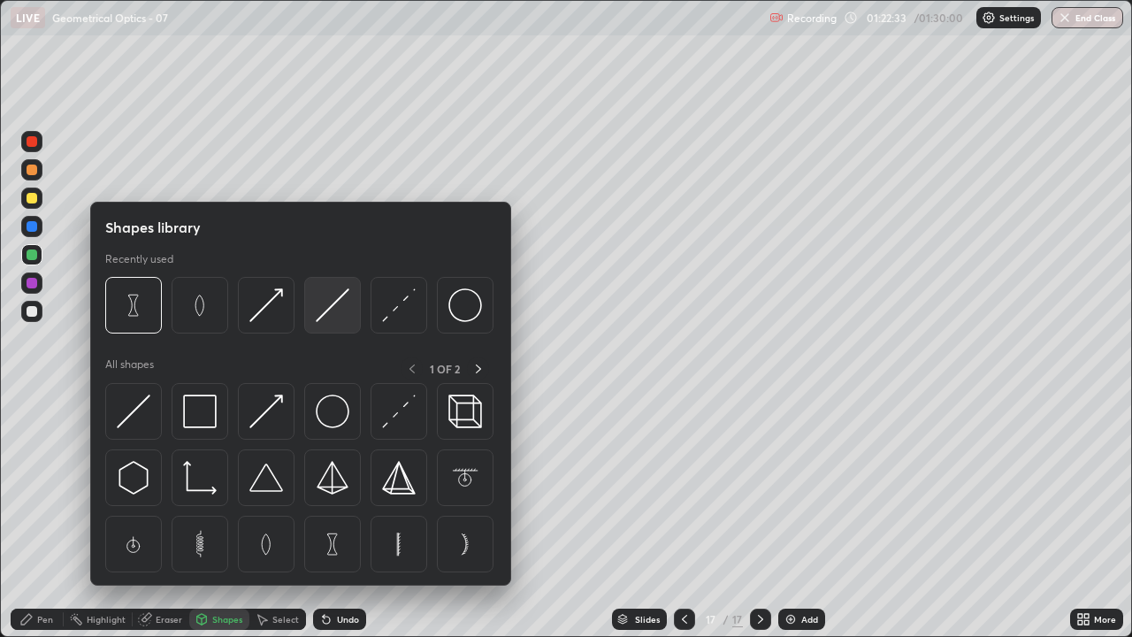
click at [328, 317] on img at bounding box center [333, 305] width 34 height 34
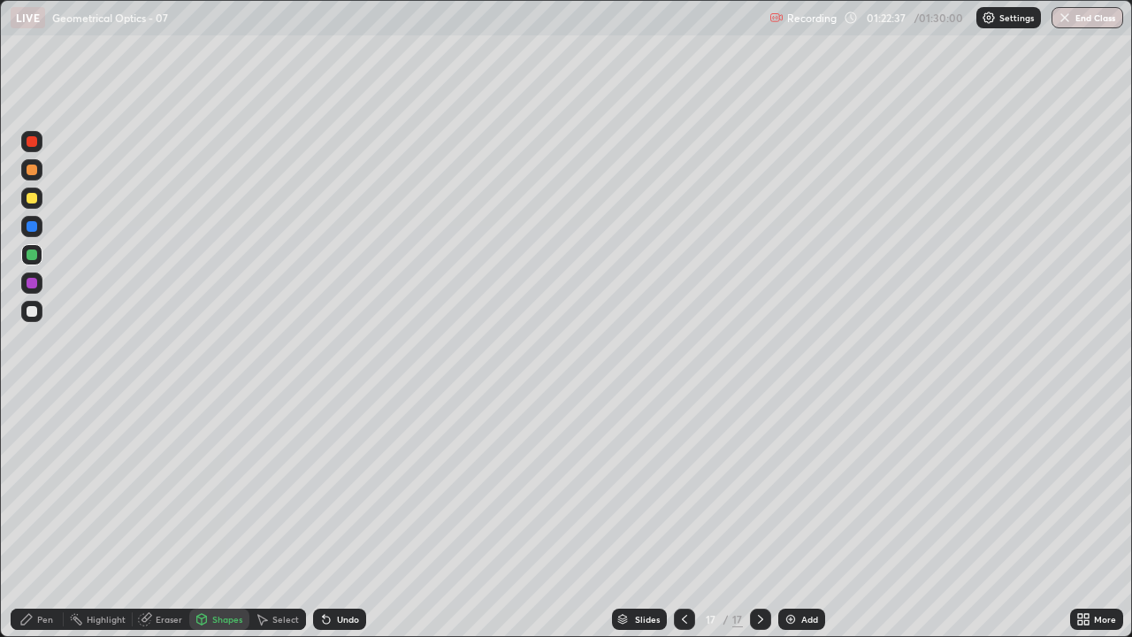
click at [33, 283] on div at bounding box center [32, 283] width 11 height 11
click at [332, 517] on div "Undo" at bounding box center [339, 619] width 53 height 21
click at [31, 517] on icon at bounding box center [26, 619] width 14 height 14
click at [319, 517] on icon at bounding box center [326, 619] width 14 height 14
click at [32, 315] on div at bounding box center [32, 311] width 11 height 11
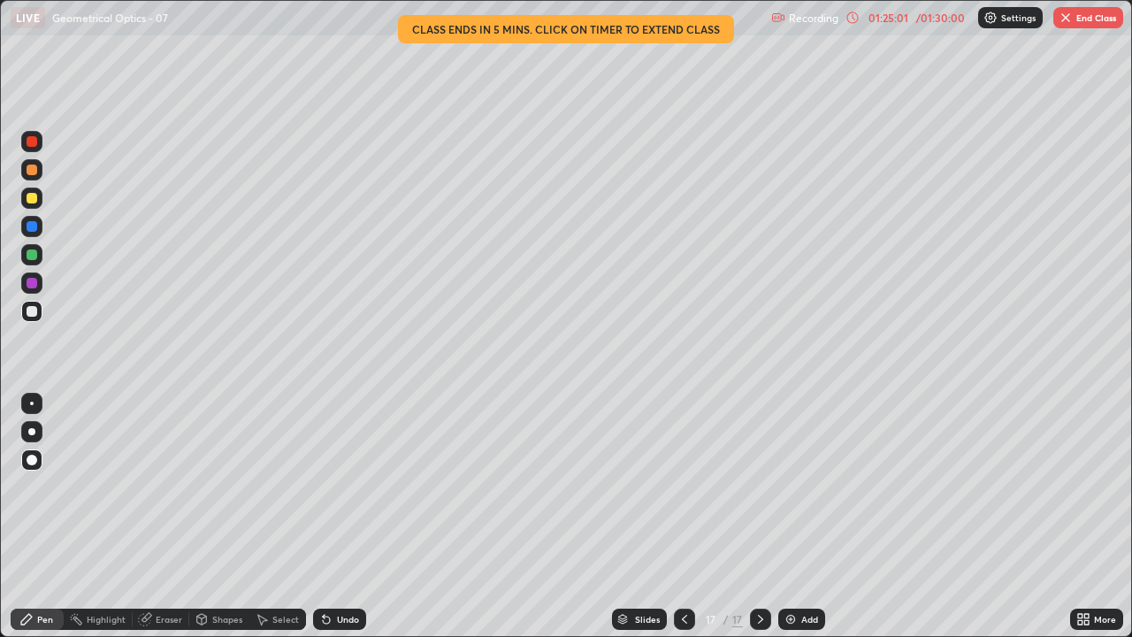
click at [36, 143] on div at bounding box center [32, 141] width 11 height 11
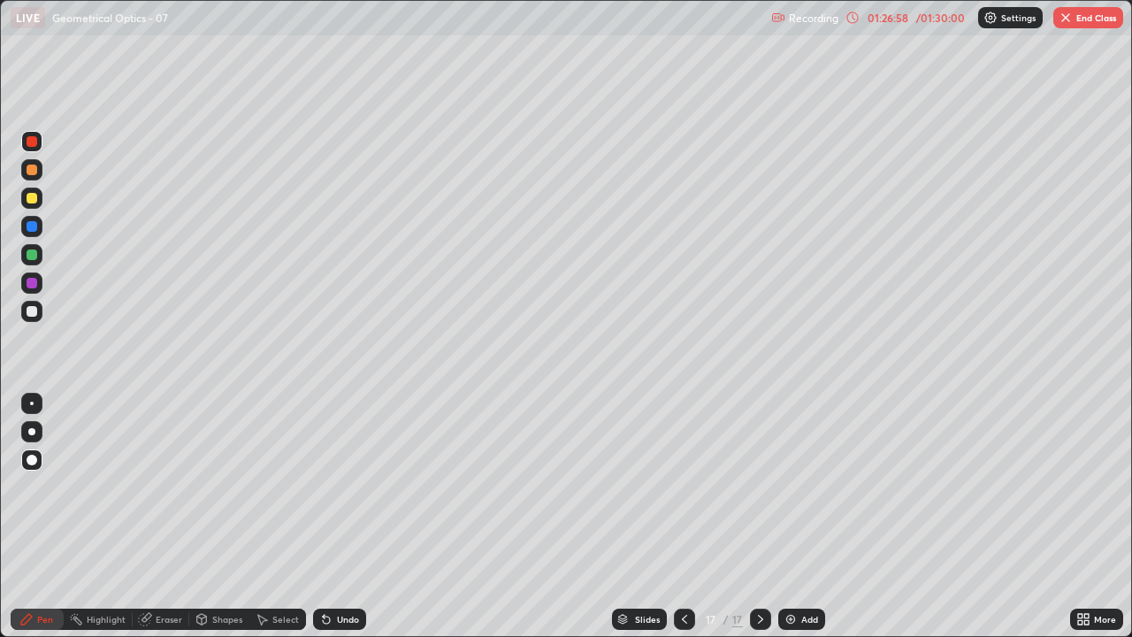
click at [1067, 24] on img "button" at bounding box center [1066, 18] width 14 height 14
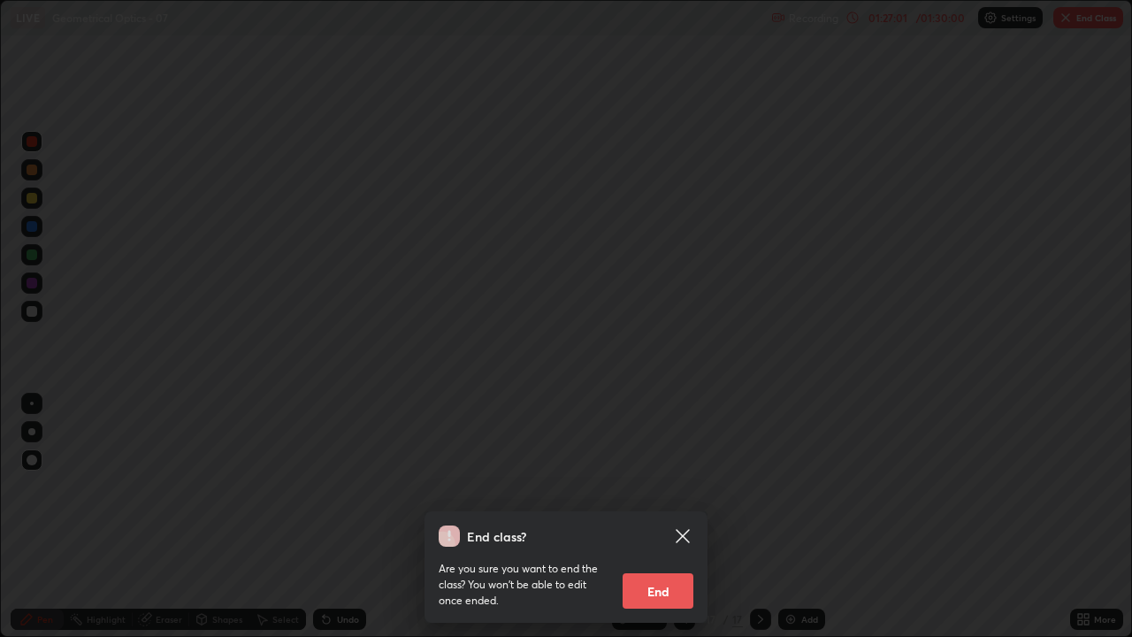
click at [668, 517] on button "End" at bounding box center [658, 590] width 71 height 35
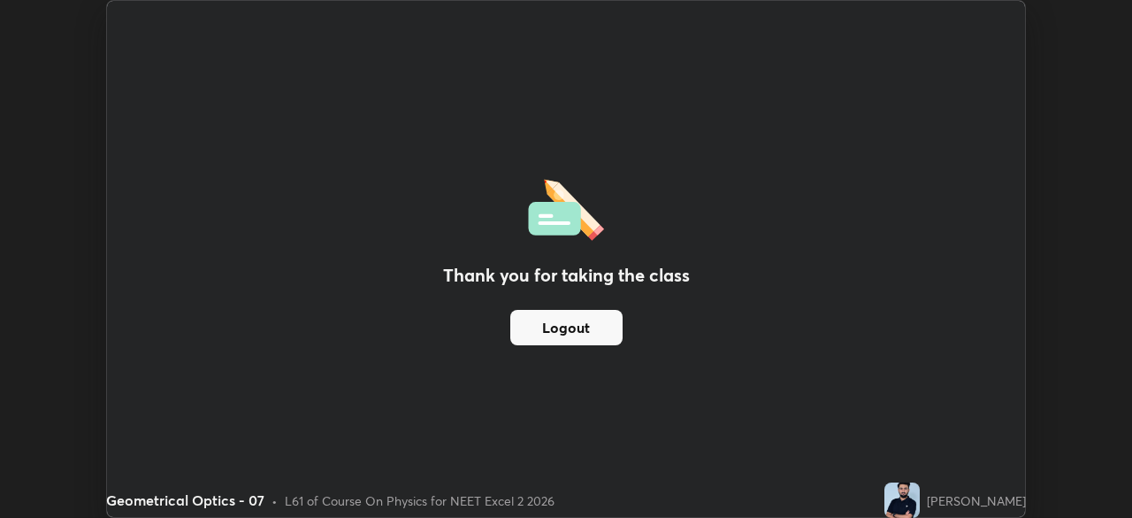
scroll to position [87956, 87341]
